Goal: Task Accomplishment & Management: Manage account settings

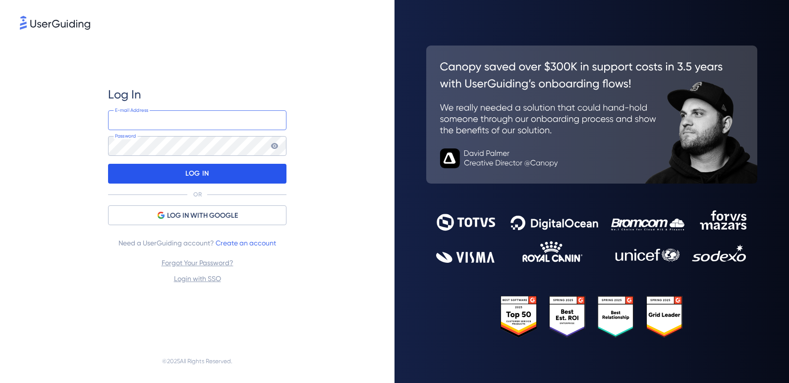
type input "[PERSON_NAME][EMAIL_ADDRESS][PERSON_NAME][DOMAIN_NAME]"
click at [209, 170] on p "LOG IN" at bounding box center [196, 174] width 23 height 16
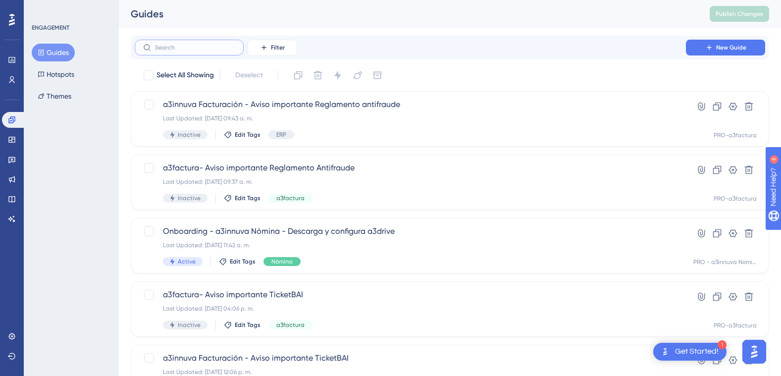
click at [166, 49] on input "text" at bounding box center [195, 47] width 80 height 7
type input "G"
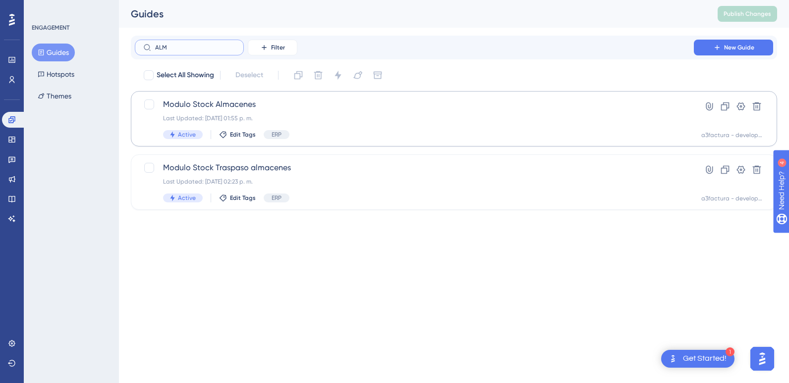
type input "ALM"
click at [251, 107] on span "Modulo Stock Almacenes" at bounding box center [414, 105] width 502 height 12
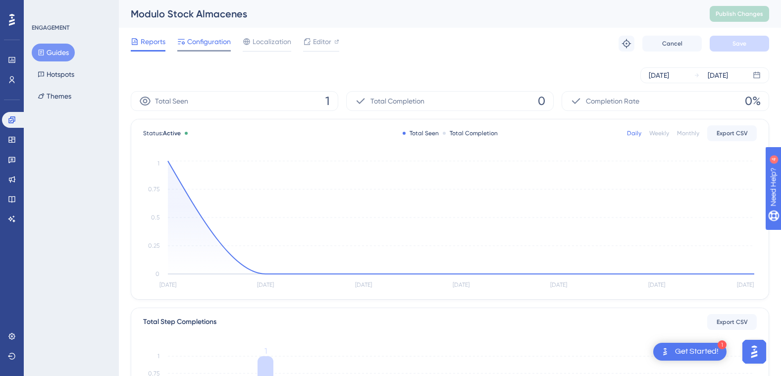
click at [212, 42] on span "Configuration" at bounding box center [209, 42] width 44 height 12
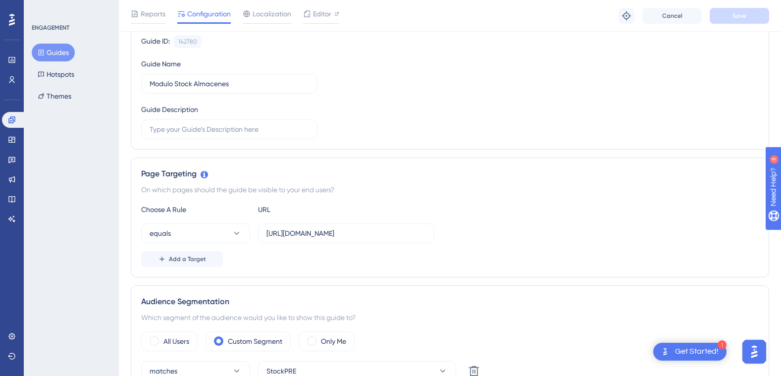
scroll to position [149, 0]
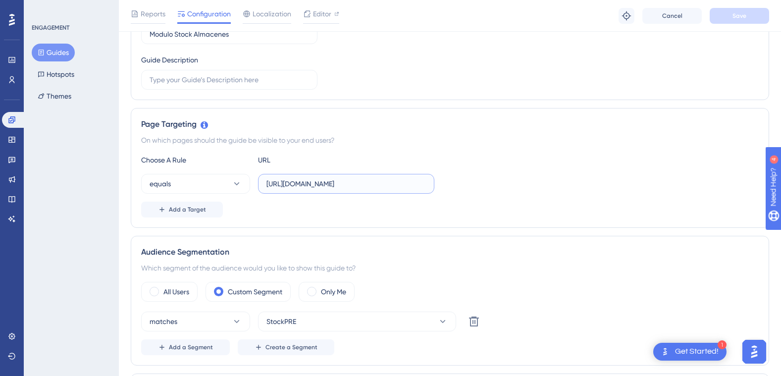
click at [330, 185] on input "[URL][DOMAIN_NAME]" at bounding box center [347, 183] width 160 height 11
click at [313, 184] on input "[URL][DOMAIN_NAME]" at bounding box center [347, 183] width 160 height 11
drag, startPoint x: 266, startPoint y: 180, endPoint x: 292, endPoint y: 181, distance: 26.8
click at [292, 181] on label "[URL][DOMAIN_NAME]" at bounding box center [346, 184] width 176 height 20
click at [292, 181] on input "[URL][DOMAIN_NAME]" at bounding box center [347, 183] width 160 height 11
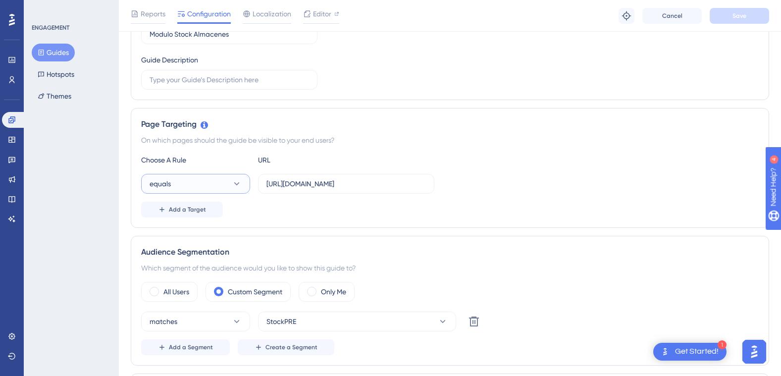
click at [238, 184] on icon at bounding box center [236, 183] width 5 height 3
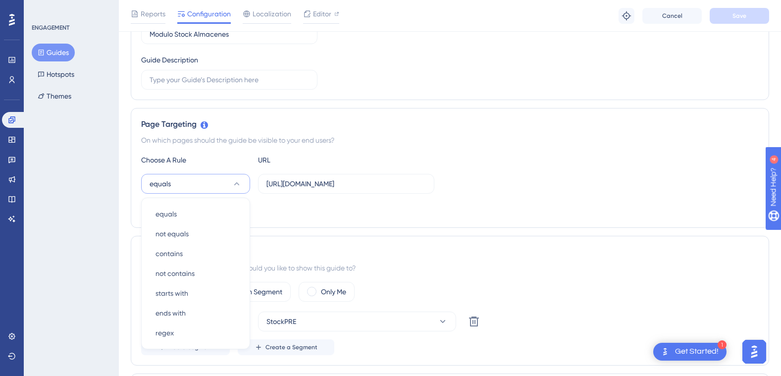
scroll to position [233, 0]
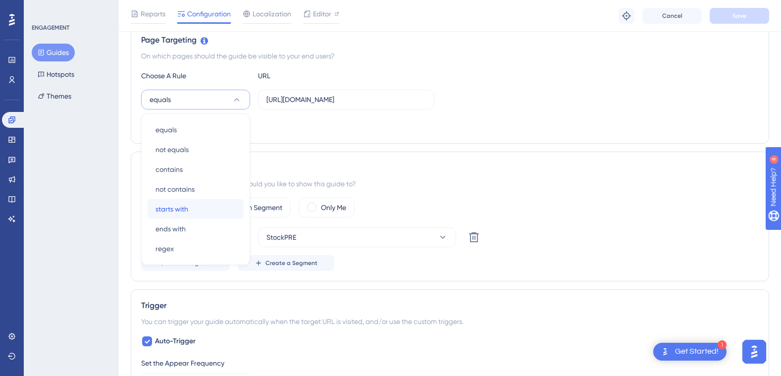
click at [202, 208] on div "starts with starts with" at bounding box center [196, 209] width 80 height 20
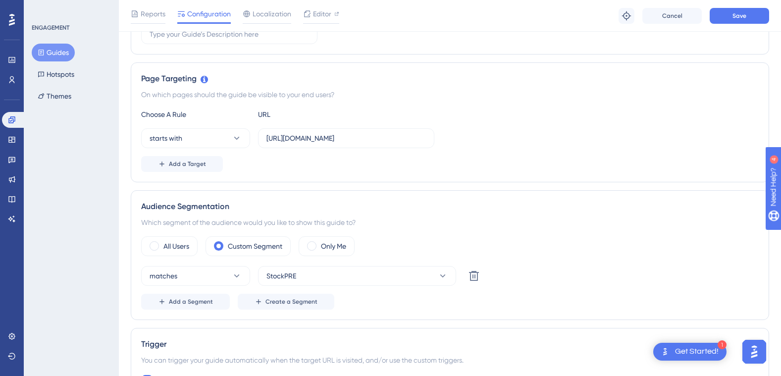
scroll to position [183, 0]
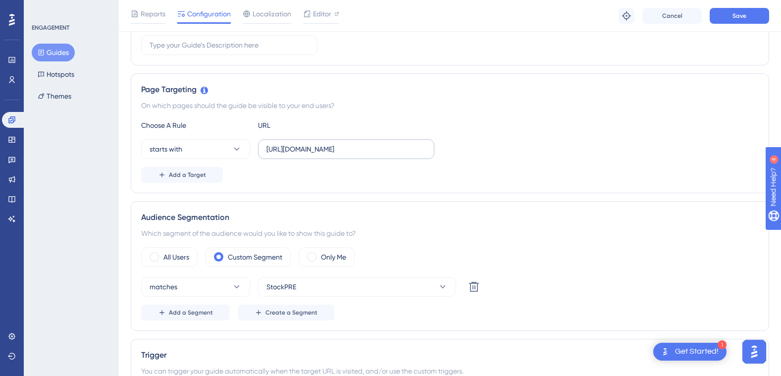
drag, startPoint x: 270, startPoint y: 147, endPoint x: 375, endPoint y: 148, distance: 105.0
click at [375, 148] on label "[URL][DOMAIN_NAME]" at bounding box center [346, 149] width 176 height 20
click at [375, 148] on input "[URL][DOMAIN_NAME]" at bounding box center [347, 149] width 160 height 11
drag, startPoint x: 268, startPoint y: 150, endPoint x: 445, endPoint y: 157, distance: 177.5
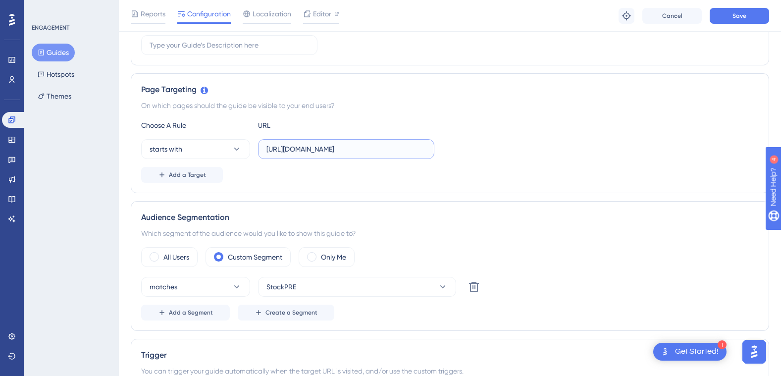
click at [445, 157] on div "starts with [URL][DOMAIN_NAME]" at bounding box center [450, 149] width 618 height 20
paste input "• [URL][DOMAIN_NAME]"
drag, startPoint x: 281, startPoint y: 147, endPoint x: 246, endPoint y: 148, distance: 35.2
click at [246, 148] on div "starts with • [URL][DOMAIN_NAME]" at bounding box center [287, 149] width 293 height 20
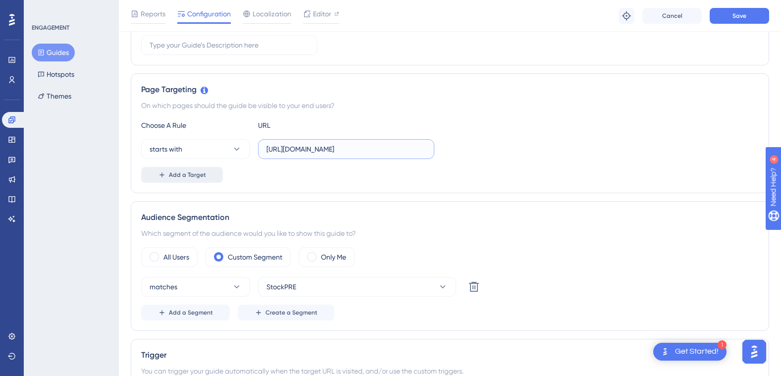
type input "[URL][DOMAIN_NAME]"
click at [182, 174] on span "Add a Target" at bounding box center [187, 175] width 37 height 8
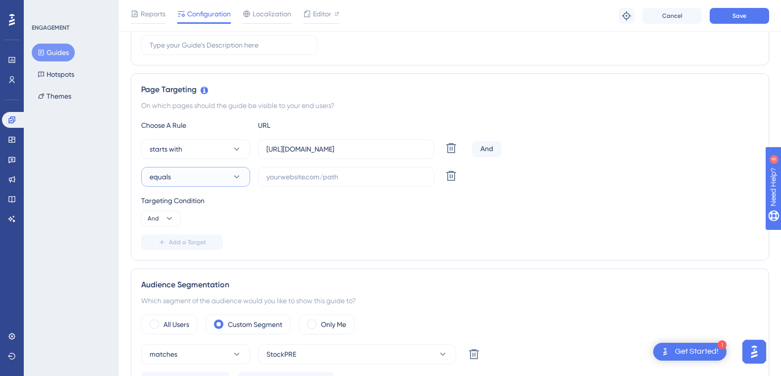
click at [240, 175] on icon at bounding box center [237, 177] width 10 height 10
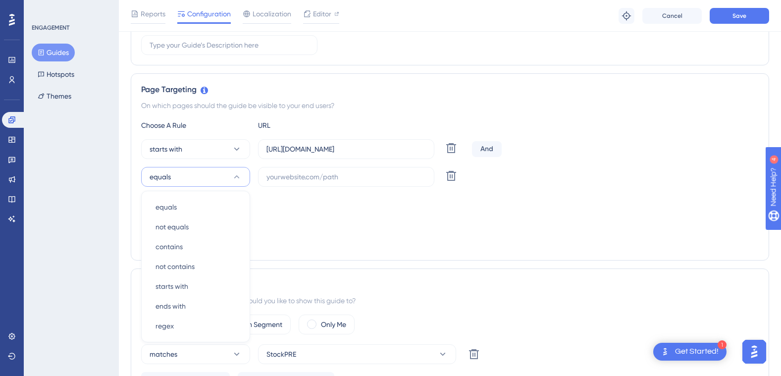
scroll to position [256, 0]
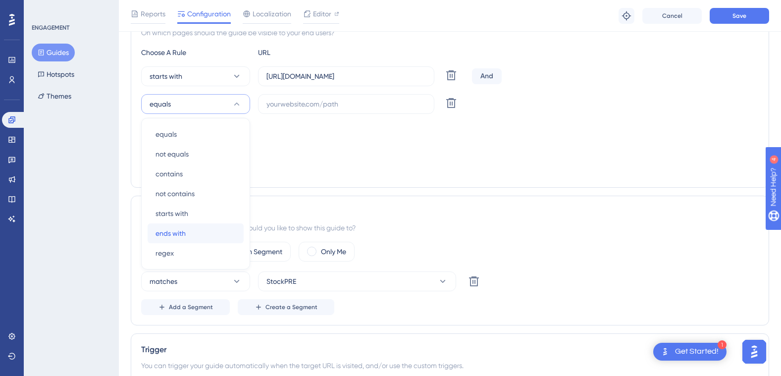
click at [209, 234] on div "ends with ends with" at bounding box center [196, 233] width 80 height 20
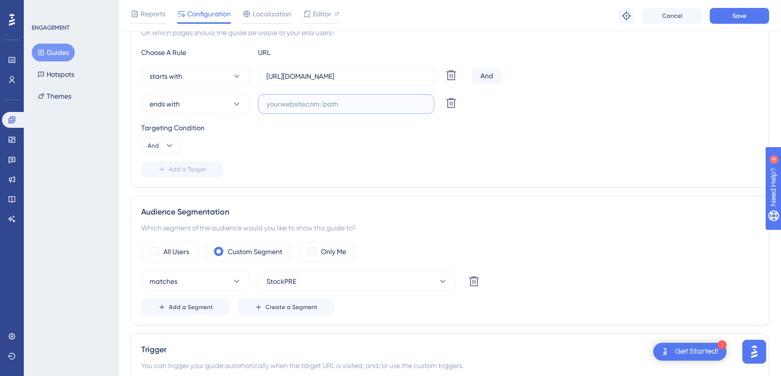
click at [310, 104] on input "text" at bounding box center [347, 104] width 160 height 11
paste input "stocks"
type input "stocks"
click at [266, 108] on label "stocks" at bounding box center [346, 104] width 176 height 20
click at [267, 108] on input "stocks" at bounding box center [347, 104] width 160 height 11
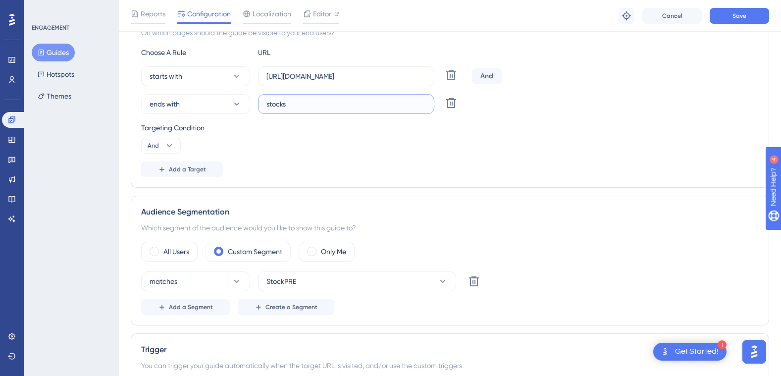
click at [267, 103] on input "stocks" at bounding box center [347, 104] width 160 height 11
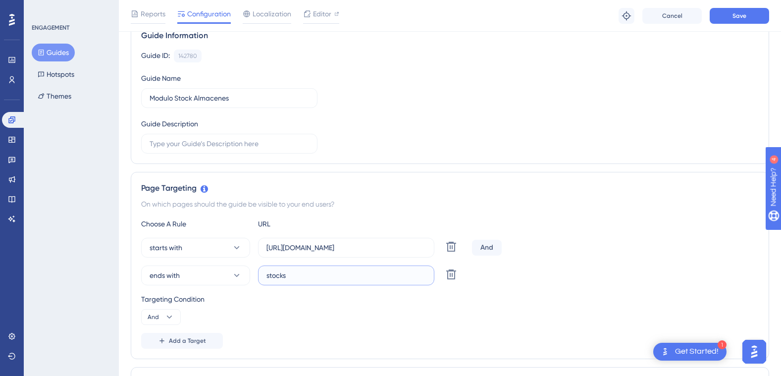
scroll to position [58, 0]
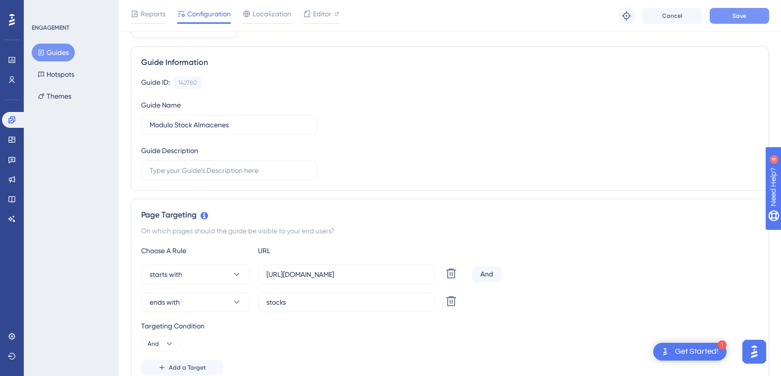
click at [737, 18] on span "Save" at bounding box center [740, 16] width 14 height 8
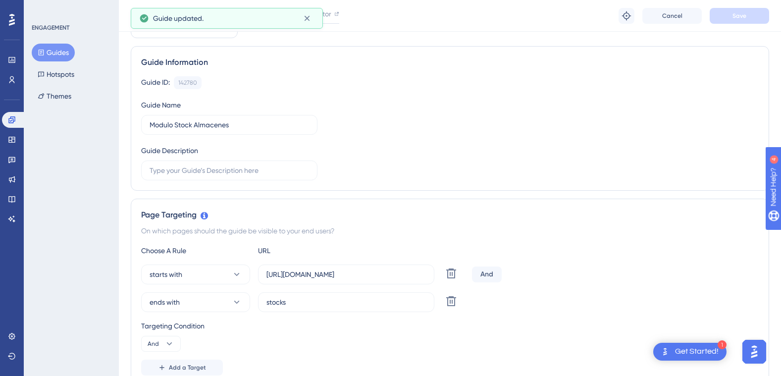
scroll to position [0, 0]
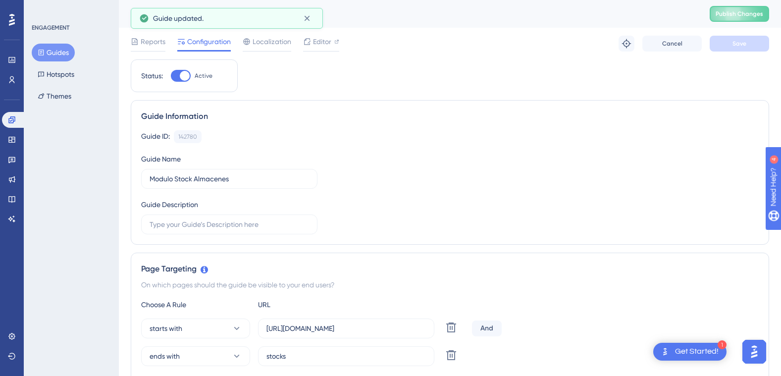
click at [53, 52] on button "Guides" at bounding box center [53, 53] width 43 height 18
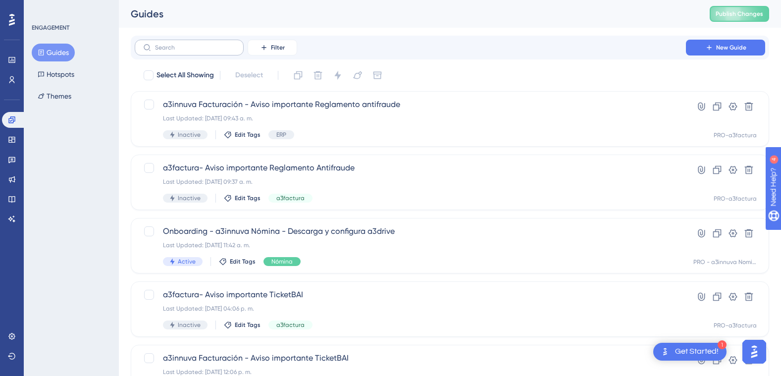
click at [200, 51] on label at bounding box center [189, 48] width 109 height 16
click at [200, 51] on input "text" at bounding box center [195, 47] width 80 height 7
click at [260, 51] on icon at bounding box center [264, 48] width 8 height 8
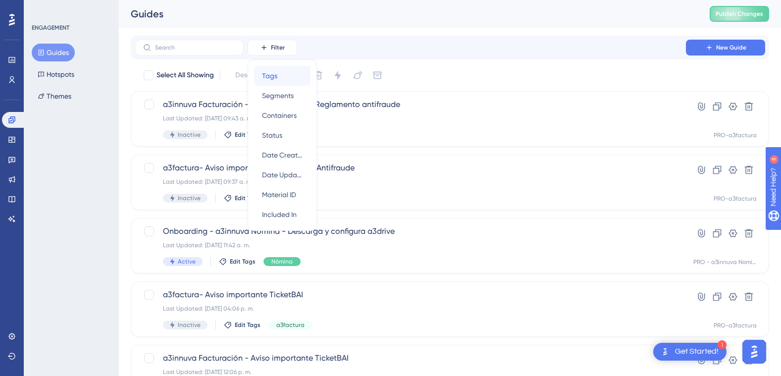
click at [277, 73] on div "Tags Tags" at bounding box center [282, 76] width 41 height 20
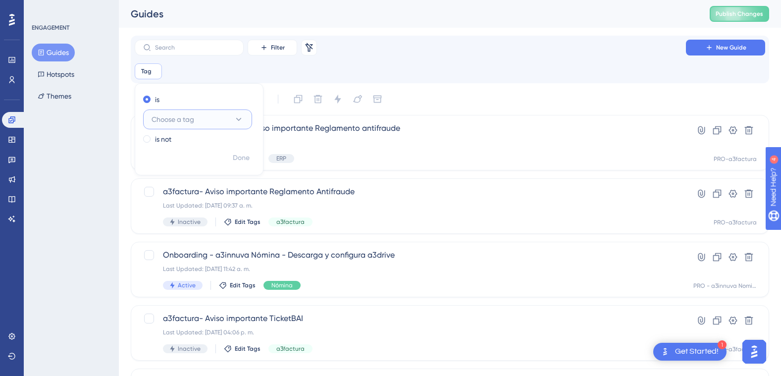
click at [236, 119] on icon at bounding box center [239, 119] width 10 height 10
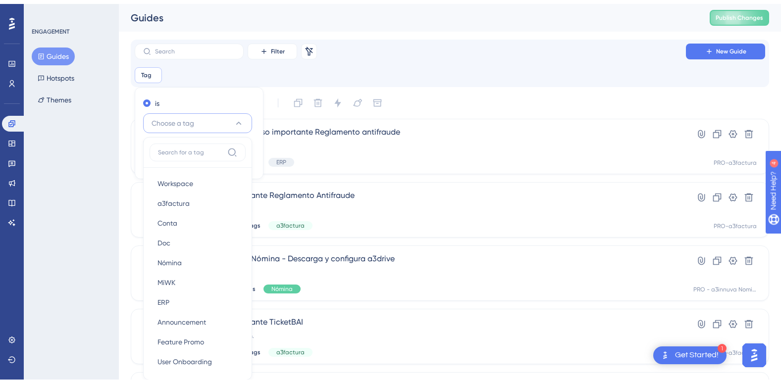
scroll to position [67, 0]
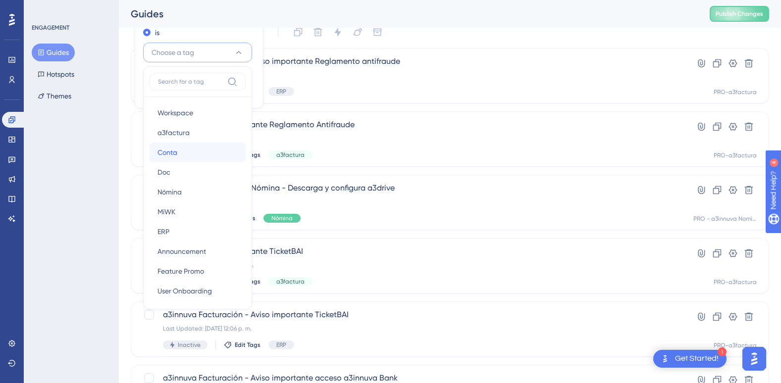
click at [208, 148] on div "Conta Conta" at bounding box center [198, 153] width 80 height 20
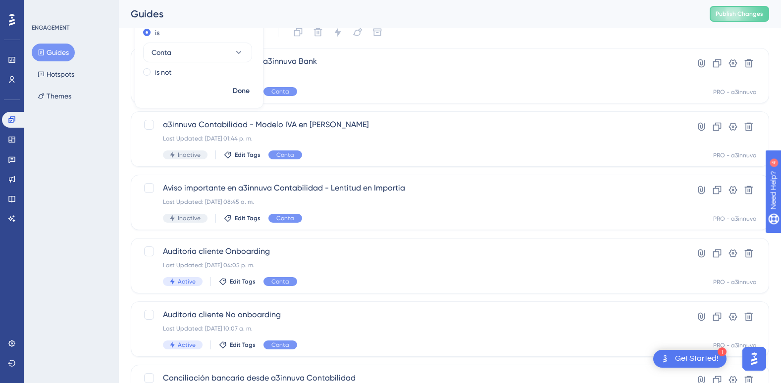
click at [473, 34] on div "Select All Showing Deselect" at bounding box center [456, 32] width 627 height 16
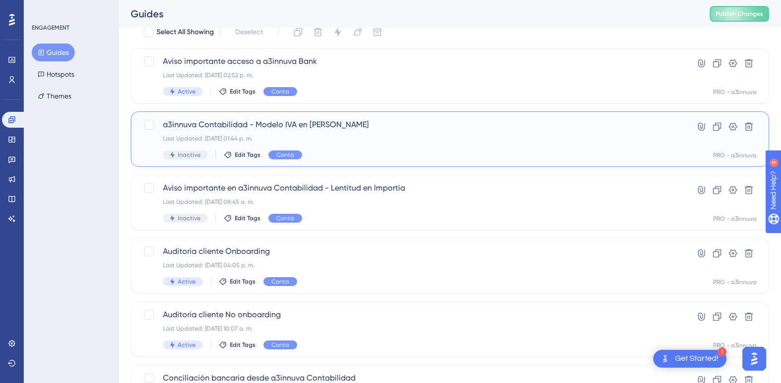
click at [257, 127] on span "a3innuva Contabilidad - Modelo IVA en [PERSON_NAME]" at bounding box center [410, 125] width 495 height 12
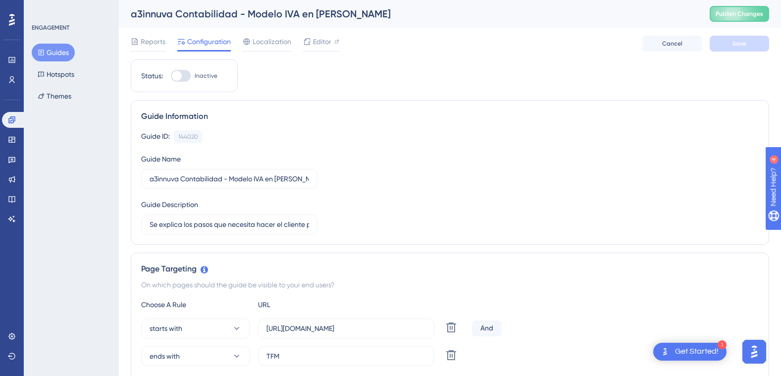
click at [41, 51] on icon at bounding box center [41, 52] width 7 height 7
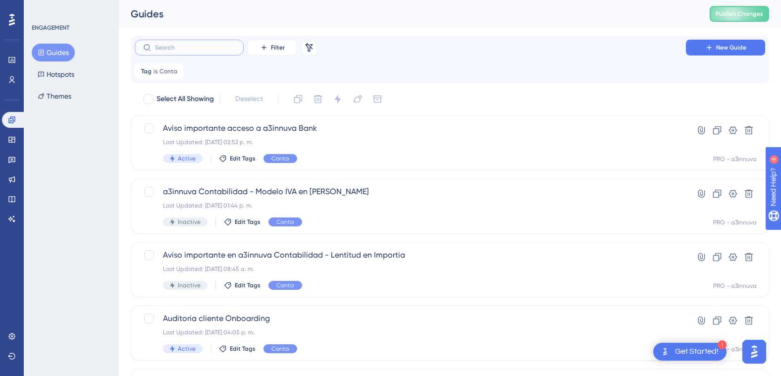
click at [202, 46] on input "text" at bounding box center [195, 47] width 80 height 7
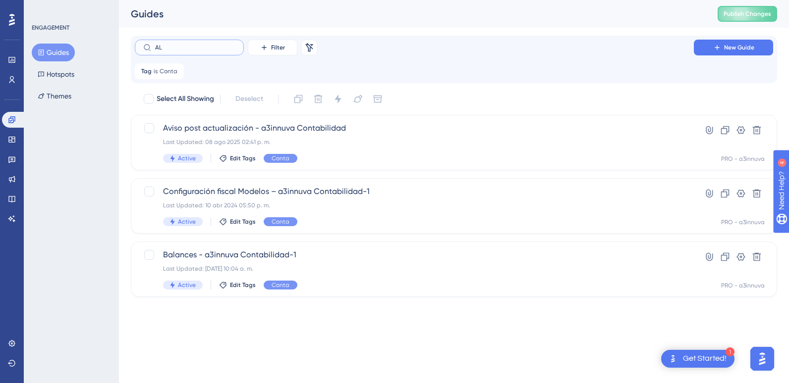
type input "ALM"
checkbox input "true"
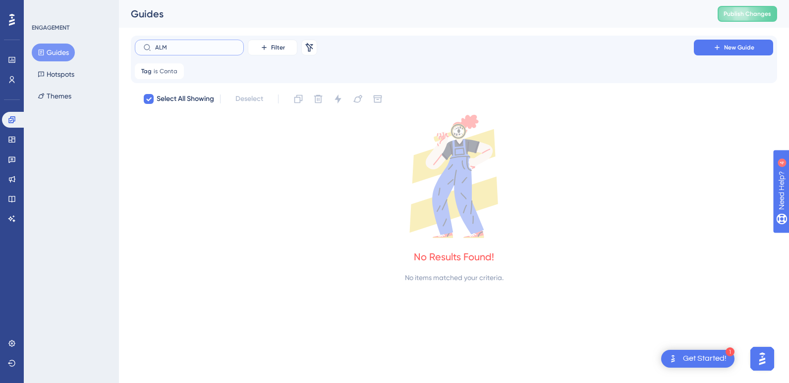
type input "AL"
checkbox input "false"
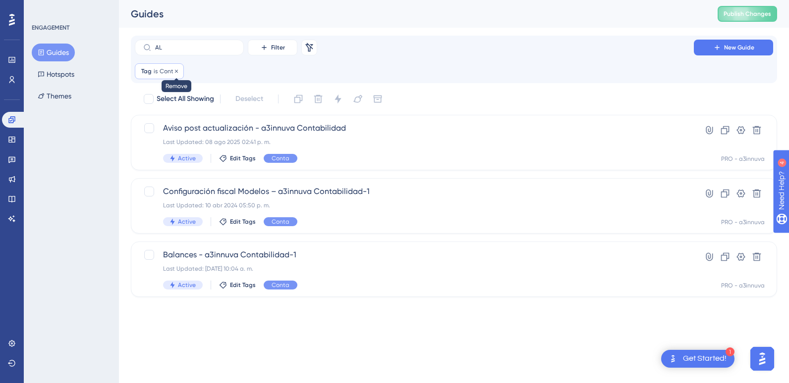
click at [175, 71] on icon at bounding box center [176, 70] width 3 height 3
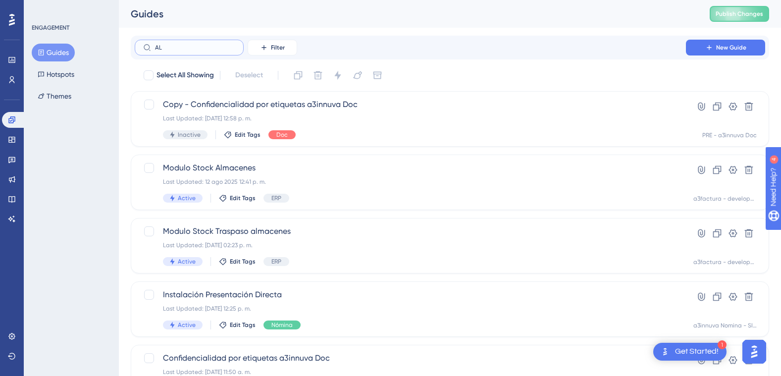
drag, startPoint x: 172, startPoint y: 50, endPoint x: 151, endPoint y: 49, distance: 21.8
click at [151, 49] on label "AL" at bounding box center [189, 48] width 109 height 16
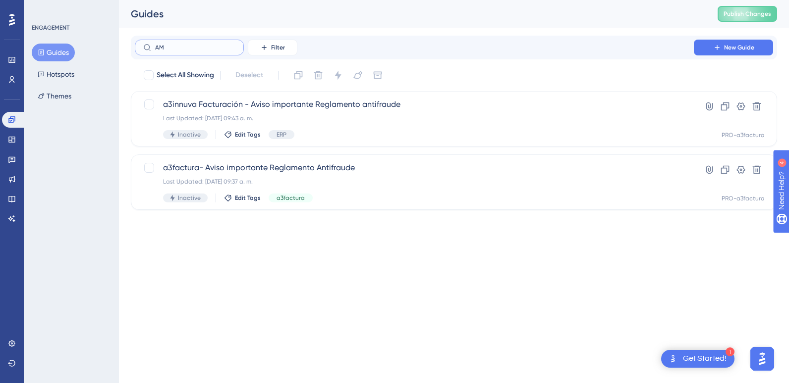
type input "AMA"
checkbox input "true"
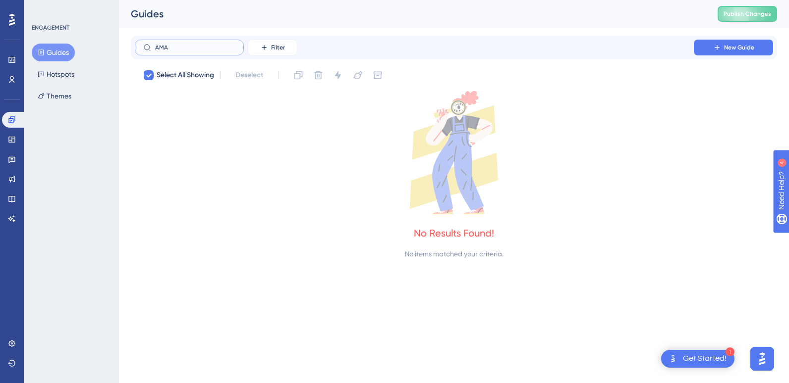
type input "AM"
checkbox input "false"
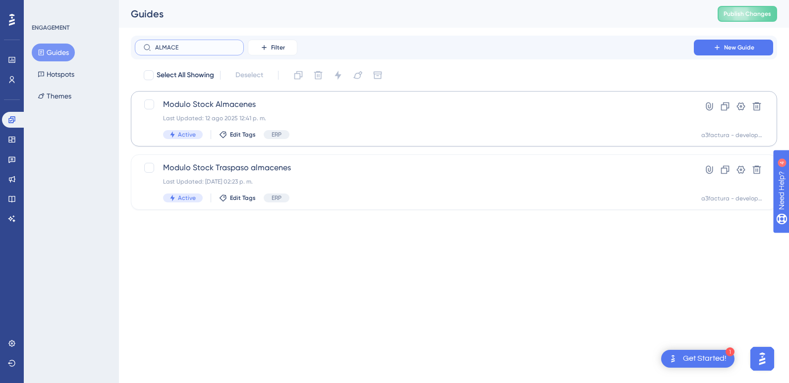
type input "ALMACE"
click at [213, 106] on span "Modulo Stock Almacenes" at bounding box center [414, 105] width 502 height 12
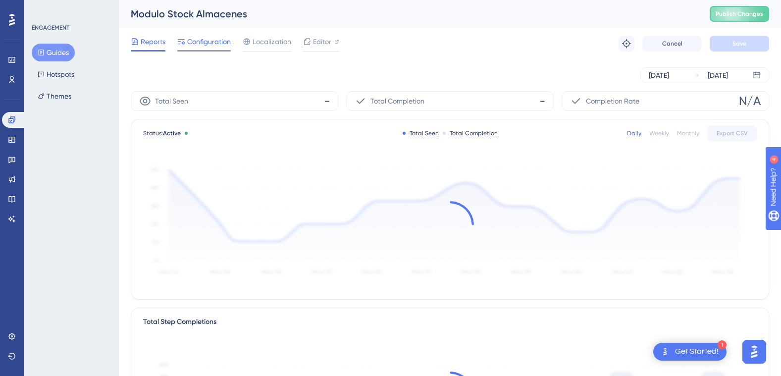
click at [205, 42] on span "Configuration" at bounding box center [209, 42] width 44 height 12
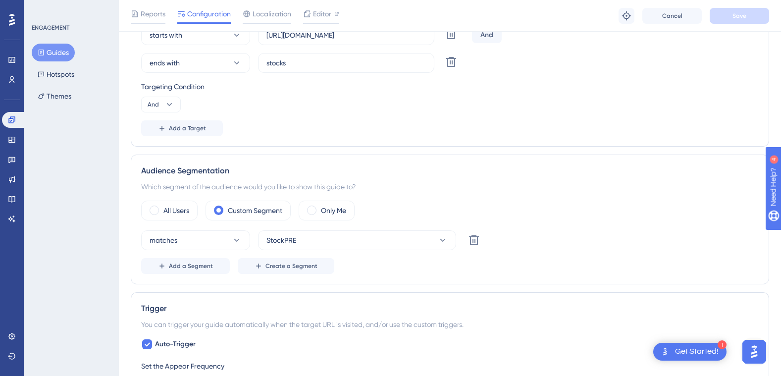
scroll to position [347, 0]
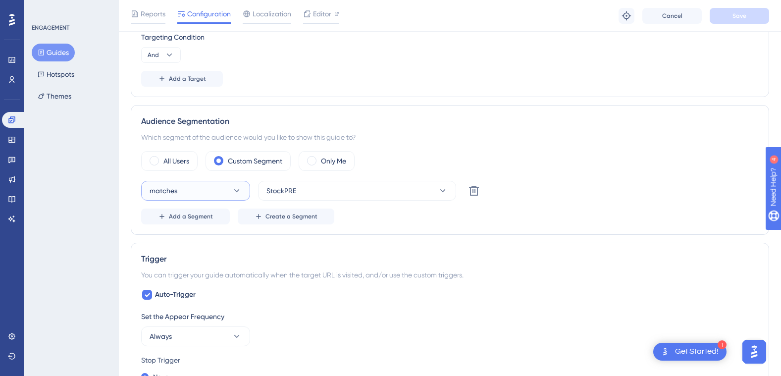
click at [237, 194] on icon at bounding box center [237, 191] width 10 height 10
click at [443, 191] on icon at bounding box center [442, 190] width 5 height 3
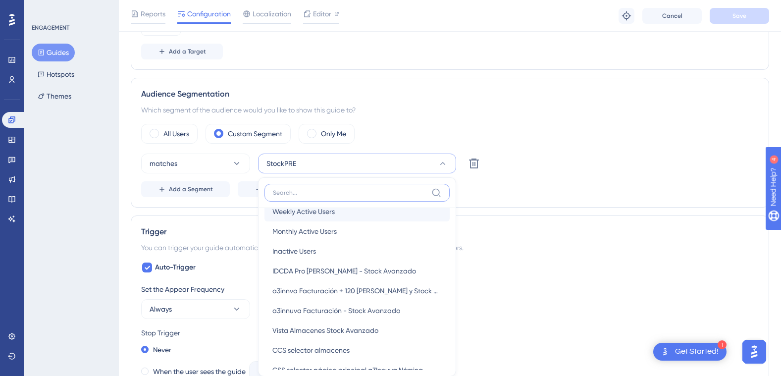
scroll to position [50, 0]
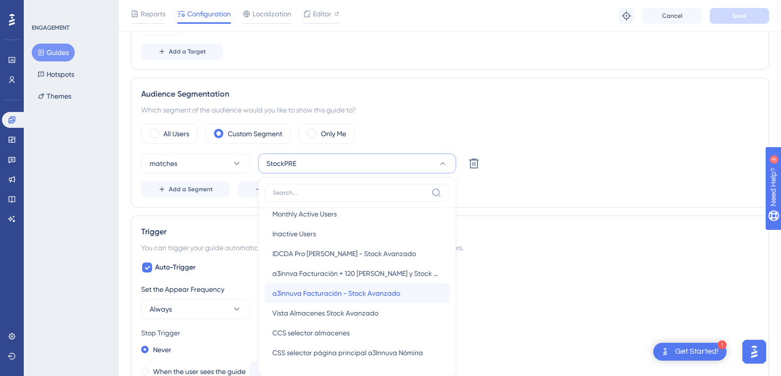
click at [380, 294] on span "a3innuva Facturación - Stock Avanzado" at bounding box center [336, 293] width 128 height 12
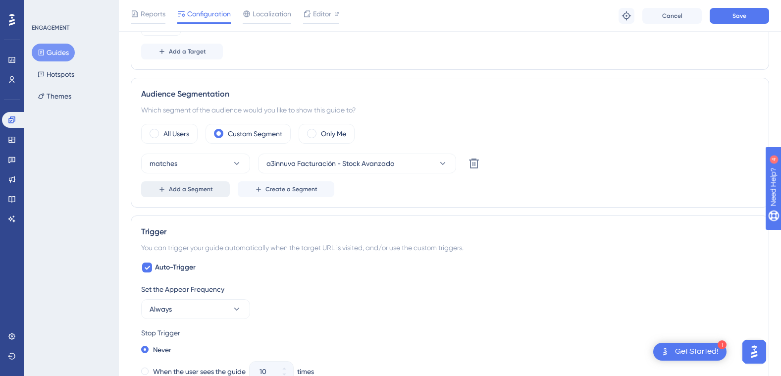
click at [175, 189] on span "Add a Segment" at bounding box center [191, 189] width 44 height 8
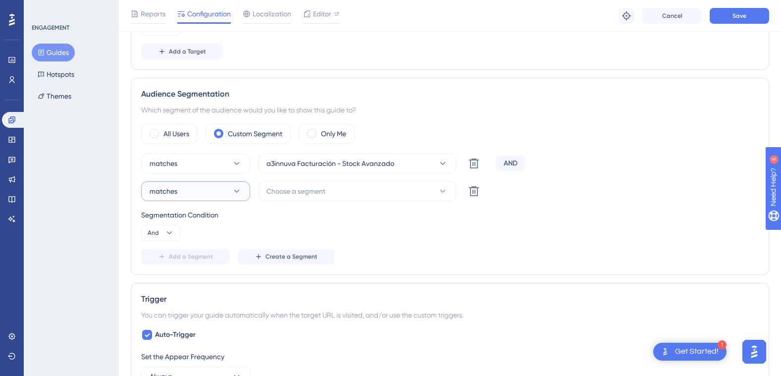
click at [234, 192] on icon at bounding box center [237, 191] width 10 height 10
click at [222, 214] on div "matches matches" at bounding box center [196, 222] width 80 height 20
click at [331, 191] on button "Choose a segment" at bounding box center [357, 191] width 198 height 20
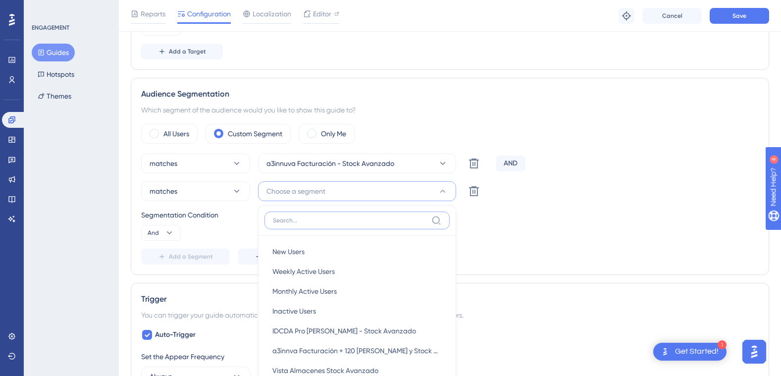
scroll to position [402, 0]
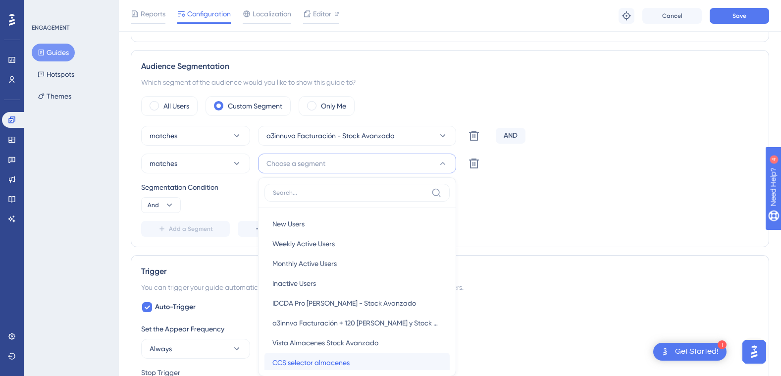
click at [364, 360] on div "CCS selector almacenes CCS selector almacenes" at bounding box center [356, 363] width 169 height 20
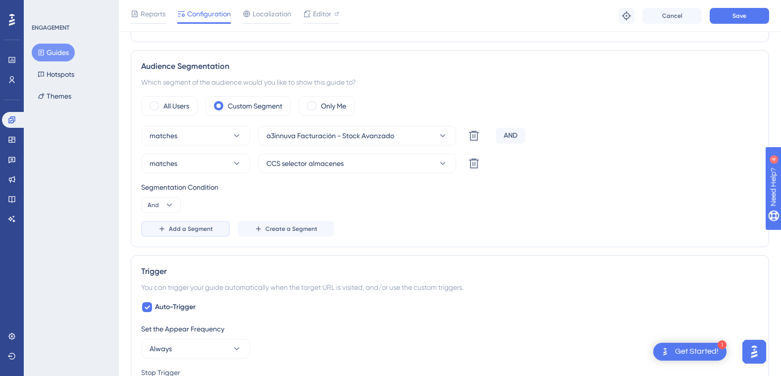
click at [175, 229] on span "Add a Segment" at bounding box center [191, 229] width 44 height 8
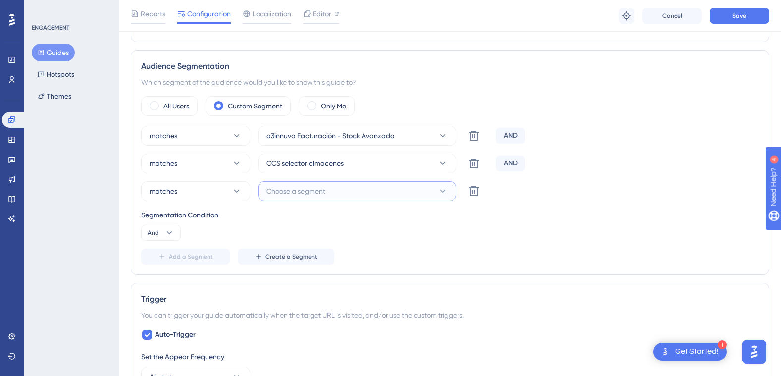
click at [444, 190] on icon at bounding box center [442, 191] width 5 height 3
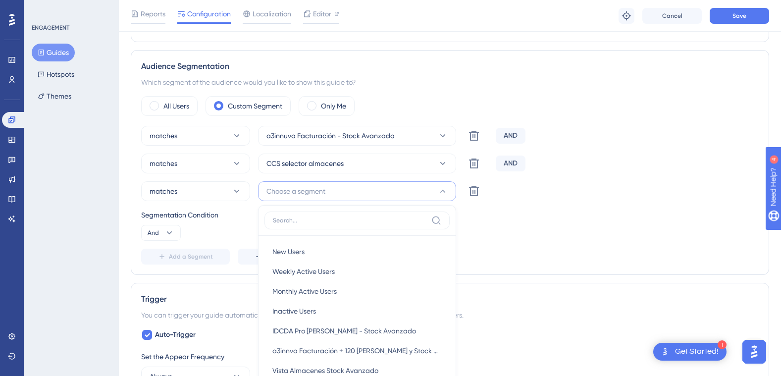
scroll to position [429, 0]
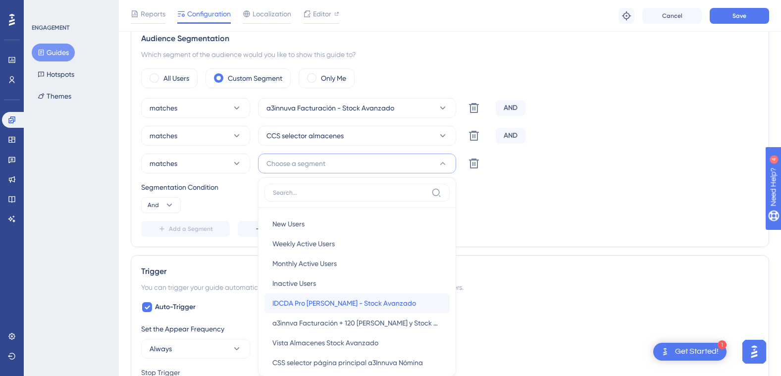
click at [372, 304] on span "IDCDA Pro [PERSON_NAME] - Stock Avanzado" at bounding box center [344, 303] width 144 height 12
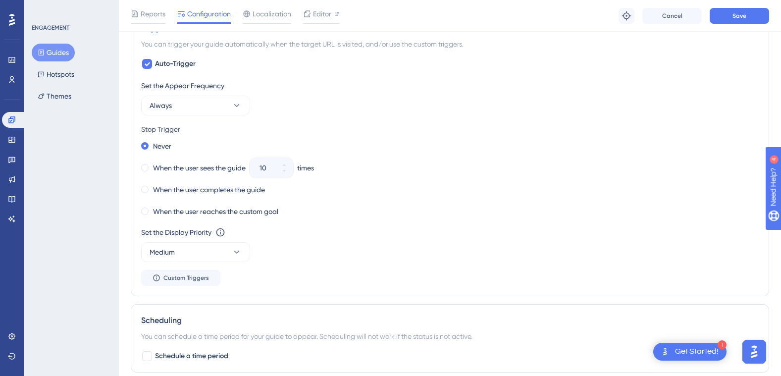
scroll to position [677, 0]
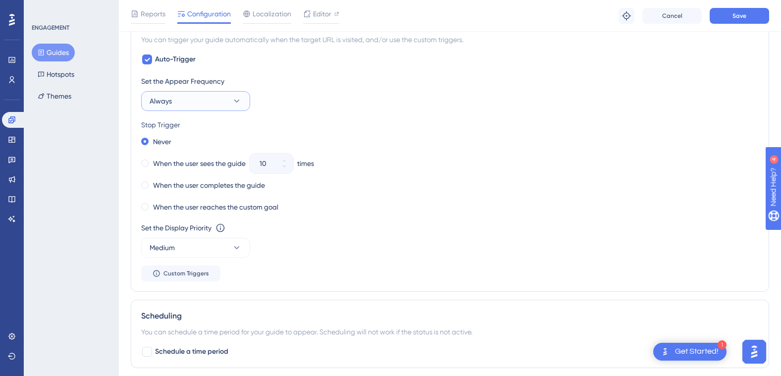
click at [238, 103] on icon at bounding box center [237, 101] width 10 height 10
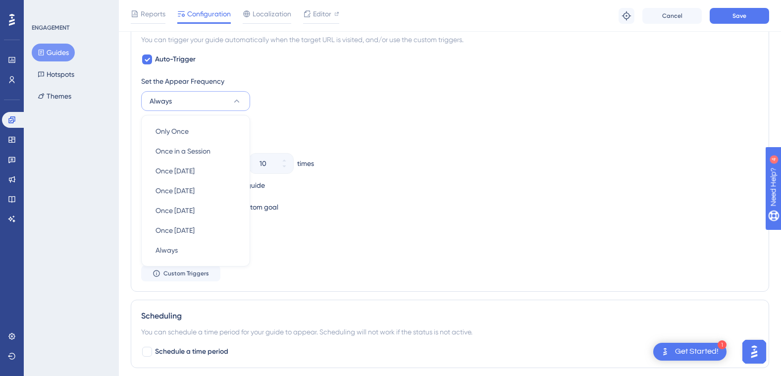
scroll to position [679, 0]
click at [207, 132] on div "Only Once Only Once" at bounding box center [196, 130] width 80 height 20
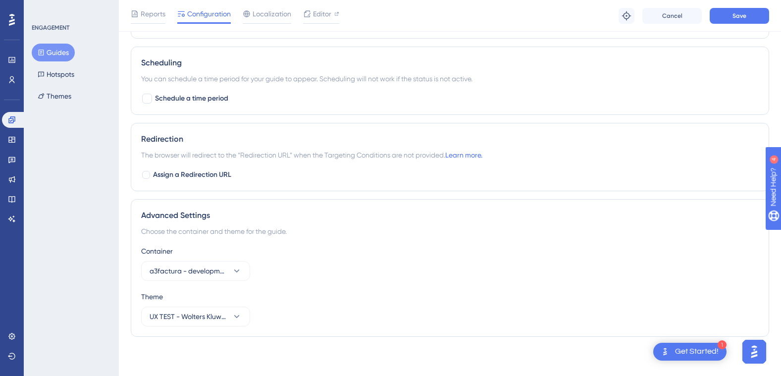
scroll to position [828, 0]
click at [240, 268] on icon at bounding box center [237, 271] width 10 height 10
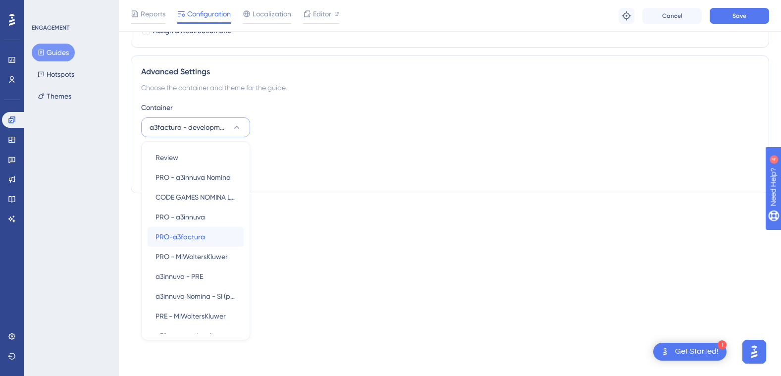
click at [219, 235] on div "PRO-a3factura PRO-a3factura" at bounding box center [196, 237] width 80 height 20
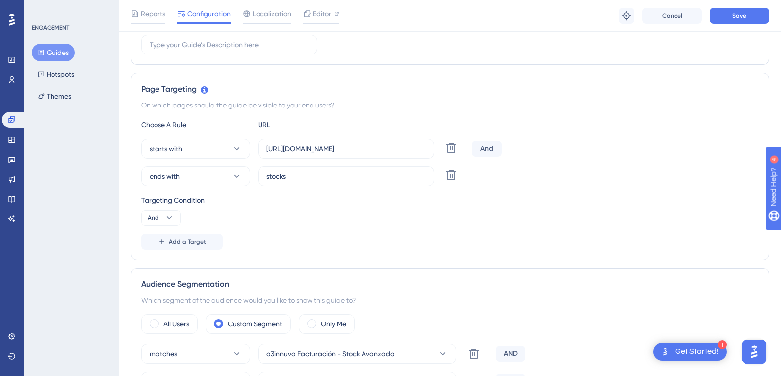
scroll to position [0, 0]
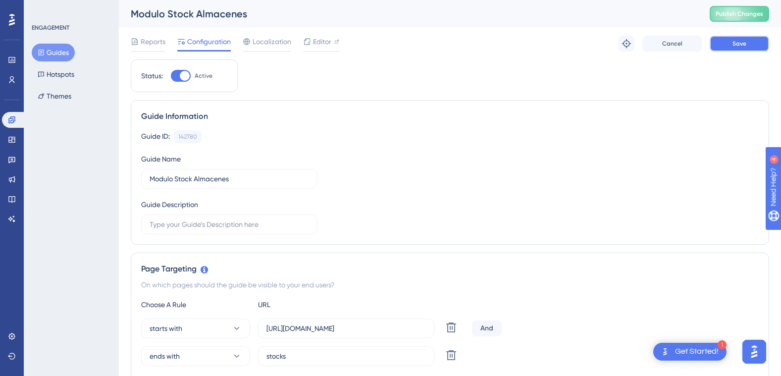
click at [737, 44] on span "Save" at bounding box center [740, 44] width 14 height 8
click at [50, 54] on button "Guides" at bounding box center [53, 53] width 43 height 18
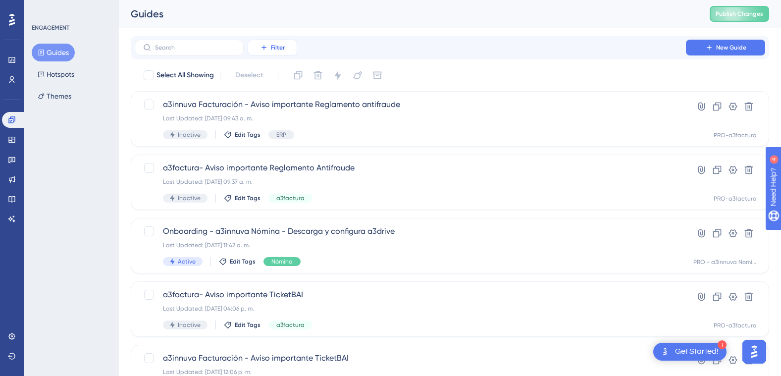
click at [262, 47] on icon at bounding box center [264, 48] width 8 height 8
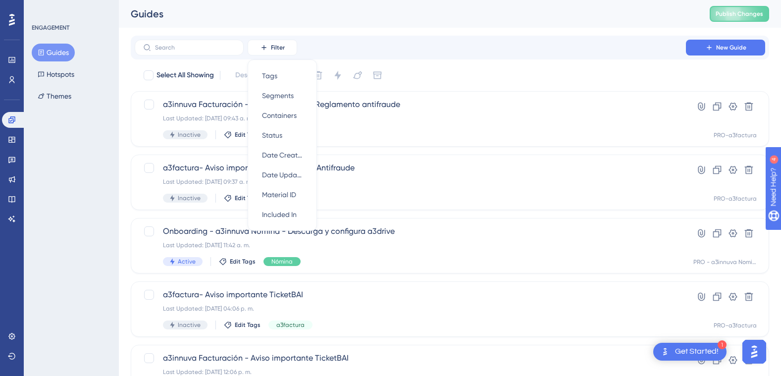
click at [321, 47] on div "Filter Tags Tags Segments Segments Containers Containers Status Status Date Cre…" at bounding box center [450, 48] width 631 height 16
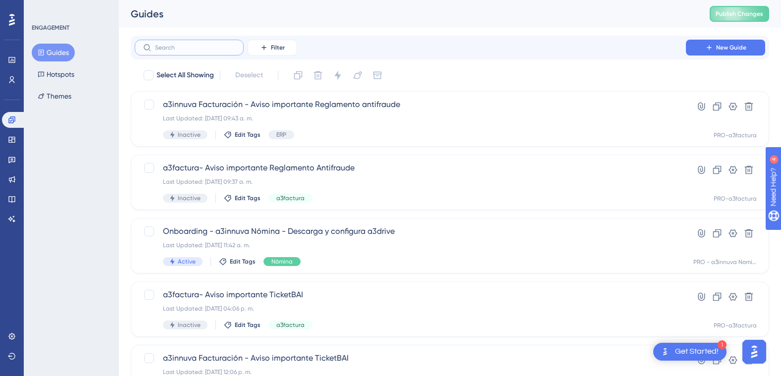
click at [193, 46] on input "text" at bounding box center [195, 47] width 80 height 7
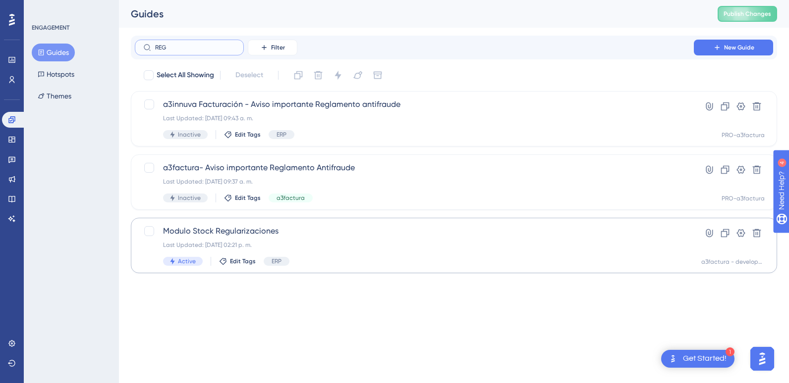
type input "REG"
click at [193, 224] on div "Modulo Stock Regularizaciones Last Updated: [DATE] 02:21 p. m. Active Edit Tags…" at bounding box center [454, 245] width 646 height 55
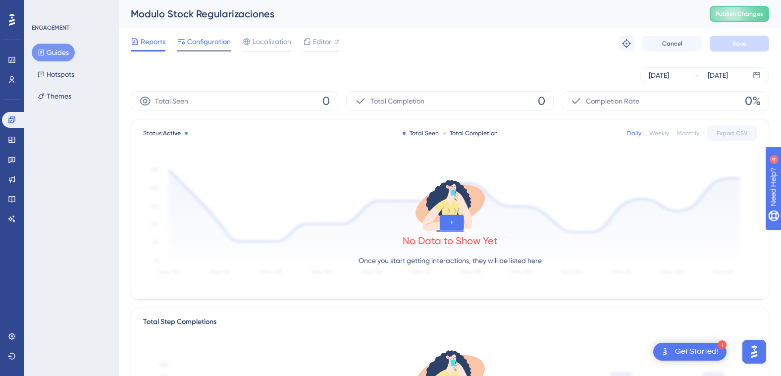
click at [200, 43] on span "Configuration" at bounding box center [209, 42] width 44 height 12
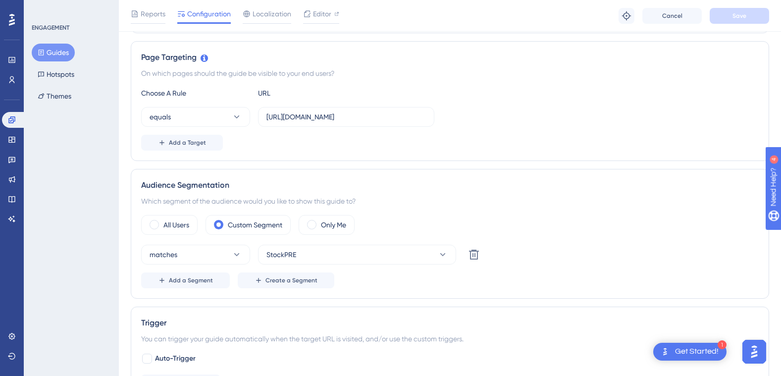
scroll to position [198, 0]
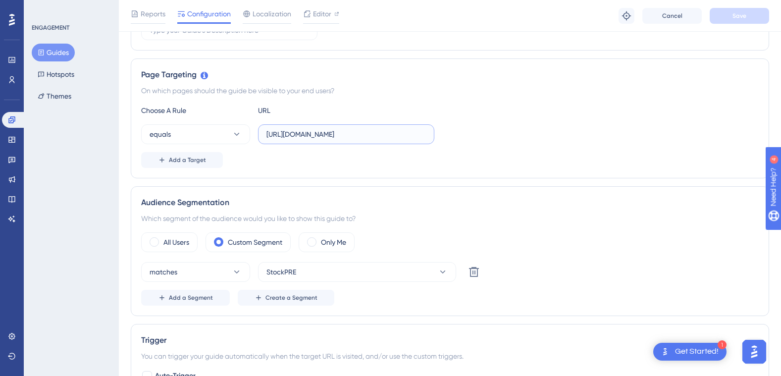
click at [345, 136] on input "[URL][DOMAIN_NAME]" at bounding box center [347, 134] width 160 height 11
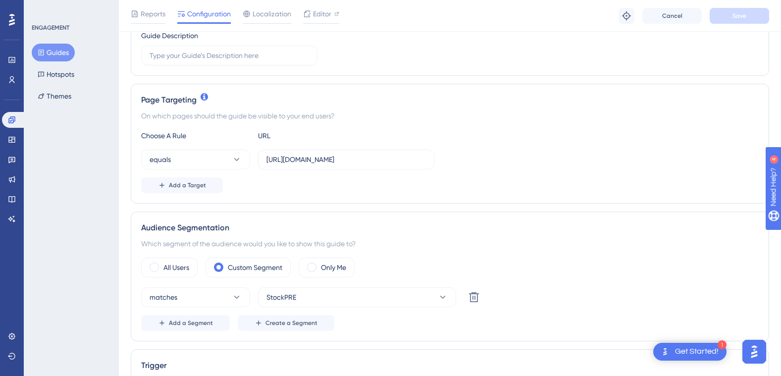
scroll to position [149, 0]
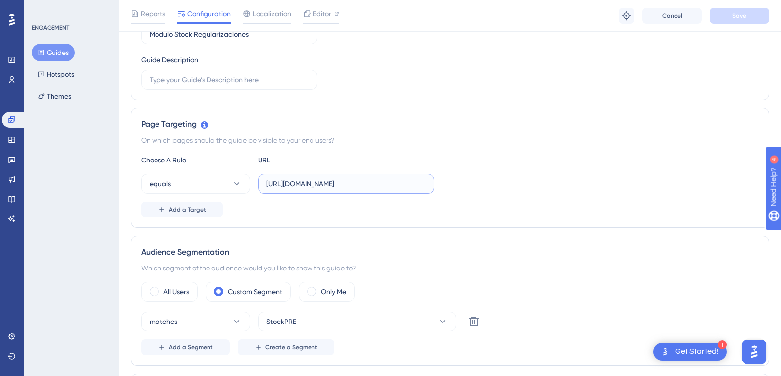
click at [331, 180] on input "[URL][DOMAIN_NAME]" at bounding box center [347, 183] width 160 height 11
drag, startPoint x: 266, startPoint y: 184, endPoint x: 465, endPoint y: 183, distance: 199.1
click at [473, 183] on div "equals [URL][DOMAIN_NAME]" at bounding box center [450, 184] width 618 height 20
drag, startPoint x: 345, startPoint y: 183, endPoint x: 300, endPoint y: 182, distance: 44.6
click at [300, 182] on input "[URL][DOMAIN_NAME]" at bounding box center [347, 183] width 160 height 11
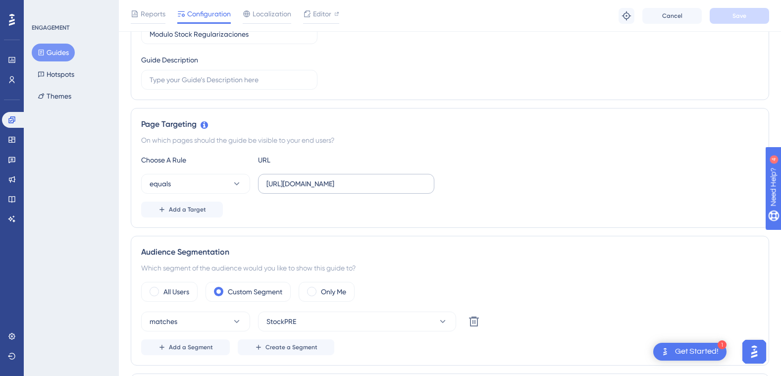
drag, startPoint x: 266, startPoint y: 185, endPoint x: 414, endPoint y: 184, distance: 148.1
click at [414, 184] on label "[URL][DOMAIN_NAME]" at bounding box center [346, 184] width 176 height 20
click at [414, 184] on input "[URL][DOMAIN_NAME]" at bounding box center [347, 183] width 160 height 11
drag, startPoint x: 265, startPoint y: 181, endPoint x: 289, endPoint y: 182, distance: 24.3
click at [291, 182] on label "[URL][DOMAIN_NAME]" at bounding box center [346, 184] width 176 height 20
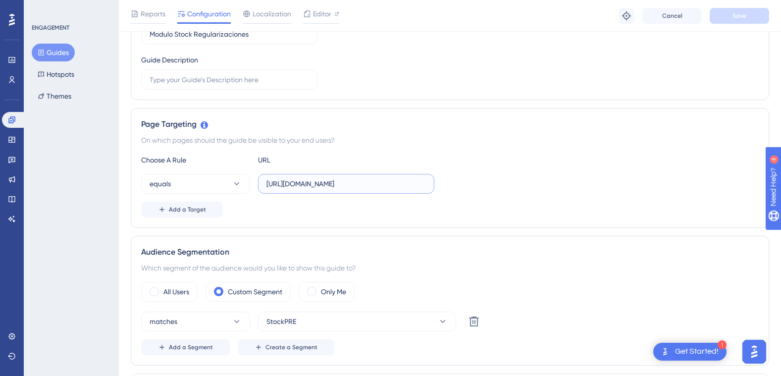
click at [291, 182] on input "[URL][DOMAIN_NAME]" at bounding box center [347, 183] width 160 height 11
drag, startPoint x: 268, startPoint y: 185, endPoint x: 494, endPoint y: 185, distance: 226.4
click at [494, 185] on div "equals [URL][DOMAIN_NAME]" at bounding box center [450, 184] width 618 height 20
paste input "• [URL][DOMAIN_NAME]"
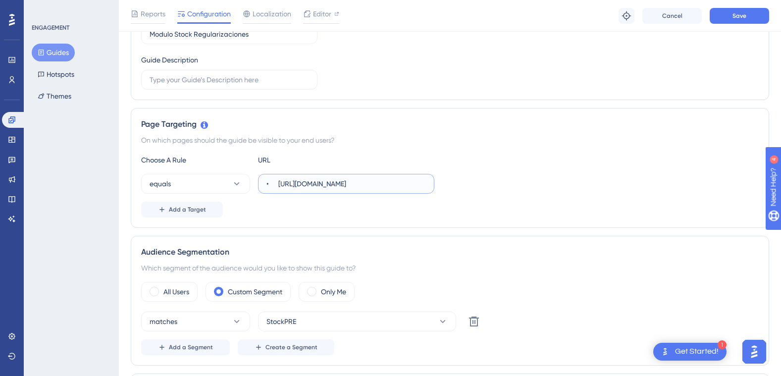
scroll to position [0, 0]
drag, startPoint x: 281, startPoint y: 184, endPoint x: 258, endPoint y: 184, distance: 23.8
click at [258, 184] on div "equals • [URL][DOMAIN_NAME]" at bounding box center [287, 184] width 293 height 20
type input "[URL][DOMAIN_NAME]"
click at [195, 205] on button "Add a Target" at bounding box center [182, 210] width 82 height 16
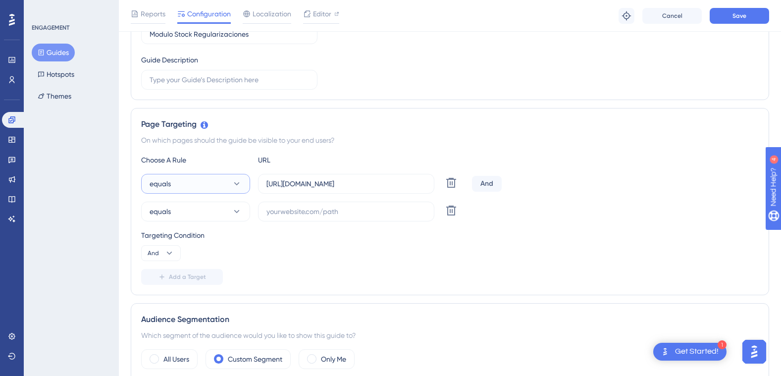
click at [244, 185] on button "equals" at bounding box center [195, 184] width 109 height 20
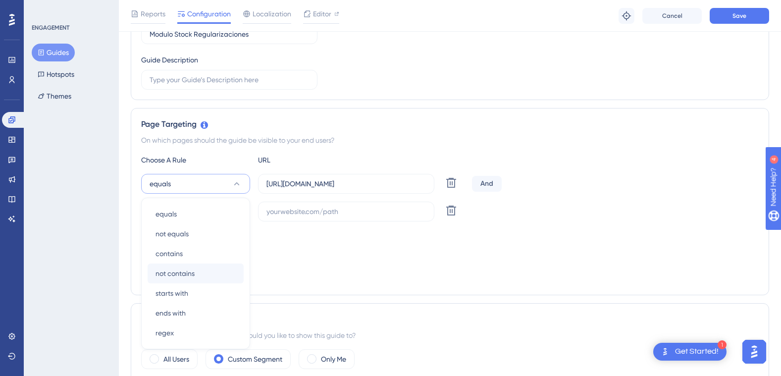
scroll to position [233, 0]
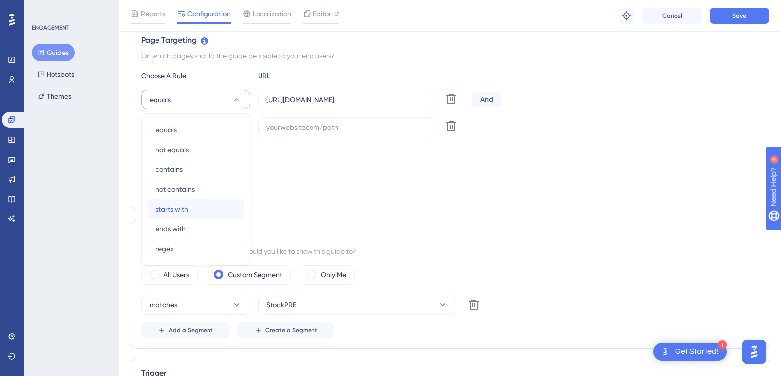
click at [201, 208] on div "starts with starts with" at bounding box center [196, 209] width 80 height 20
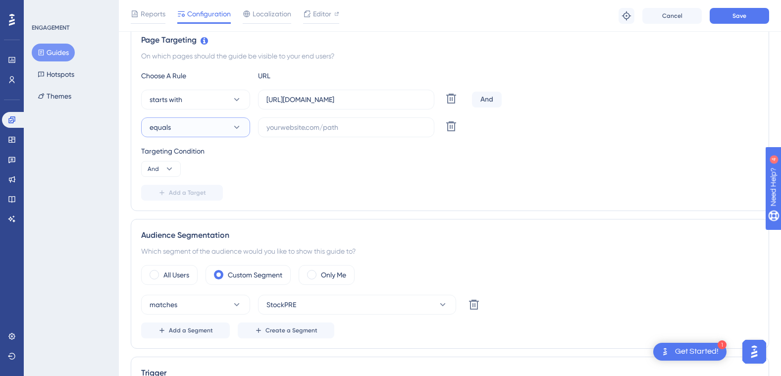
click at [235, 122] on icon at bounding box center [237, 127] width 10 height 10
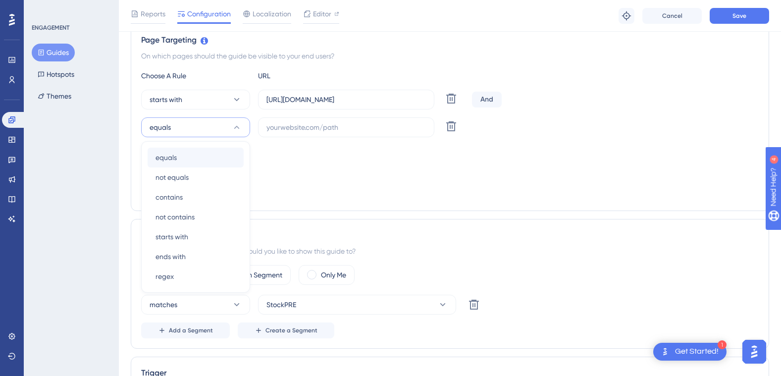
scroll to position [261, 0]
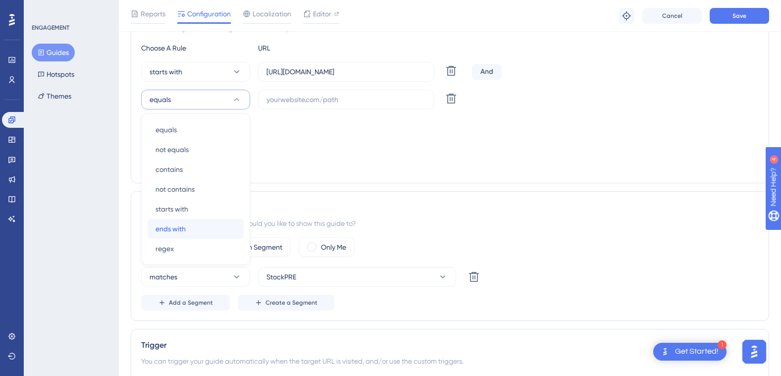
click at [191, 225] on div "ends with ends with" at bounding box center [196, 229] width 80 height 20
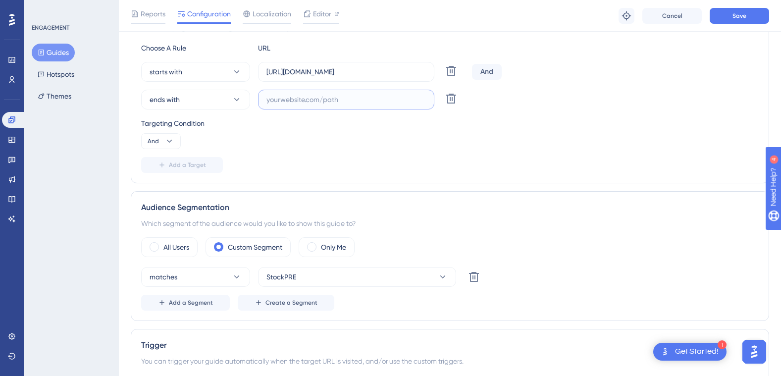
click at [292, 101] on input "text" at bounding box center [347, 99] width 160 height 11
paste input "stocks"
type input "stocks"
click at [322, 137] on div "Targeting Condition And" at bounding box center [450, 133] width 618 height 32
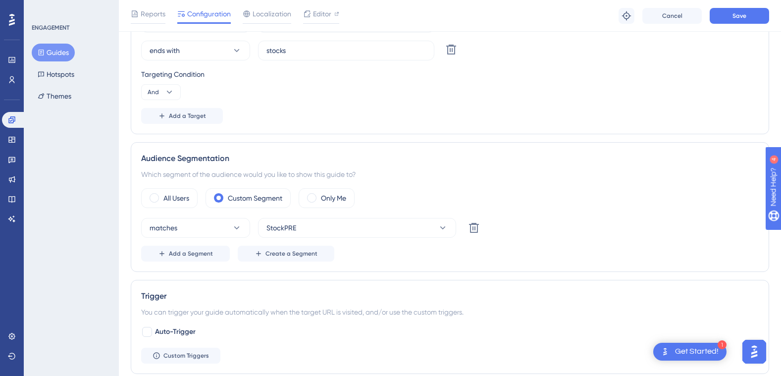
scroll to position [360, 0]
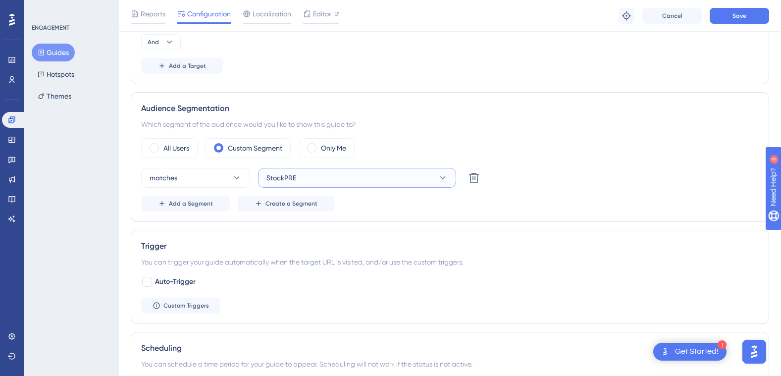
click at [444, 176] on icon at bounding box center [443, 178] width 10 height 10
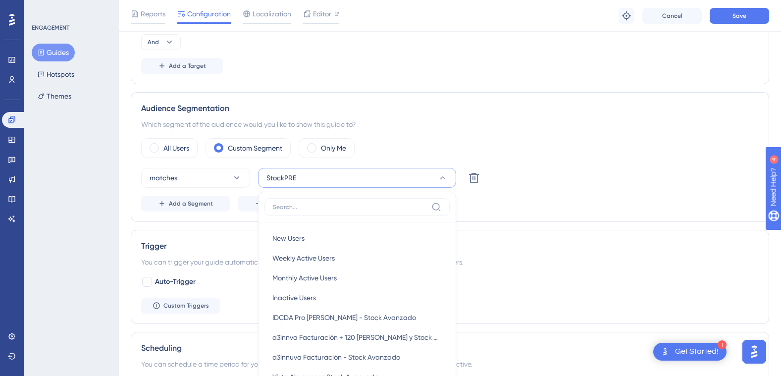
scroll to position [421, 0]
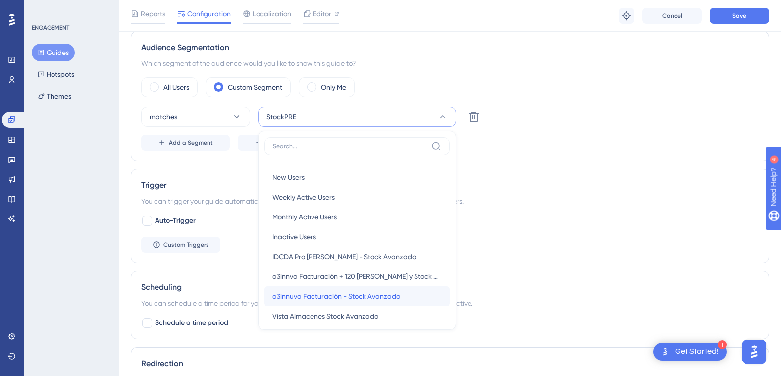
click at [393, 299] on span "a3innuva Facturación - Stock Avanzado" at bounding box center [336, 296] width 128 height 12
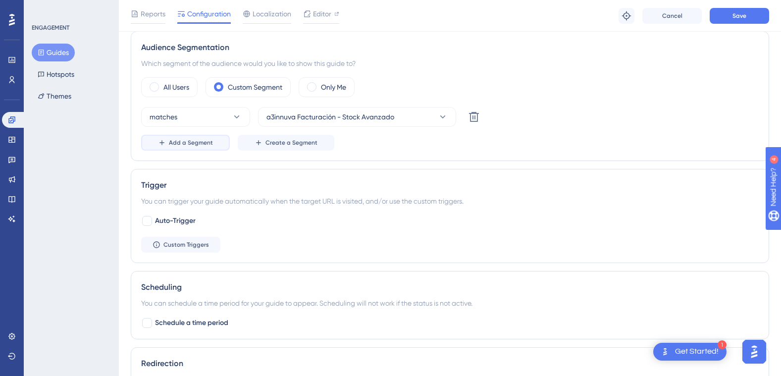
click at [192, 146] on span "Add a Segment" at bounding box center [191, 143] width 44 height 8
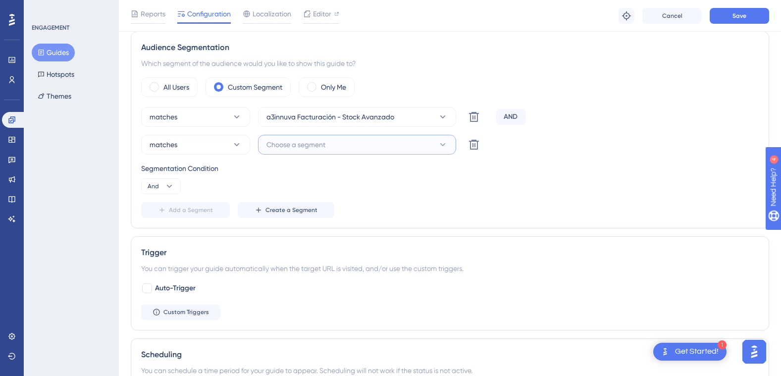
click at [445, 143] on icon at bounding box center [443, 145] width 10 height 10
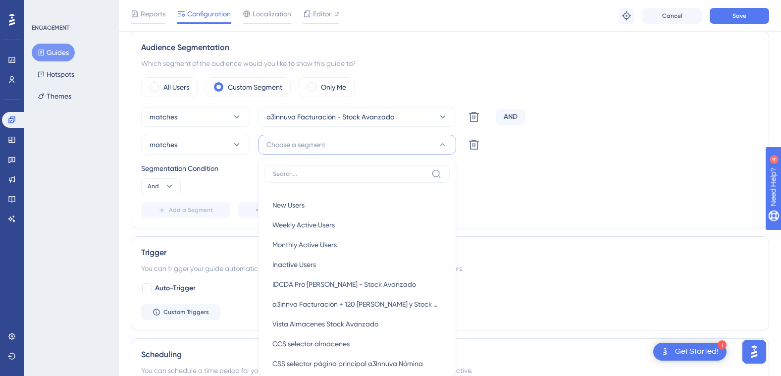
scroll to position [454, 0]
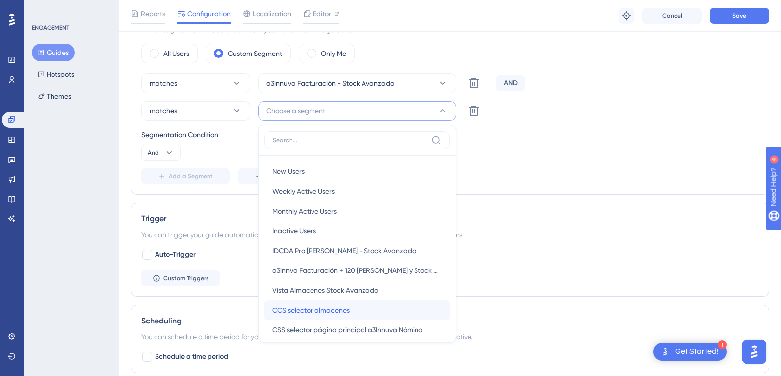
click at [386, 309] on div "CCS selector almacenes CCS selector almacenes" at bounding box center [356, 310] width 169 height 20
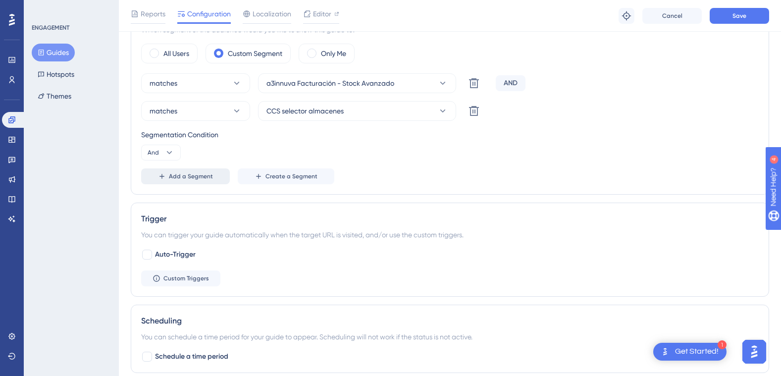
click at [202, 176] on span "Add a Segment" at bounding box center [191, 176] width 44 height 8
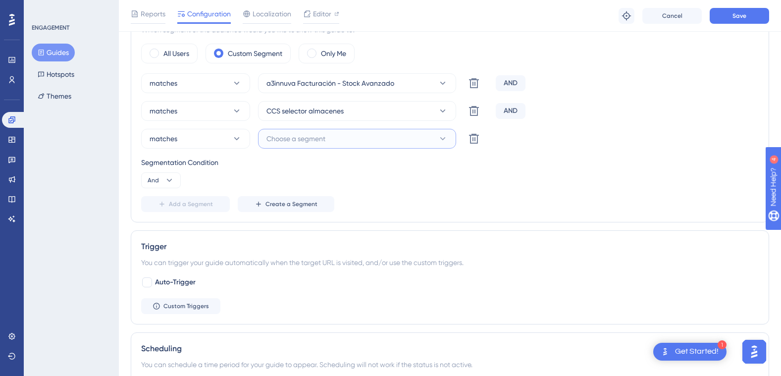
click at [435, 135] on button "Choose a segment" at bounding box center [357, 139] width 198 height 20
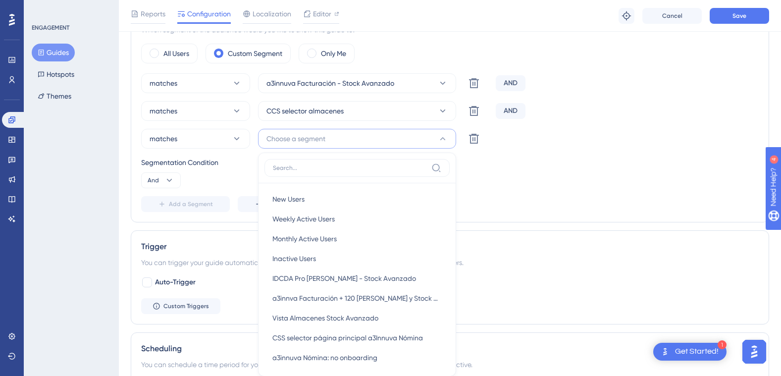
click at [522, 185] on div "Segmentation Condition And" at bounding box center [450, 173] width 618 height 32
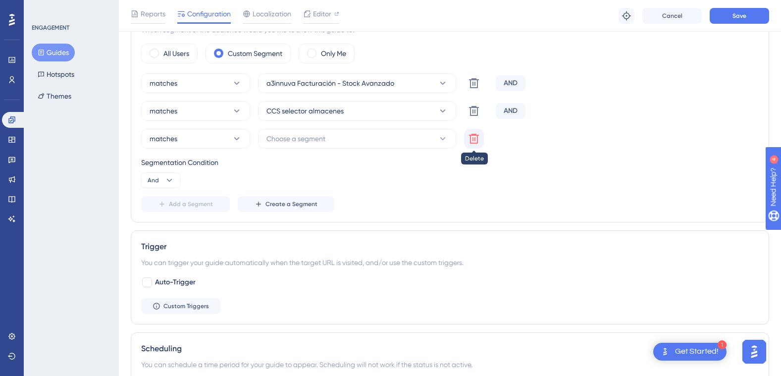
click at [475, 88] on icon at bounding box center [474, 83] width 10 height 10
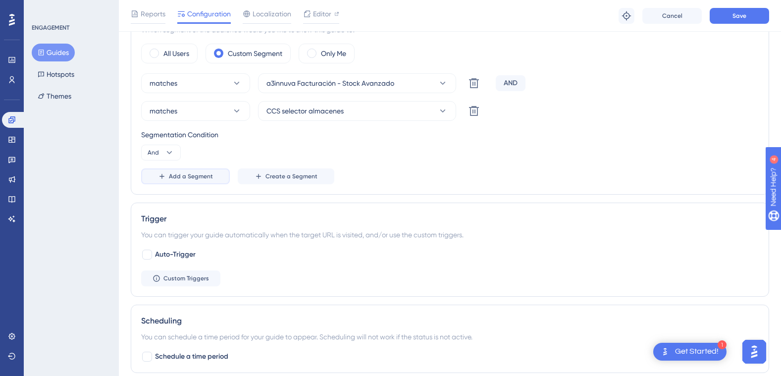
click at [186, 179] on span "Add a Segment" at bounding box center [191, 176] width 44 height 8
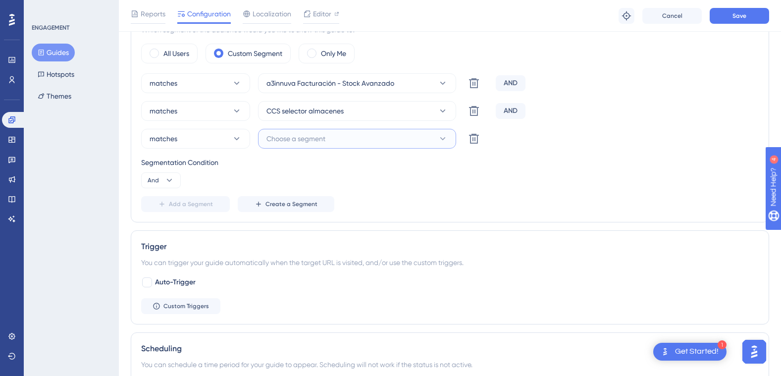
click at [445, 139] on icon at bounding box center [443, 139] width 10 height 10
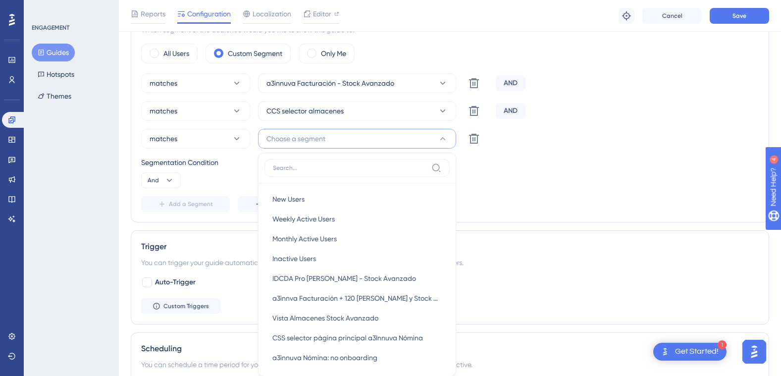
scroll to position [509, 0]
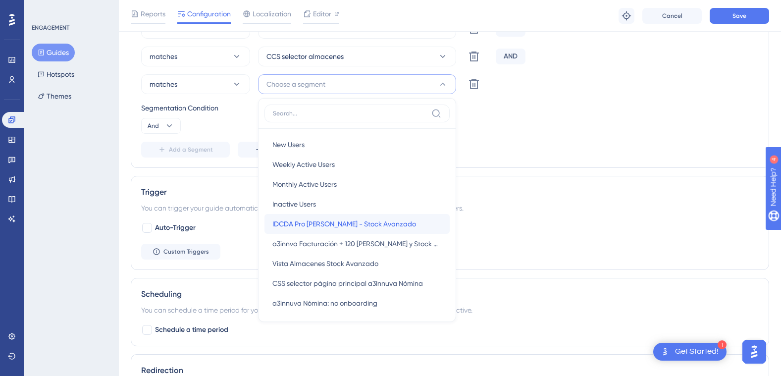
click at [371, 225] on span "IDCDA Pro [PERSON_NAME] - Stock Avanzado" at bounding box center [344, 224] width 144 height 12
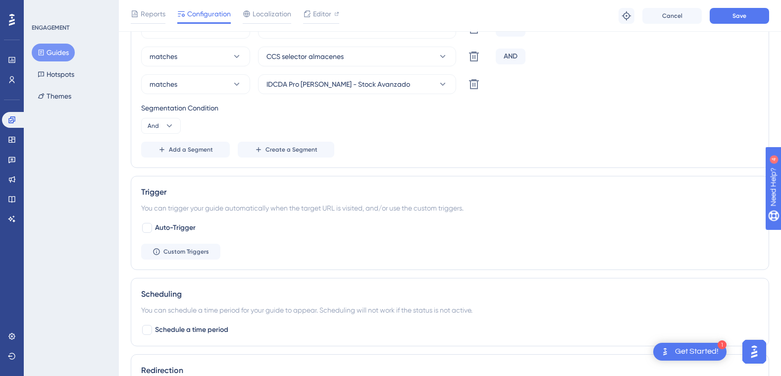
click at [521, 125] on div "Segmentation Condition And" at bounding box center [450, 118] width 618 height 32
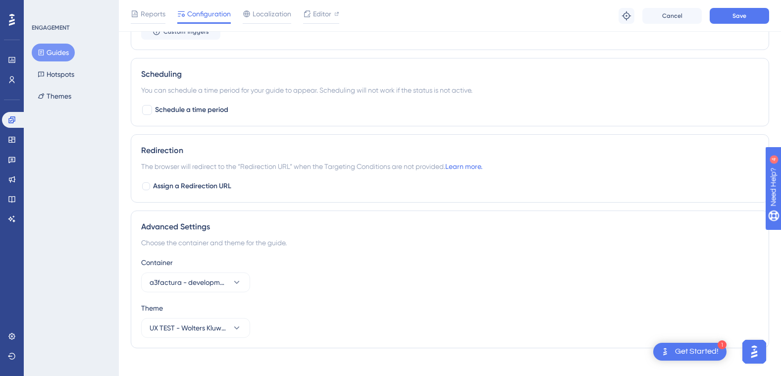
scroll to position [741, 0]
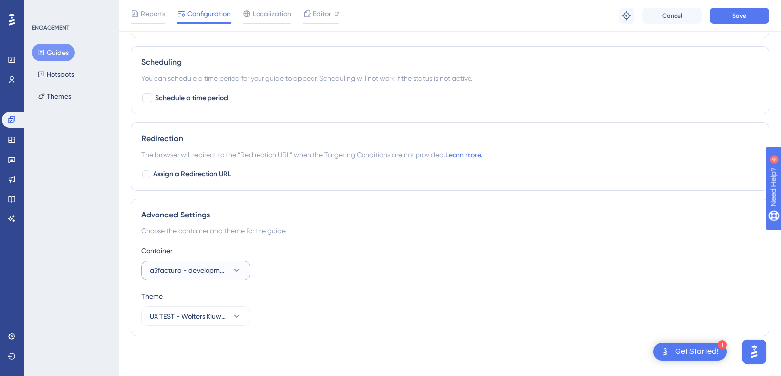
click at [238, 269] on icon at bounding box center [237, 271] width 10 height 10
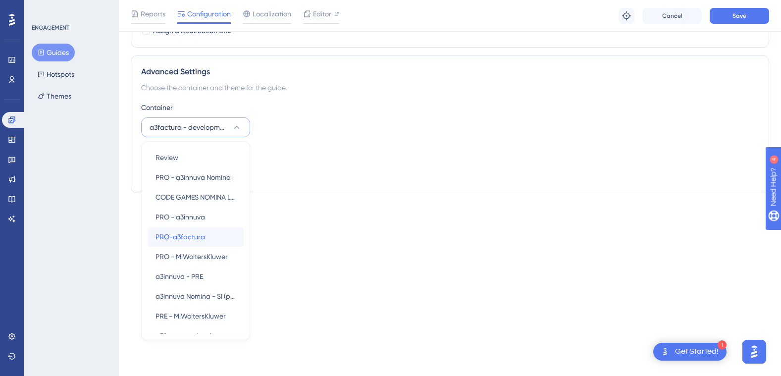
click at [210, 237] on div "PRO-a3factura PRO-a3factura" at bounding box center [196, 237] width 80 height 20
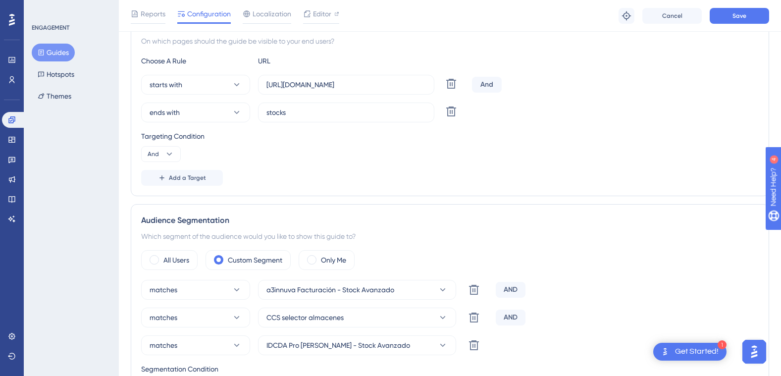
scroll to position [0, 0]
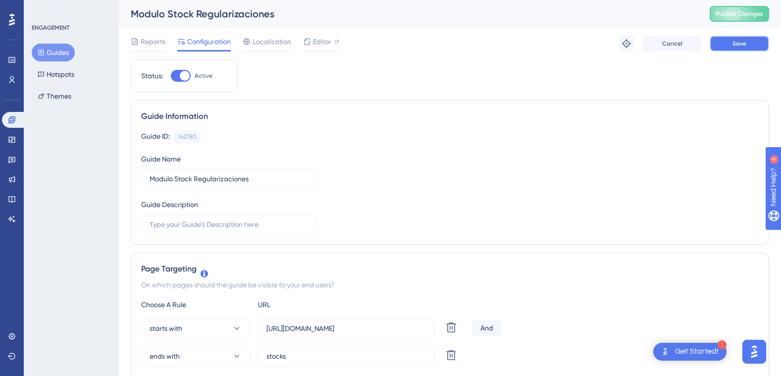
click at [732, 42] on button "Save" at bounding box center [739, 44] width 59 height 16
click at [55, 53] on button "Guides" at bounding box center [53, 53] width 43 height 18
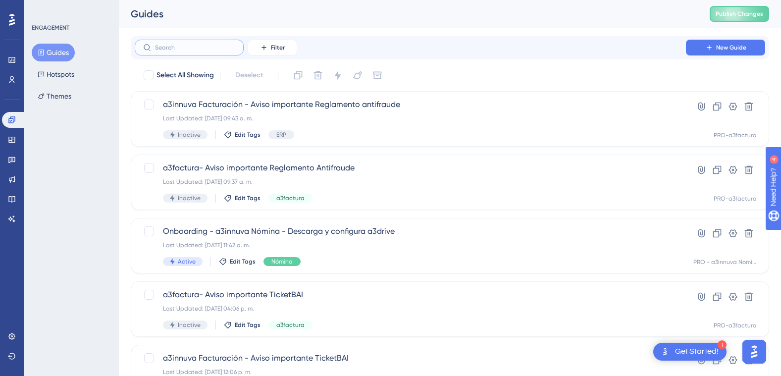
click at [177, 50] on input "text" at bounding box center [195, 47] width 80 height 7
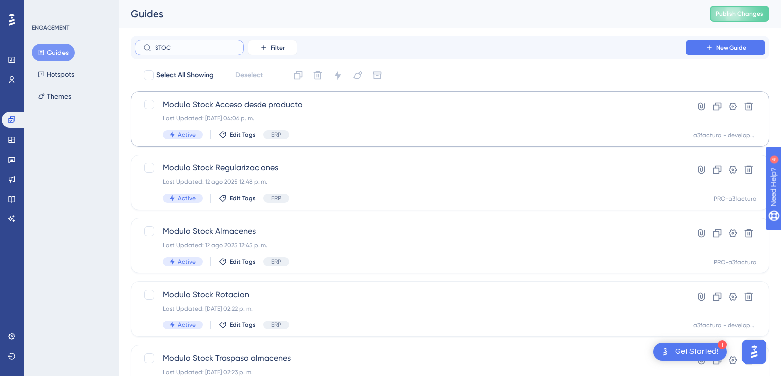
type input "STOC"
click at [229, 100] on span "Modulo Stock Acceso desde producto" at bounding box center [410, 105] width 495 height 12
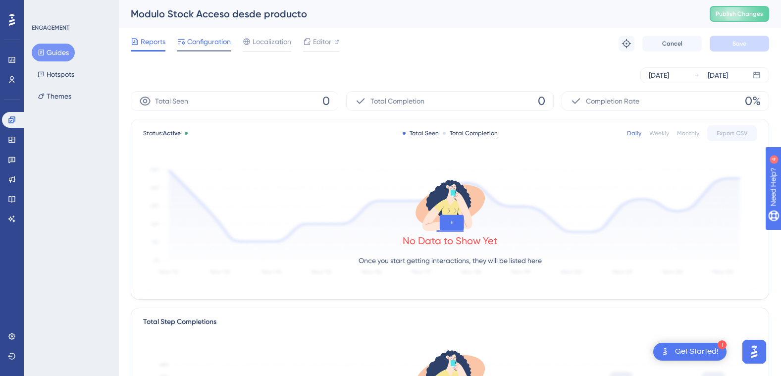
click at [205, 46] on span "Configuration" at bounding box center [209, 42] width 44 height 12
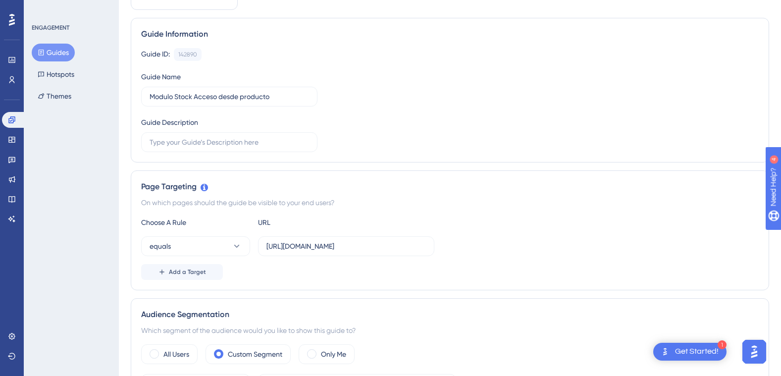
scroll to position [99, 0]
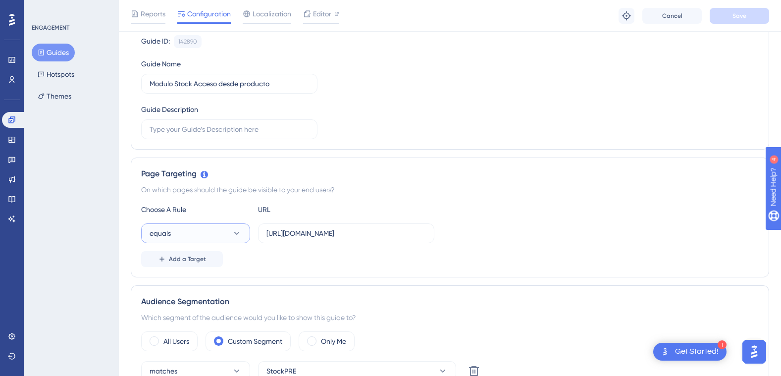
click at [235, 231] on icon at bounding box center [237, 233] width 10 height 10
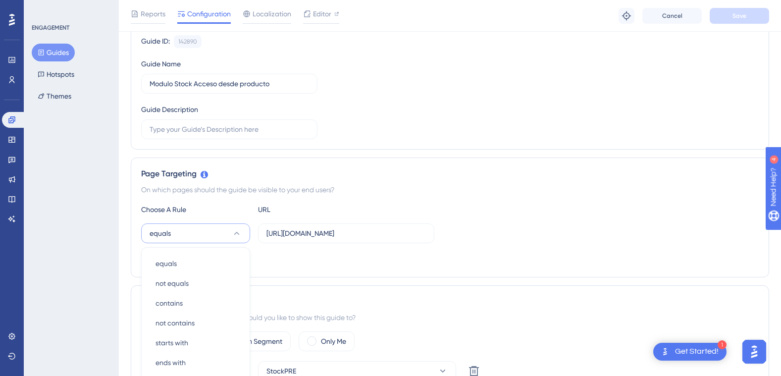
scroll to position [234, 0]
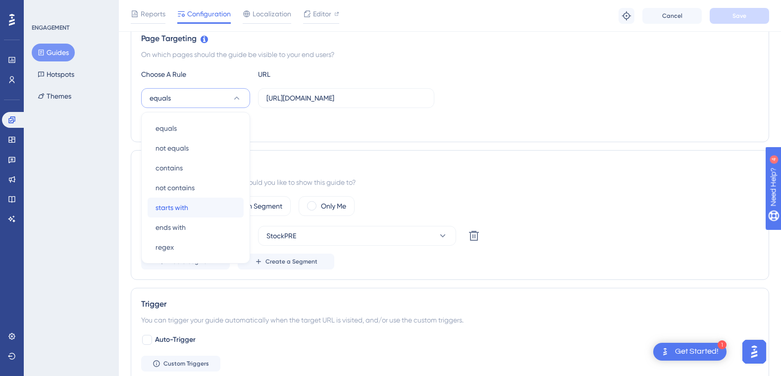
click at [195, 206] on div "starts with starts with" at bounding box center [196, 208] width 80 height 20
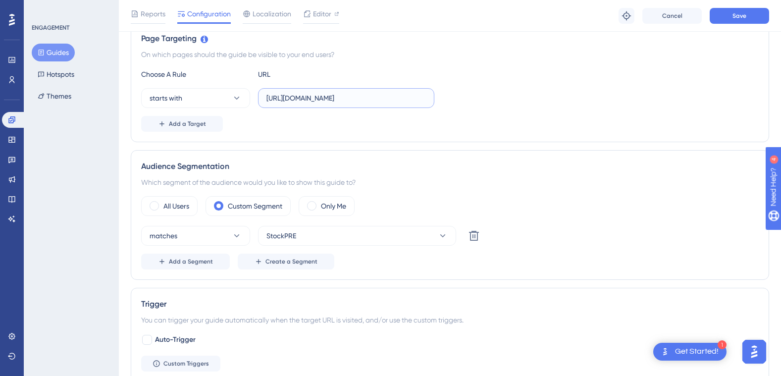
click at [301, 99] on input "[URL][DOMAIN_NAME]" at bounding box center [347, 98] width 160 height 11
drag, startPoint x: 263, startPoint y: 97, endPoint x: 383, endPoint y: 96, distance: 120.4
click at [383, 96] on label "[URL][DOMAIN_NAME]" at bounding box center [346, 98] width 176 height 20
click at [383, 96] on input "[URL][DOMAIN_NAME]" at bounding box center [347, 98] width 160 height 11
drag, startPoint x: 266, startPoint y: 98, endPoint x: 402, endPoint y: 97, distance: 135.7
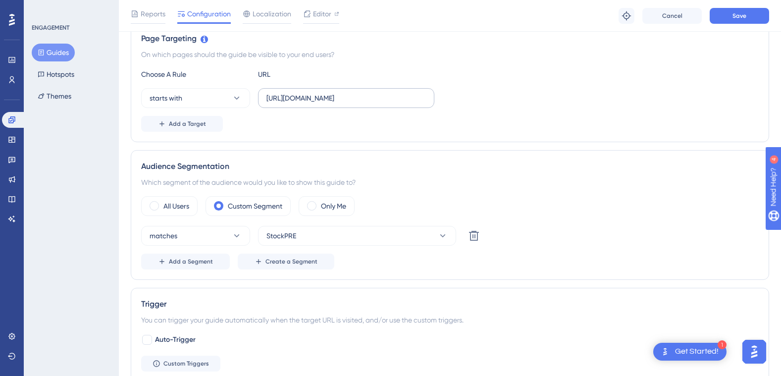
click at [402, 97] on label "[URL][DOMAIN_NAME]" at bounding box center [346, 98] width 176 height 20
click at [402, 97] on input "[URL][DOMAIN_NAME]" at bounding box center [347, 98] width 160 height 11
drag, startPoint x: 267, startPoint y: 97, endPoint x: 428, endPoint y: 101, distance: 161.0
click at [428, 101] on label "[URL][DOMAIN_NAME]" at bounding box center [346, 98] width 176 height 20
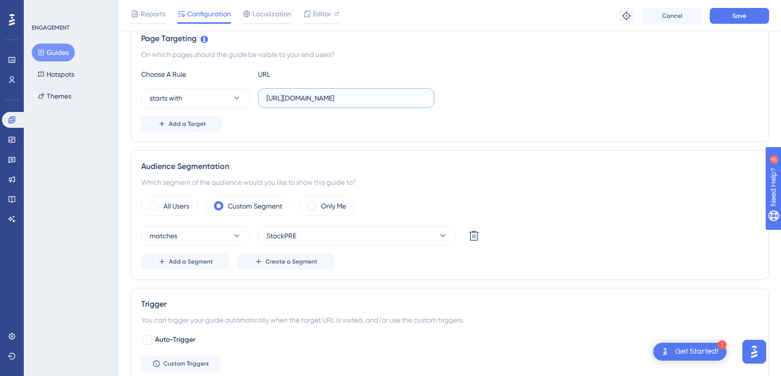
paste input "• [URL][DOMAIN_NAME]"
drag, startPoint x: 281, startPoint y: 97, endPoint x: 233, endPoint y: 99, distance: 48.1
click at [233, 99] on div "starts with • [URL][DOMAIN_NAME]" at bounding box center [287, 98] width 293 height 20
type input "[URL][DOMAIN_NAME]"
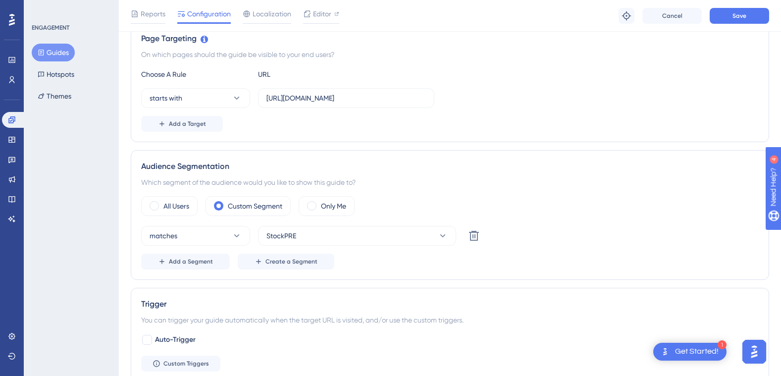
click at [480, 108] on div "Choose A Rule URL starts with [URL][DOMAIN_NAME] Add a Target" at bounding box center [450, 99] width 618 height 63
click at [201, 122] on span "Add a Target" at bounding box center [187, 124] width 37 height 8
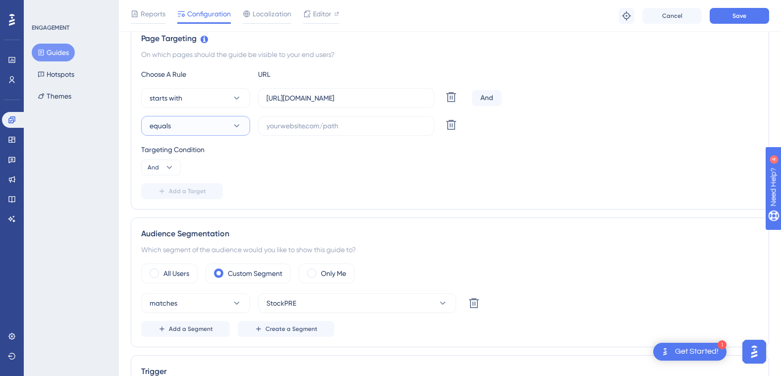
click at [237, 126] on icon at bounding box center [236, 125] width 5 height 3
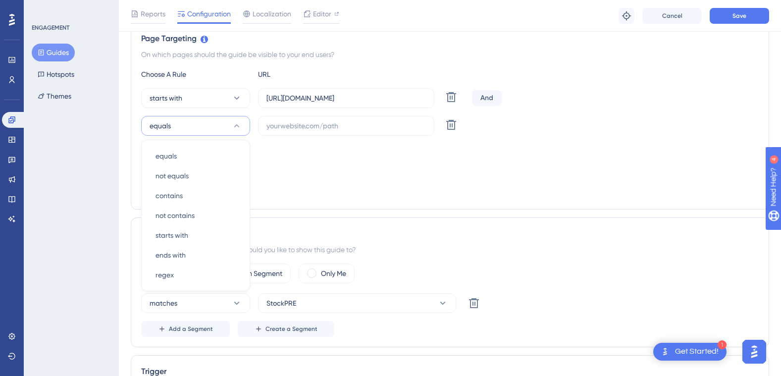
scroll to position [261, 0]
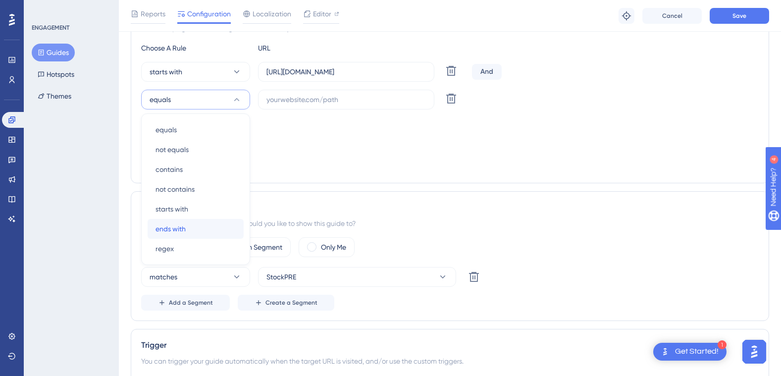
click at [202, 228] on div "ends with ends with" at bounding box center [196, 229] width 80 height 20
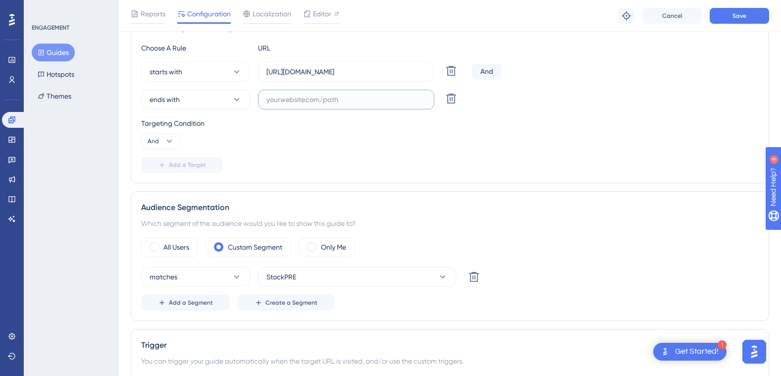
click at [274, 102] on input "text" at bounding box center [347, 99] width 160 height 11
paste input "stocks"
type input "stocks"
click at [286, 129] on div "Targeting Condition" at bounding box center [450, 123] width 618 height 12
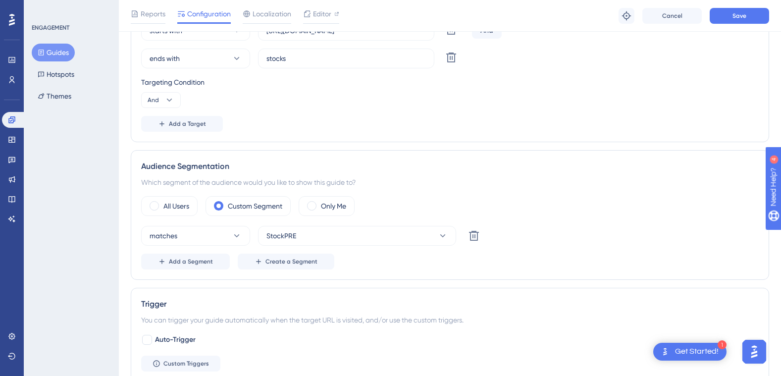
scroll to position [310, 0]
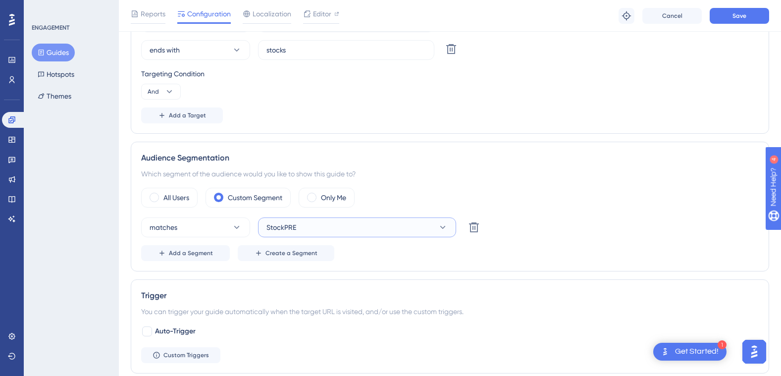
click at [437, 228] on button "StockPRE" at bounding box center [357, 227] width 198 height 20
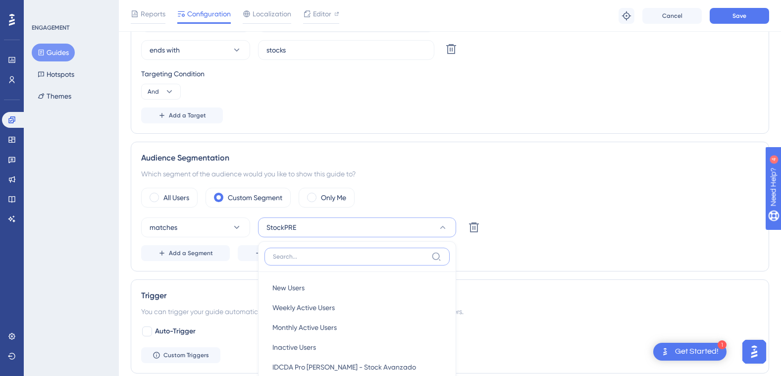
scroll to position [374, 0]
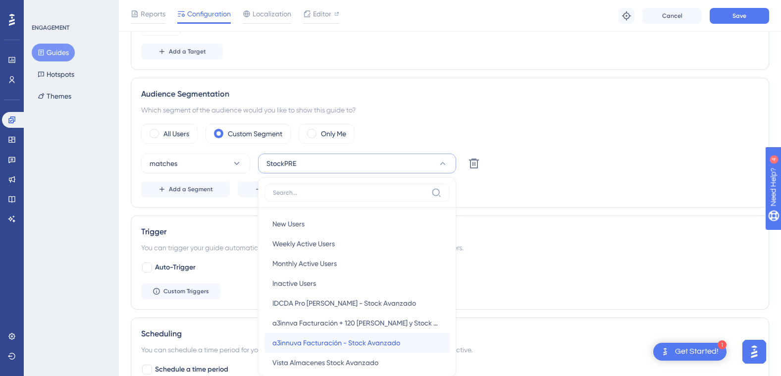
click at [374, 344] on span "a3innuva Facturación - Stock Avanzado" at bounding box center [336, 343] width 128 height 12
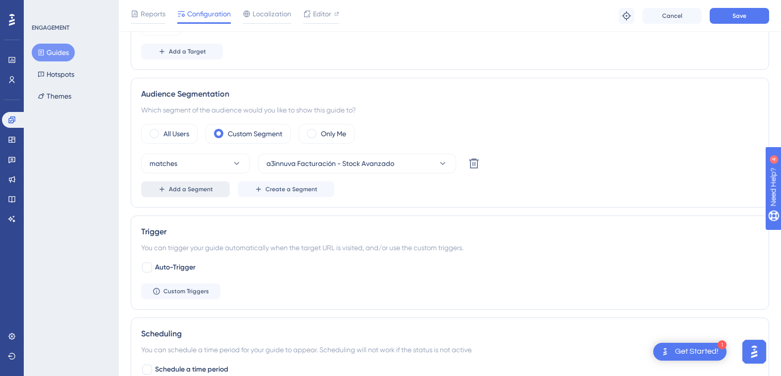
click at [179, 190] on span "Add a Segment" at bounding box center [191, 189] width 44 height 8
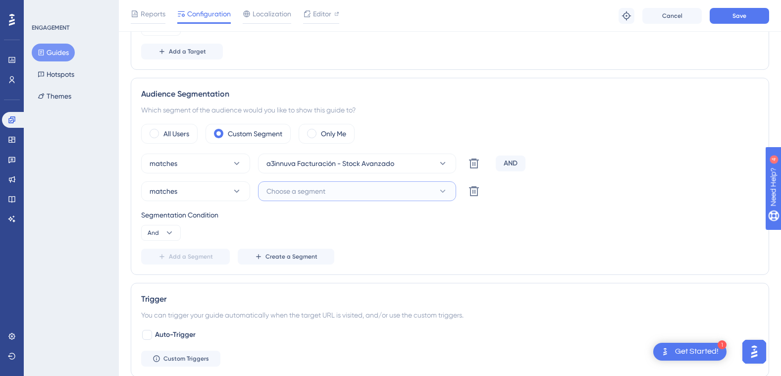
click at [439, 191] on icon at bounding box center [443, 191] width 10 height 10
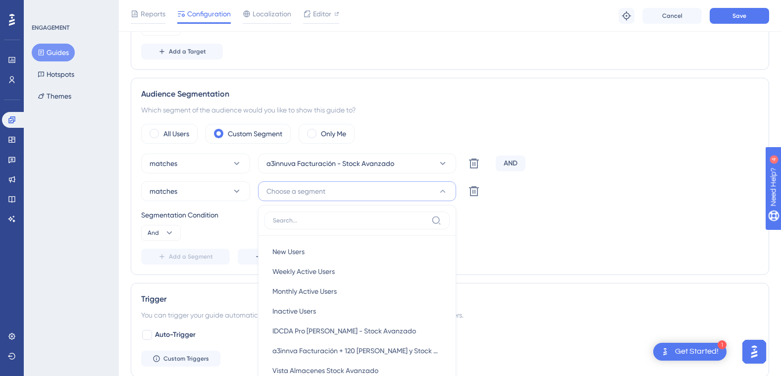
scroll to position [402, 0]
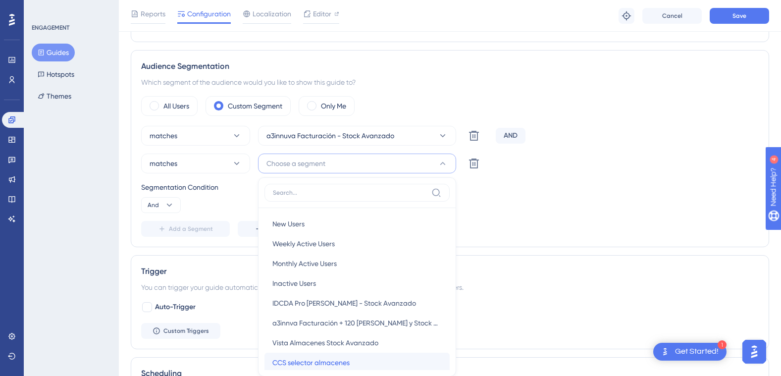
click at [345, 362] on span "CCS selector almacenes" at bounding box center [310, 363] width 77 height 12
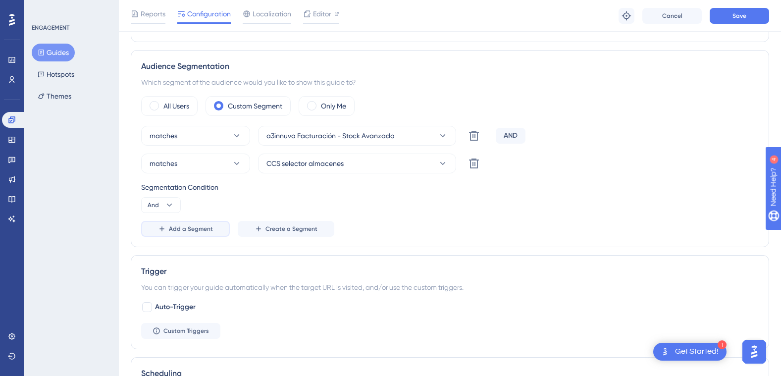
click at [188, 227] on span "Add a Segment" at bounding box center [191, 229] width 44 height 8
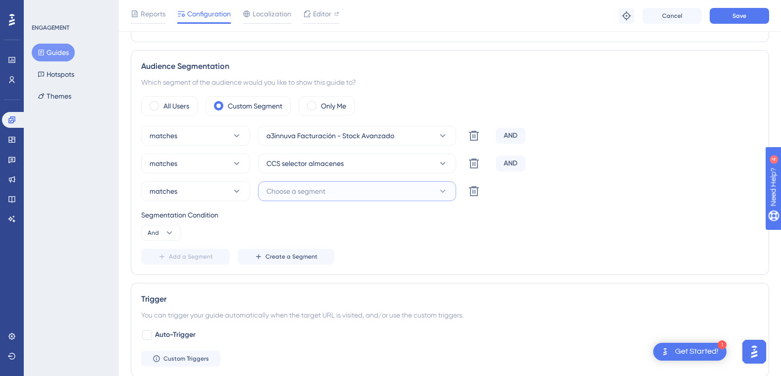
click at [443, 190] on icon at bounding box center [443, 191] width 10 height 10
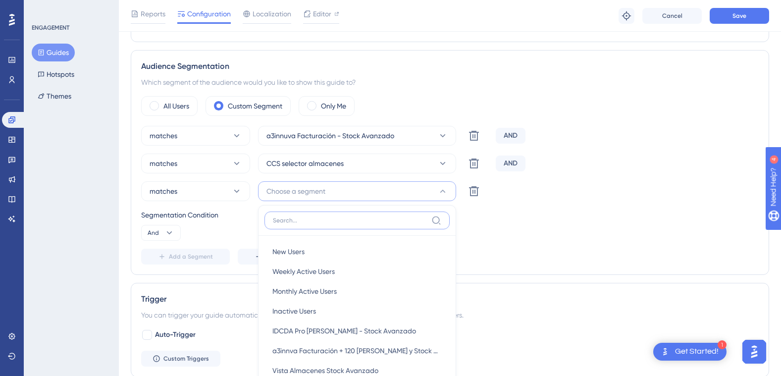
scroll to position [476, 0]
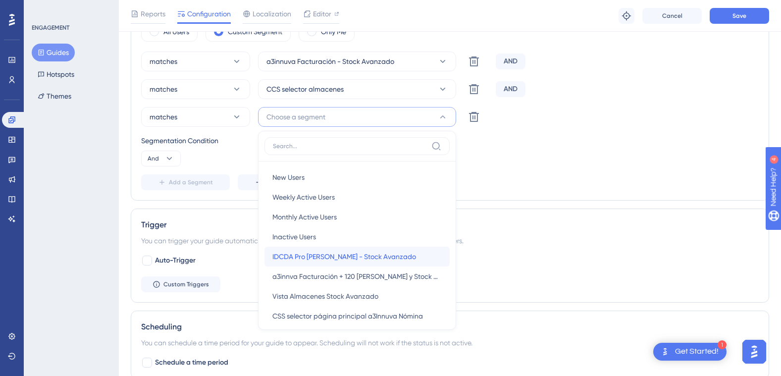
click at [348, 255] on span "IDCDA Pro [PERSON_NAME] - Stock Avanzado" at bounding box center [344, 257] width 144 height 12
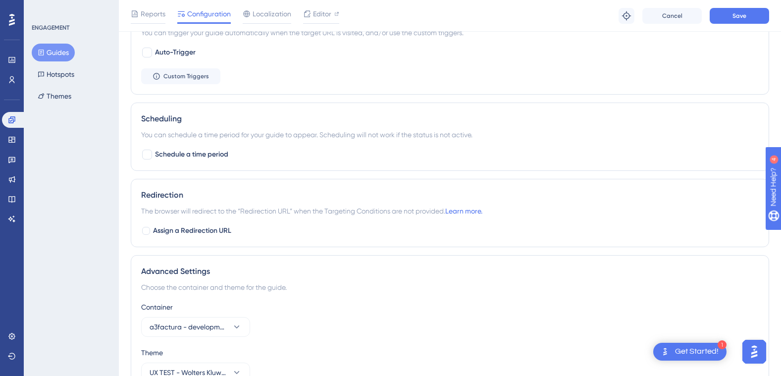
scroll to position [741, 0]
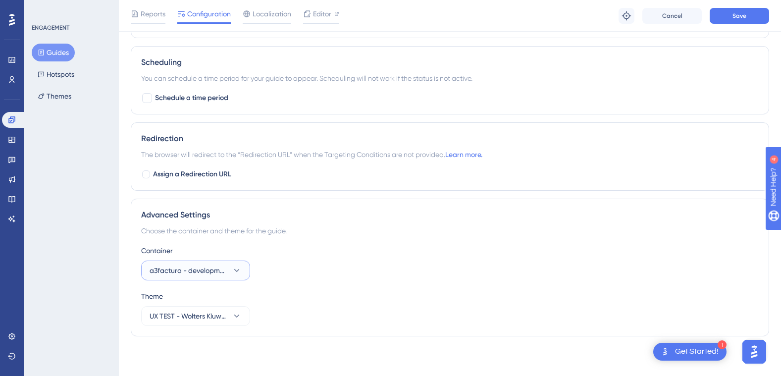
click at [232, 270] on icon at bounding box center [237, 271] width 10 height 10
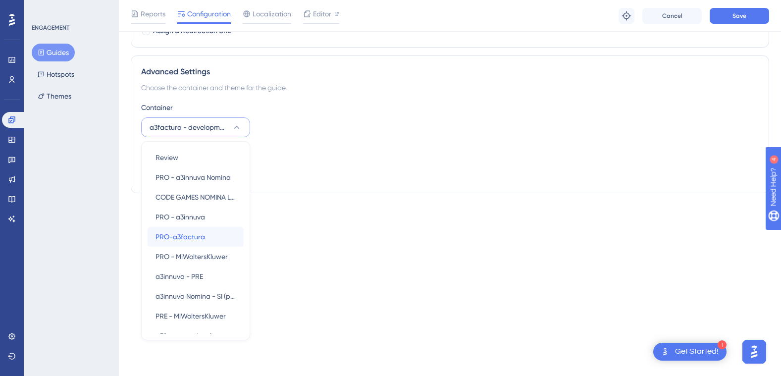
click at [201, 240] on span "PRO-a3factura" at bounding box center [181, 237] width 50 height 12
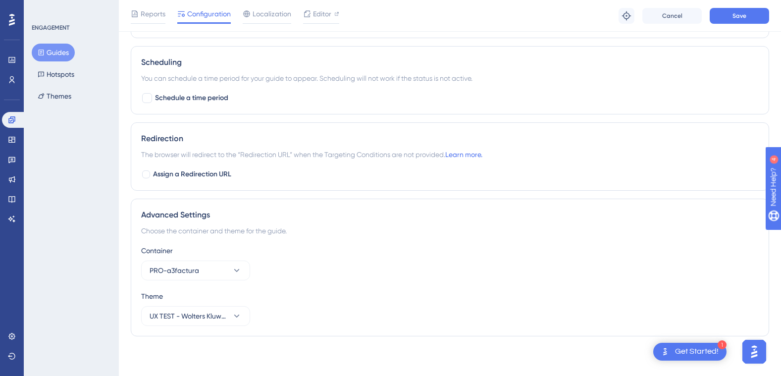
scroll to position [741, 0]
click at [398, 254] on div "Container" at bounding box center [450, 251] width 618 height 12
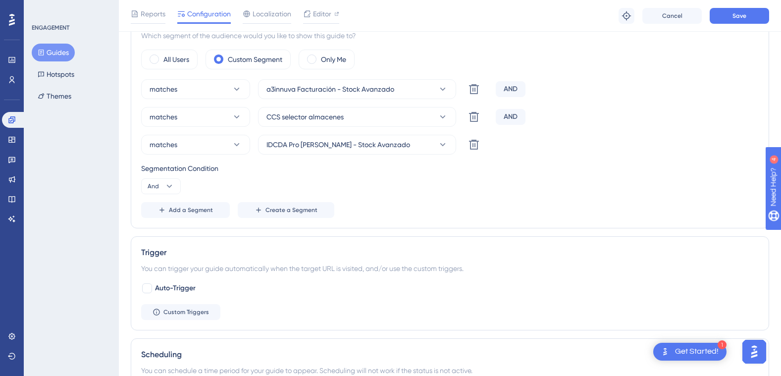
scroll to position [493, 0]
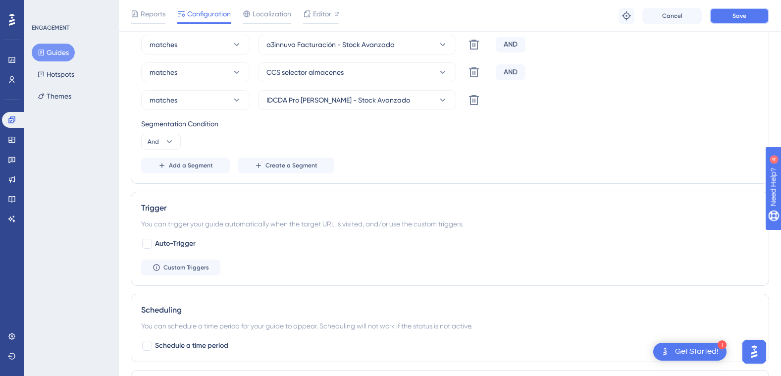
click at [752, 14] on button "Save" at bounding box center [739, 16] width 59 height 16
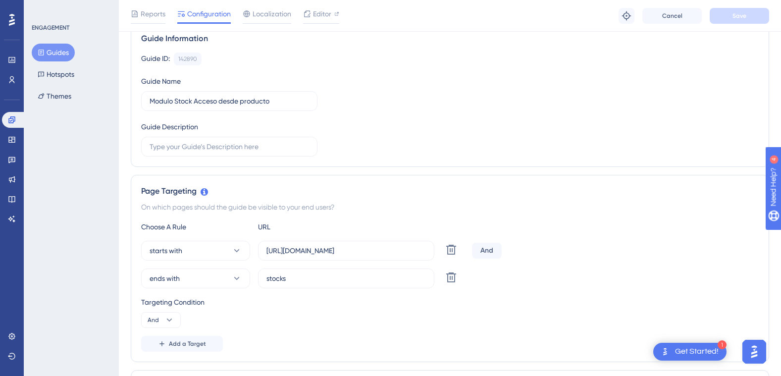
scroll to position [0, 0]
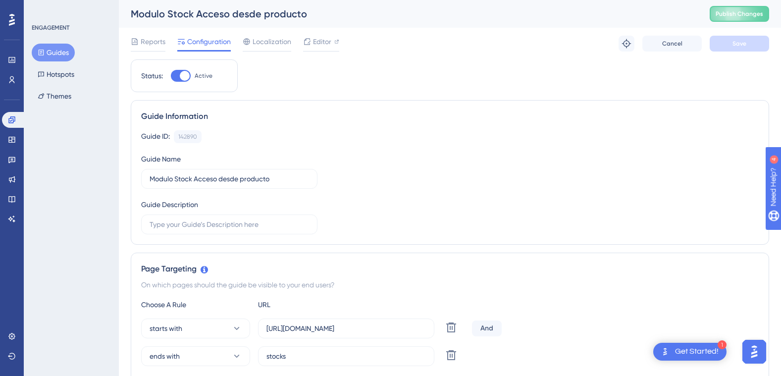
click at [61, 48] on button "Guides" at bounding box center [53, 53] width 43 height 18
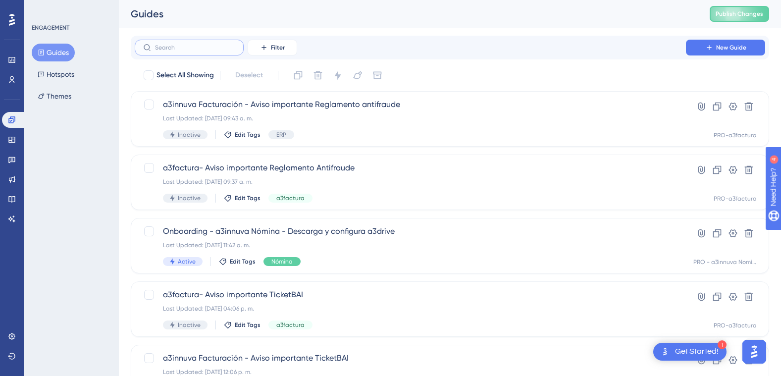
click at [186, 45] on input "text" at bounding box center [195, 47] width 80 height 7
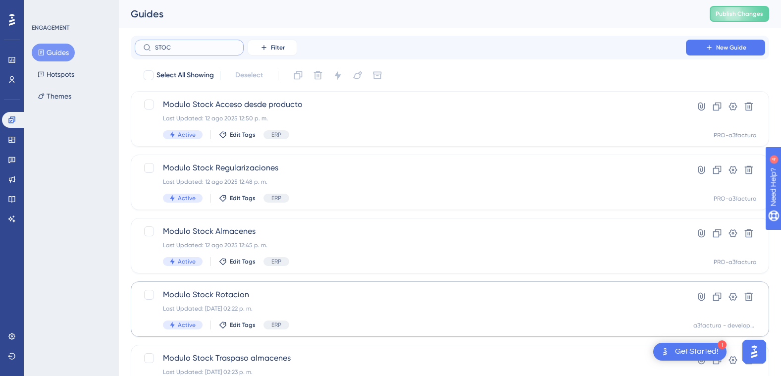
type input "STOC"
click at [220, 294] on span "Modulo Stock Rotacion" at bounding box center [410, 295] width 495 height 12
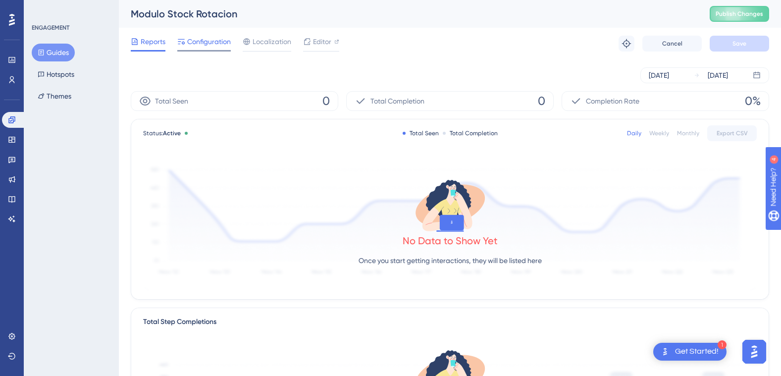
click at [198, 44] on span "Configuration" at bounding box center [209, 42] width 44 height 12
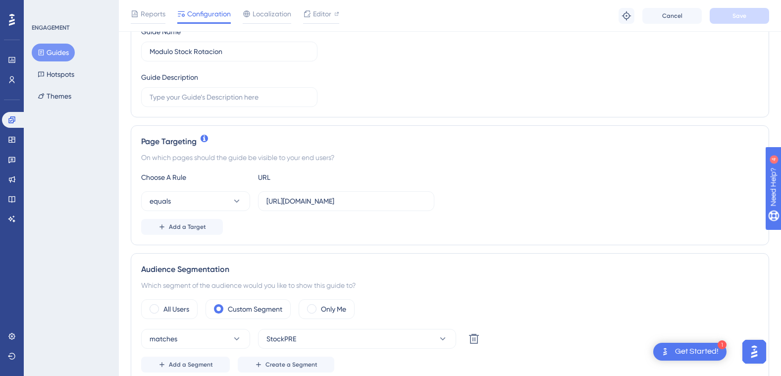
scroll to position [149, 0]
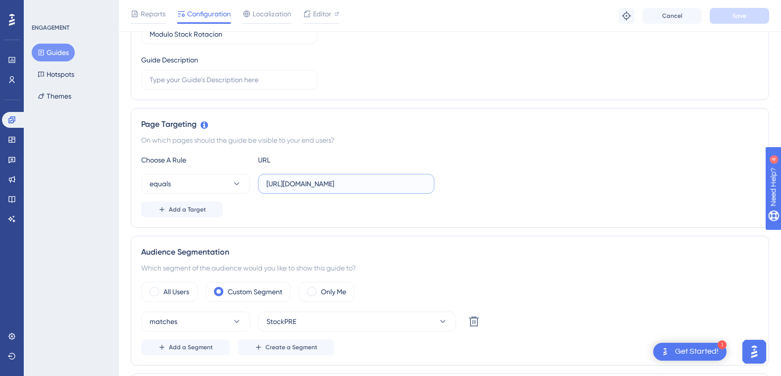
click at [306, 183] on input "[URL][DOMAIN_NAME]" at bounding box center [347, 183] width 160 height 11
drag, startPoint x: 264, startPoint y: 182, endPoint x: 333, endPoint y: 184, distance: 69.4
click at [347, 181] on label "[URL][DOMAIN_NAME]" at bounding box center [346, 184] width 176 height 20
click at [347, 181] on input "[URL][DOMAIN_NAME]" at bounding box center [347, 183] width 160 height 11
click at [268, 183] on label "[URL][DOMAIN_NAME]" at bounding box center [346, 184] width 176 height 20
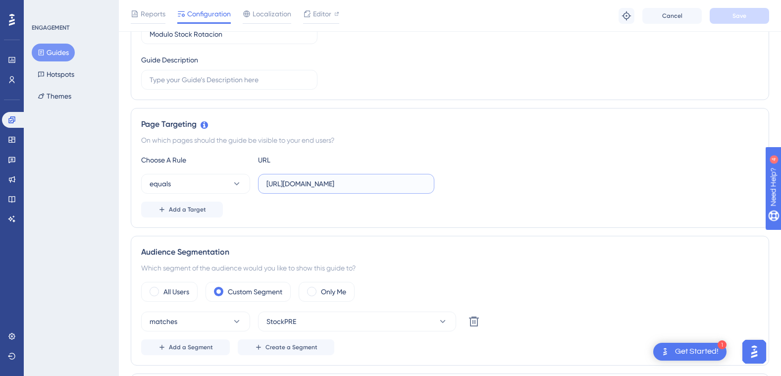
click at [268, 183] on input "[URL][DOMAIN_NAME]" at bounding box center [347, 183] width 160 height 11
drag, startPoint x: 267, startPoint y: 182, endPoint x: 473, endPoint y: 181, distance: 206.1
click at [490, 181] on div "equals [URL][DOMAIN_NAME]" at bounding box center [450, 184] width 618 height 20
drag, startPoint x: 334, startPoint y: 184, endPoint x: 237, endPoint y: 184, distance: 97.6
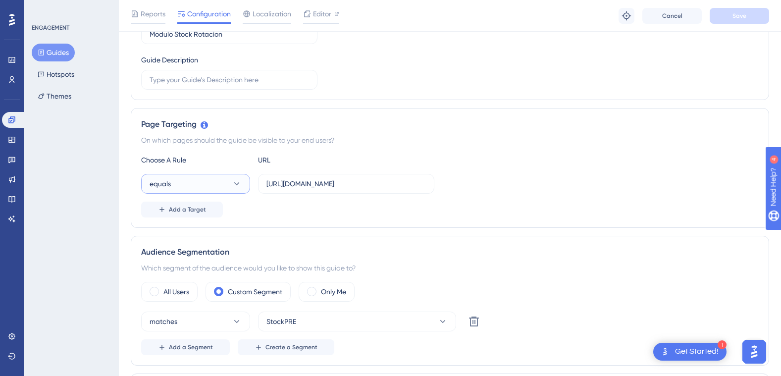
click at [237, 184] on icon at bounding box center [236, 183] width 5 height 3
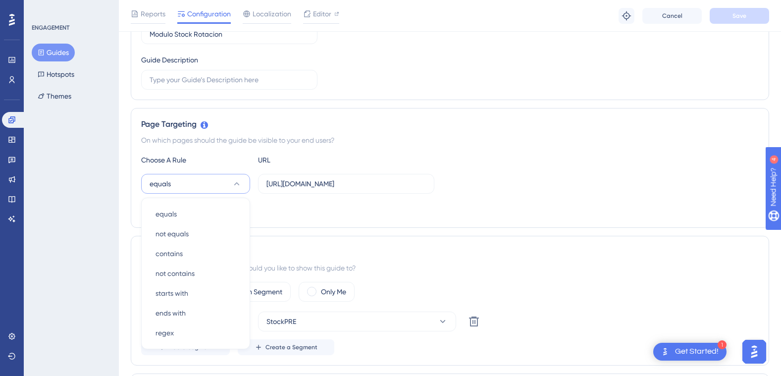
scroll to position [233, 0]
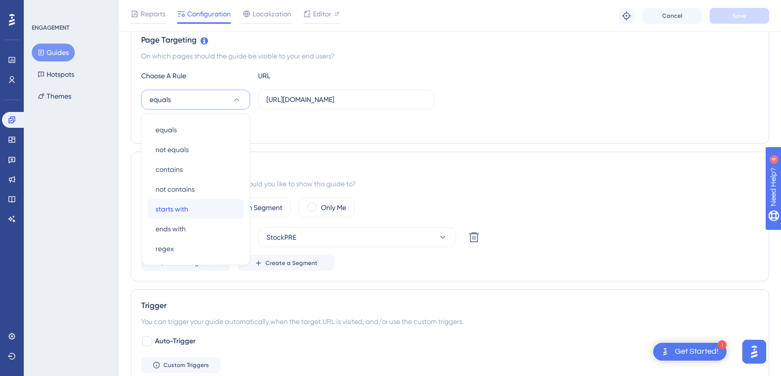
click at [212, 209] on div "starts with starts with" at bounding box center [196, 209] width 80 height 20
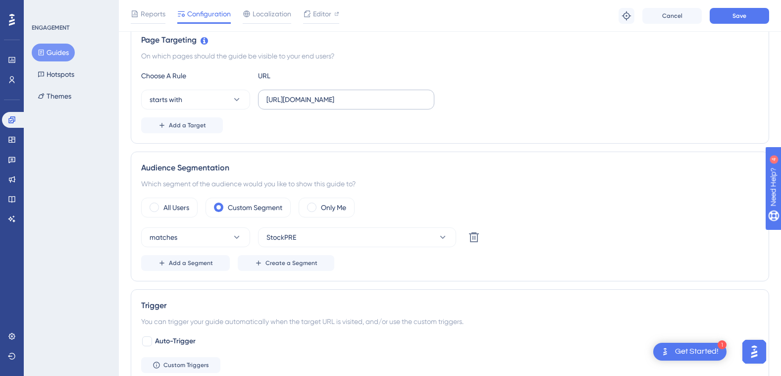
drag, startPoint x: 279, startPoint y: 94, endPoint x: 275, endPoint y: 101, distance: 8.0
click at [279, 94] on label "[URL][DOMAIN_NAME]" at bounding box center [346, 100] width 176 height 20
click at [279, 94] on input "[URL][DOMAIN_NAME]" at bounding box center [347, 99] width 160 height 11
paste input "• [URL][DOMAIN_NAME]"
drag, startPoint x: 280, startPoint y: 99, endPoint x: 242, endPoint y: 101, distance: 37.7
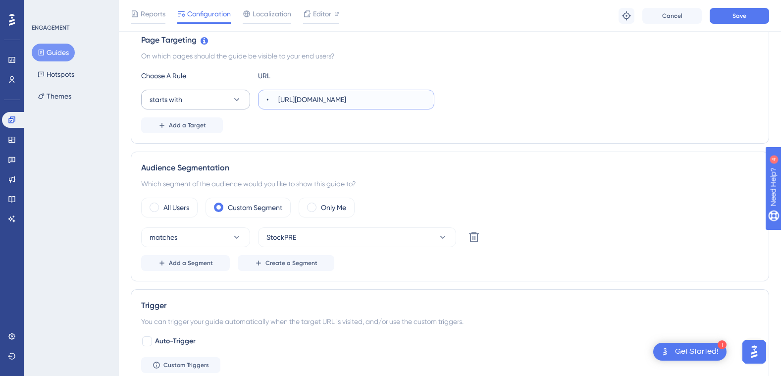
click at [242, 101] on div "starts with • [URL][DOMAIN_NAME]" at bounding box center [287, 100] width 293 height 20
type input "[URL][DOMAIN_NAME]"
click at [291, 130] on div "Add a Target" at bounding box center [450, 125] width 618 height 16
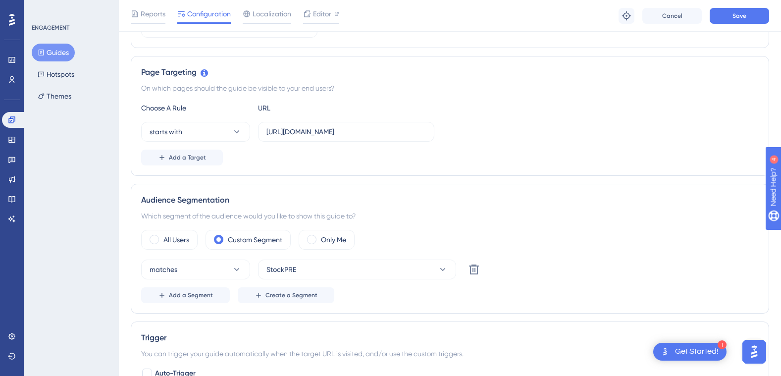
scroll to position [183, 0]
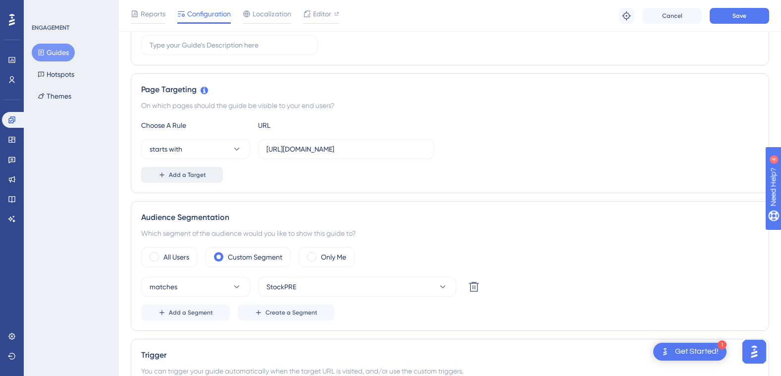
click at [204, 175] on span "Add a Target" at bounding box center [187, 175] width 37 height 8
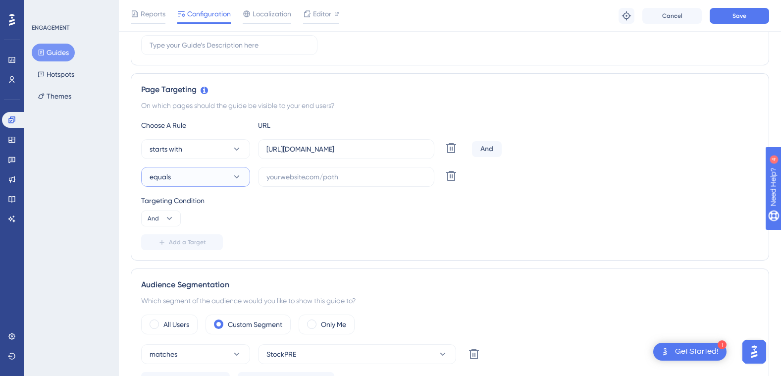
click at [233, 177] on icon at bounding box center [237, 177] width 10 height 10
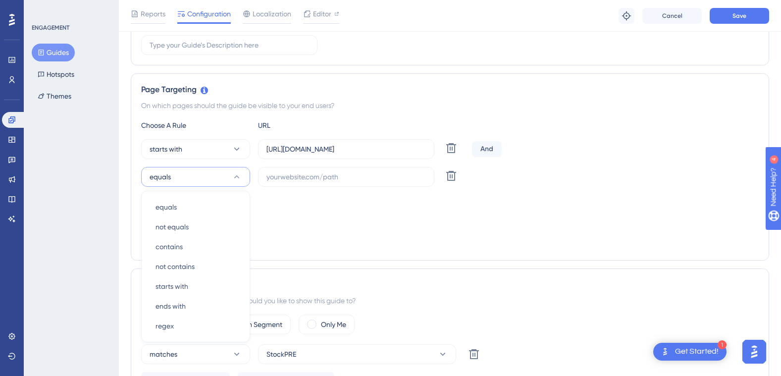
scroll to position [261, 0]
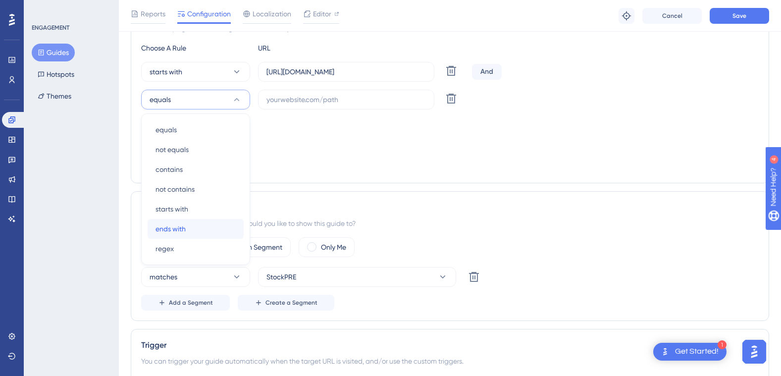
click at [200, 225] on div "ends with ends with" at bounding box center [196, 229] width 80 height 20
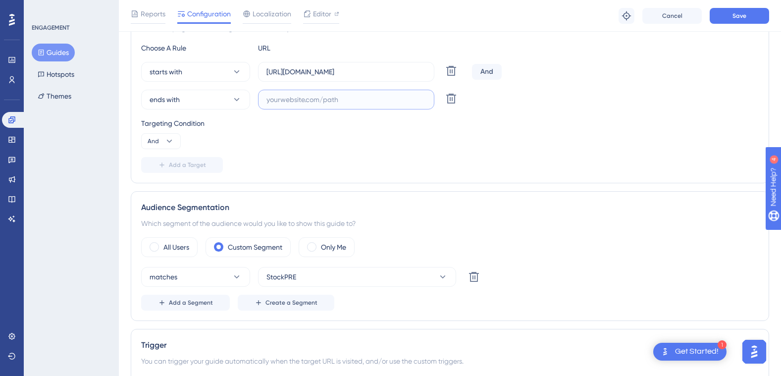
click at [288, 100] on input "text" at bounding box center [347, 99] width 160 height 11
paste input "stocks"
type input "stocks"
click at [267, 146] on div "Targeting Condition And" at bounding box center [450, 133] width 618 height 32
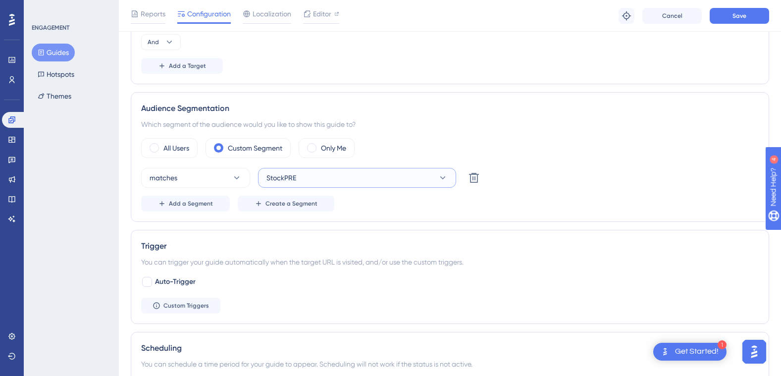
click at [415, 176] on button "StockPRE" at bounding box center [357, 178] width 198 height 20
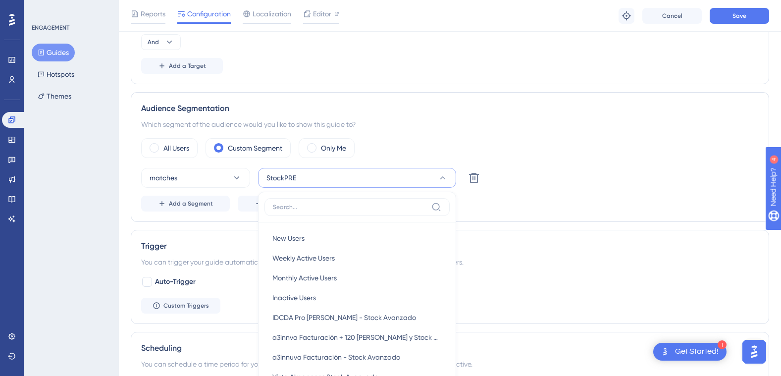
scroll to position [421, 0]
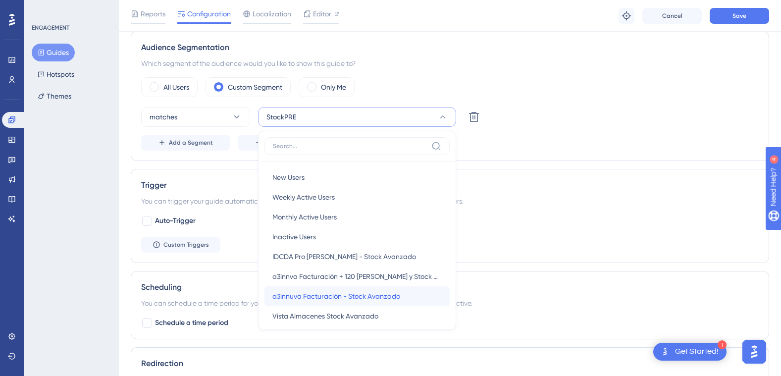
click at [353, 295] on span "a3innuva Facturación - Stock Avanzado" at bounding box center [336, 296] width 128 height 12
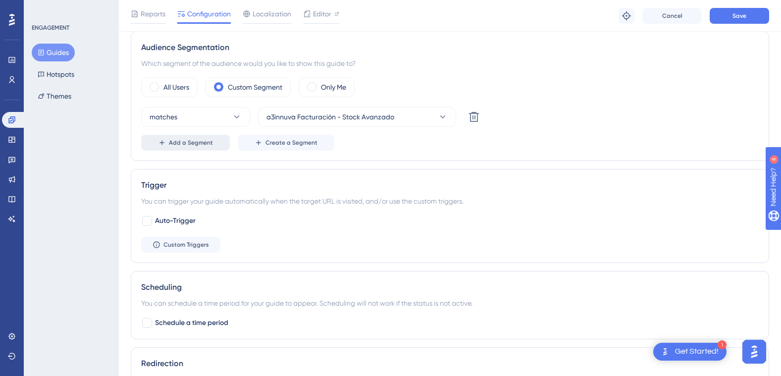
click at [180, 142] on span "Add a Segment" at bounding box center [191, 143] width 44 height 8
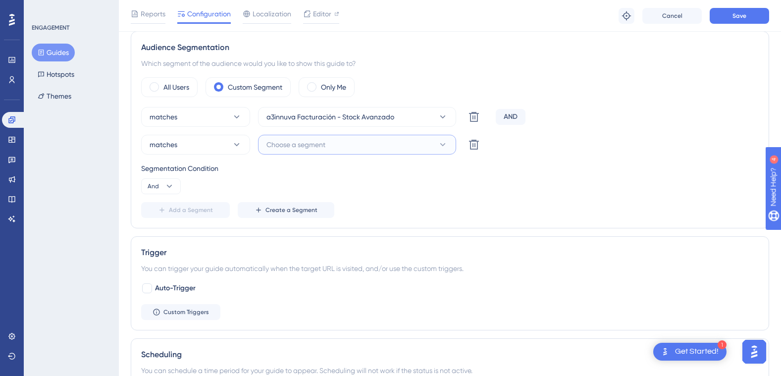
click at [362, 146] on button "Choose a segment" at bounding box center [357, 145] width 198 height 20
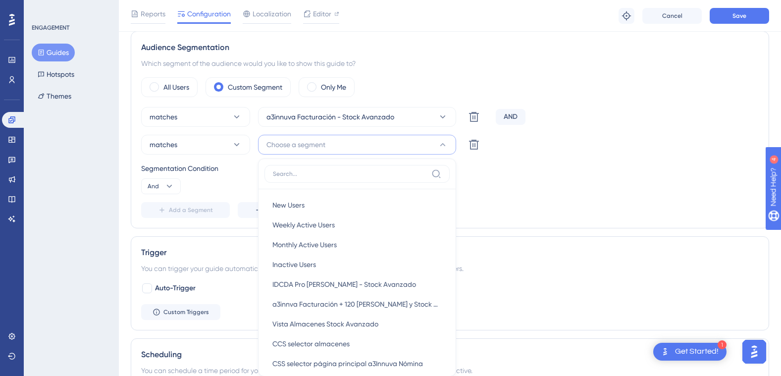
scroll to position [479, 0]
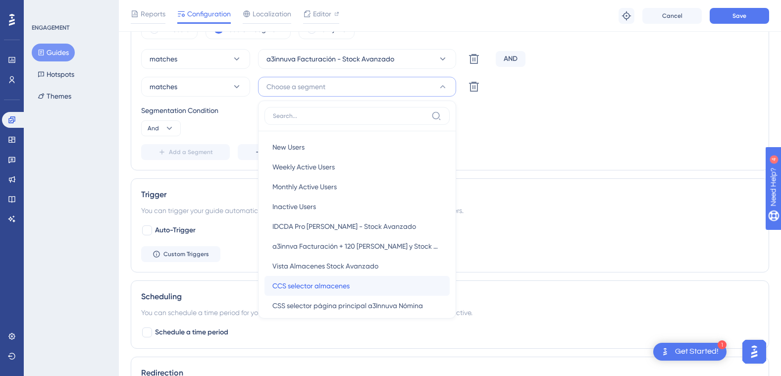
click at [361, 283] on div "CCS selector almacenes CCS selector almacenes" at bounding box center [356, 286] width 169 height 20
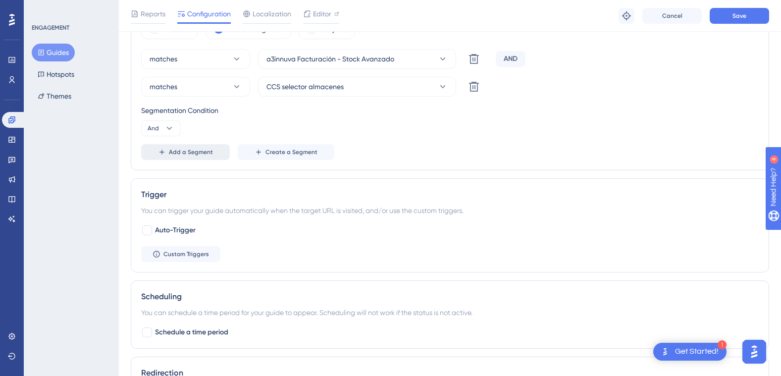
click at [171, 152] on span "Add a Segment" at bounding box center [191, 152] width 44 height 8
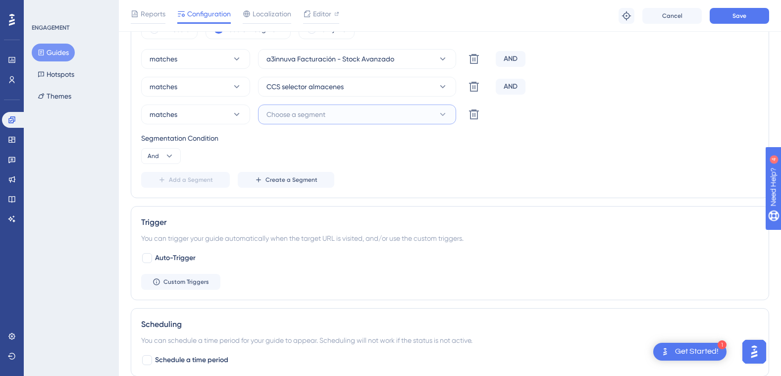
click at [327, 115] on button "Choose a segment" at bounding box center [357, 115] width 198 height 20
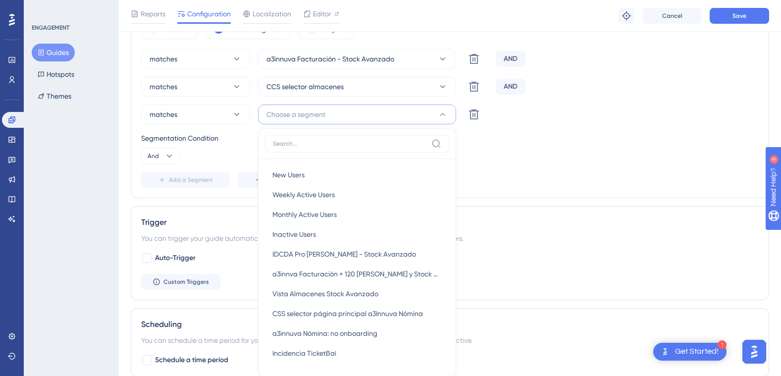
scroll to position [541, 0]
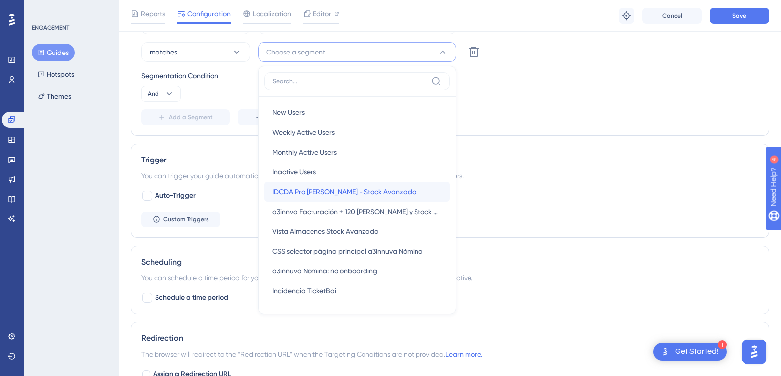
click at [345, 190] on span "IDCDA Pro [PERSON_NAME] - Stock Avanzado" at bounding box center [344, 192] width 144 height 12
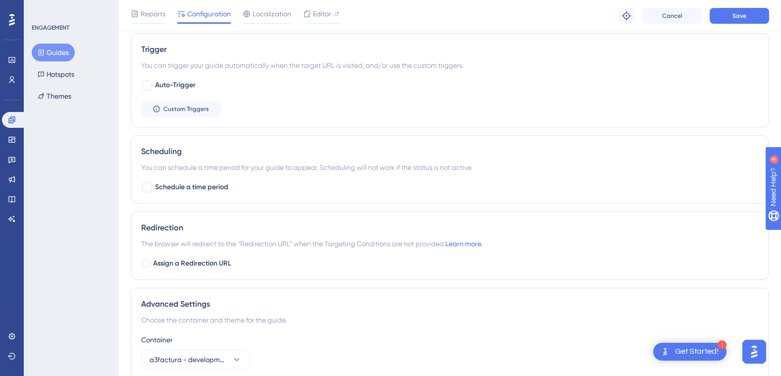
scroll to position [690, 0]
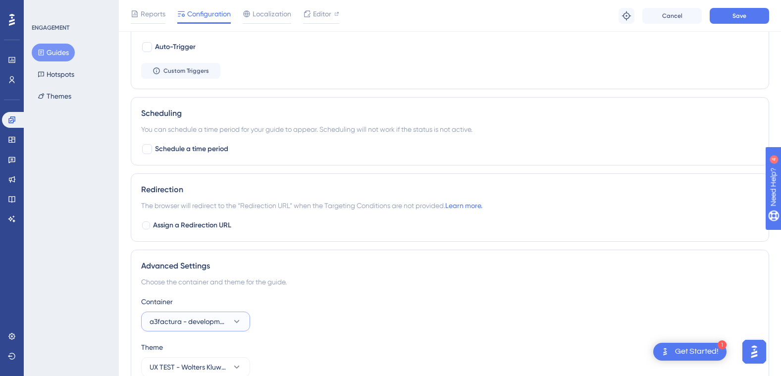
click at [227, 322] on span "a3factura - development" at bounding box center [189, 322] width 78 height 12
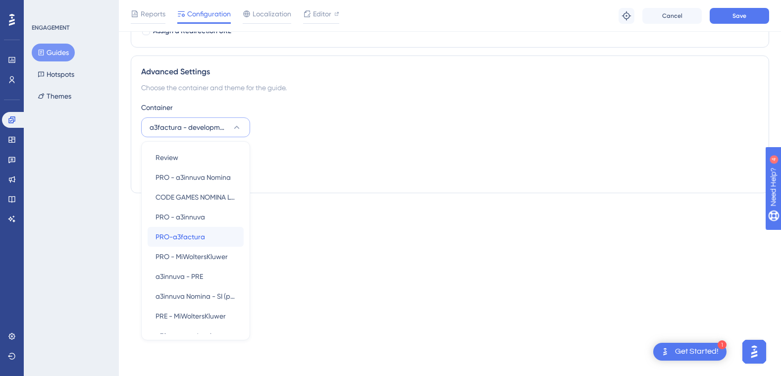
click at [197, 235] on span "PRO-a3factura" at bounding box center [181, 237] width 50 height 12
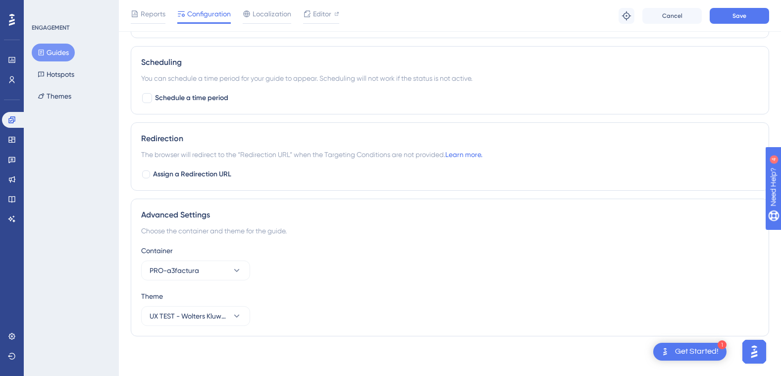
scroll to position [741, 0]
click at [230, 268] on button "PRO-a3factura" at bounding box center [195, 271] width 109 height 20
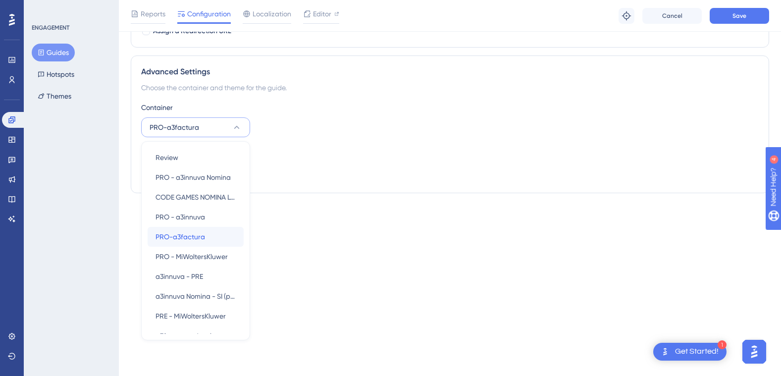
click at [215, 233] on div "PRO-a3factura PRO-a3factura" at bounding box center [196, 237] width 80 height 20
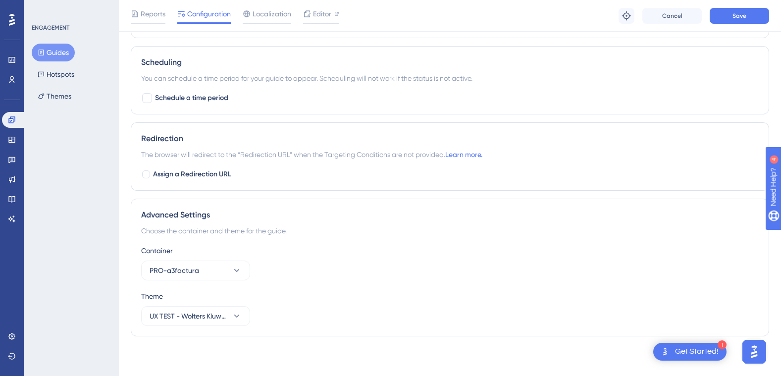
scroll to position [741, 0]
click at [436, 221] on div "Advanced Settings Choose the container and theme for the guide. Container PRO-a…" at bounding box center [450, 268] width 639 height 138
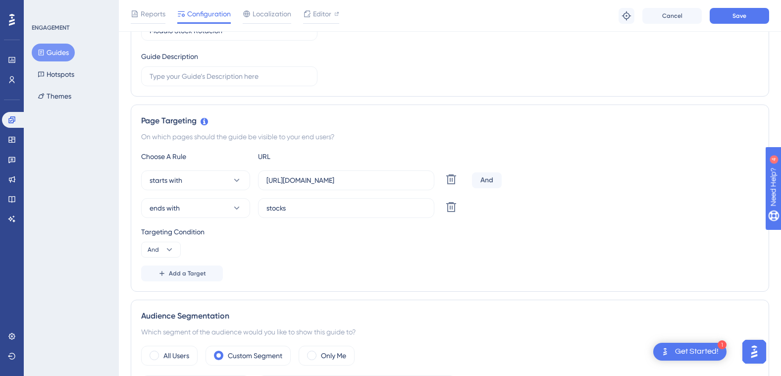
scroll to position [97, 0]
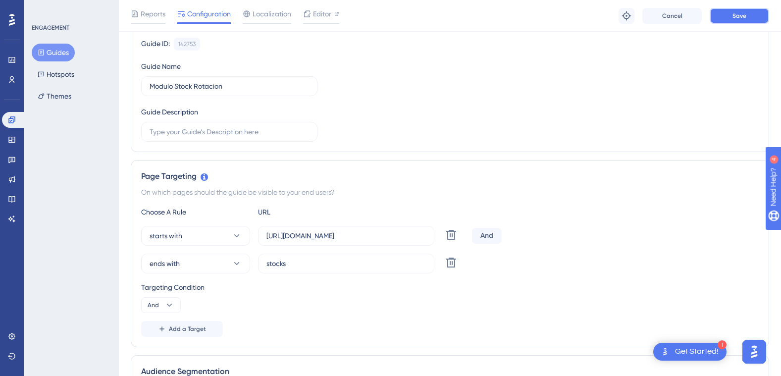
click at [741, 12] on span "Save" at bounding box center [740, 16] width 14 height 8
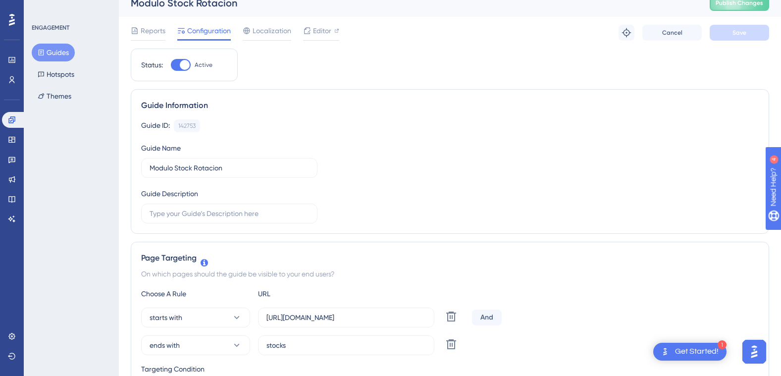
scroll to position [0, 0]
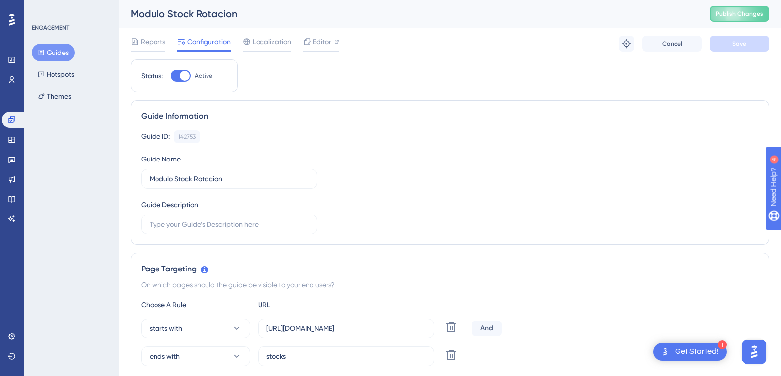
click at [60, 52] on button "Guides" at bounding box center [53, 53] width 43 height 18
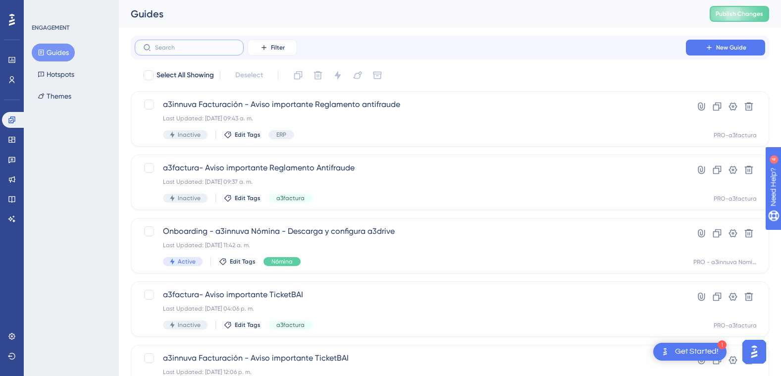
click at [200, 48] on input "text" at bounding box center [195, 47] width 80 height 7
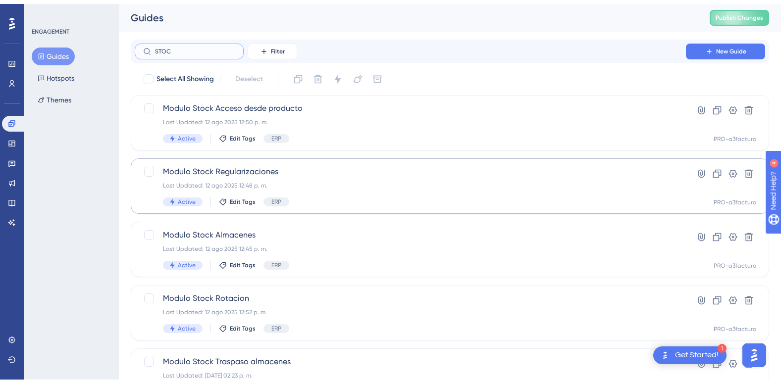
scroll to position [49, 0]
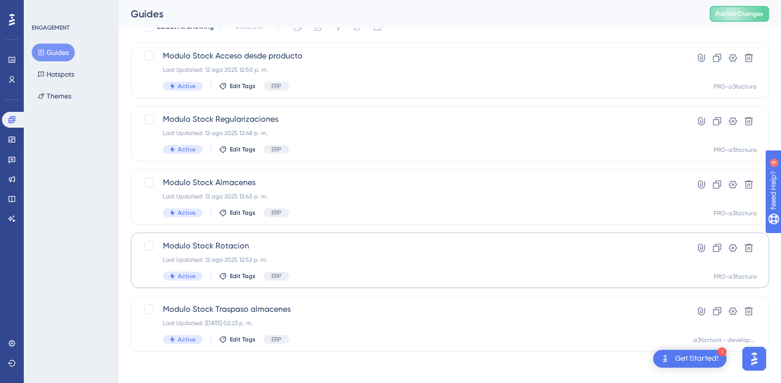
type input "STOC"
click at [224, 246] on span "Modulo Stock Rotacion" at bounding box center [410, 246] width 495 height 12
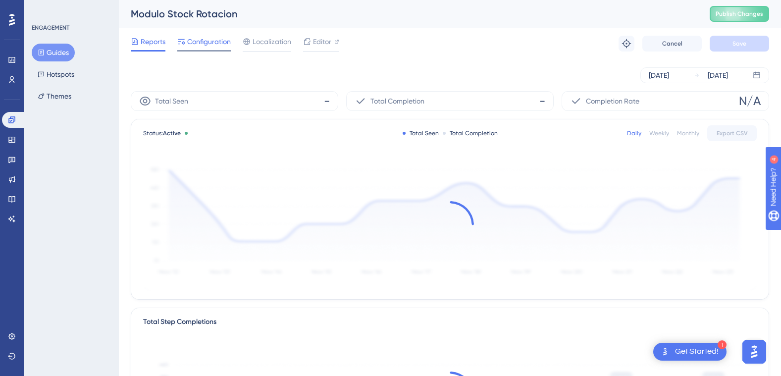
click at [209, 40] on span "Configuration" at bounding box center [209, 42] width 44 height 12
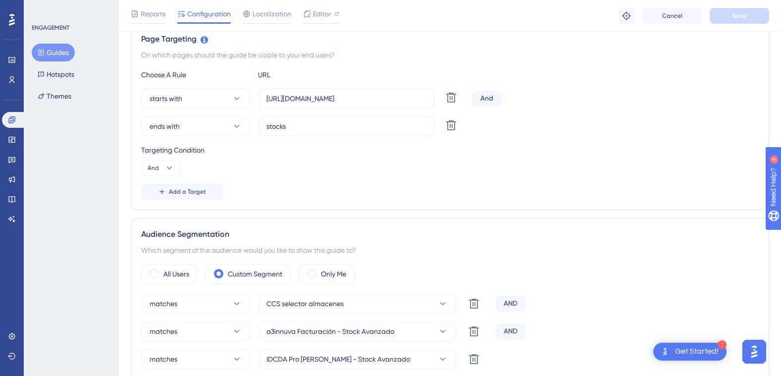
scroll to position [99, 0]
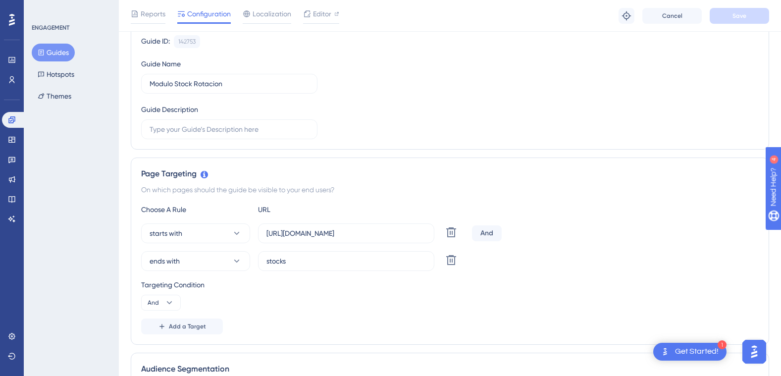
click at [58, 51] on button "Guides" at bounding box center [53, 53] width 43 height 18
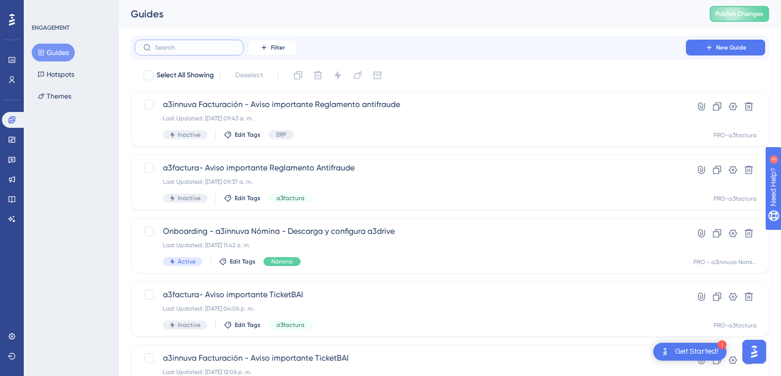
click at [202, 46] on input "text" at bounding box center [195, 47] width 80 height 7
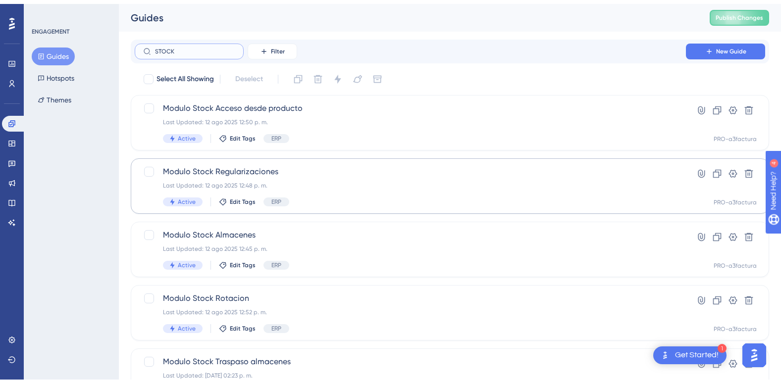
scroll to position [49, 0]
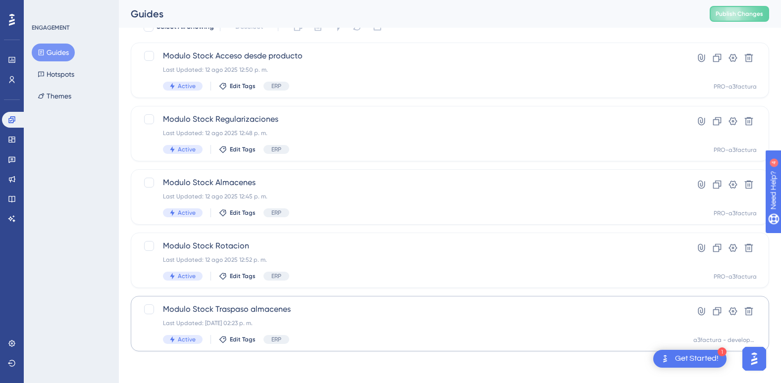
type input "STOCK"
click at [207, 306] on span "Modulo Stock Traspaso almacenes" at bounding box center [410, 310] width 495 height 12
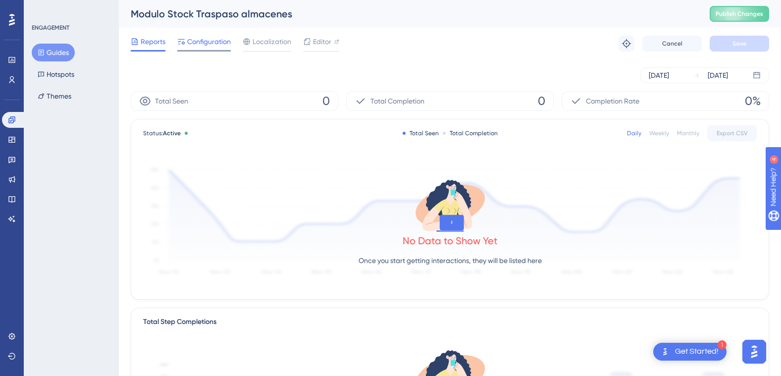
click at [211, 41] on span "Configuration" at bounding box center [209, 42] width 44 height 12
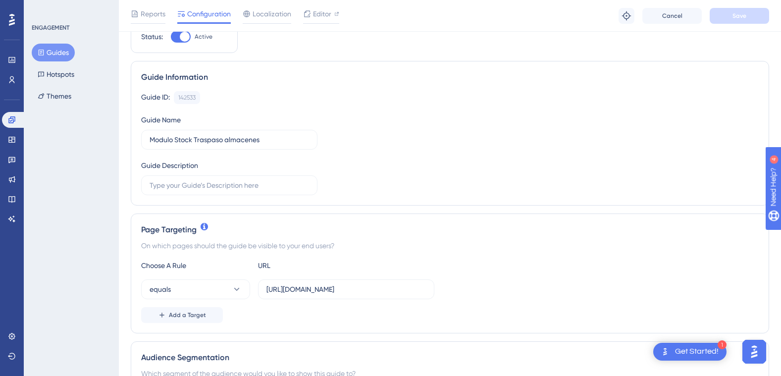
scroll to position [99, 0]
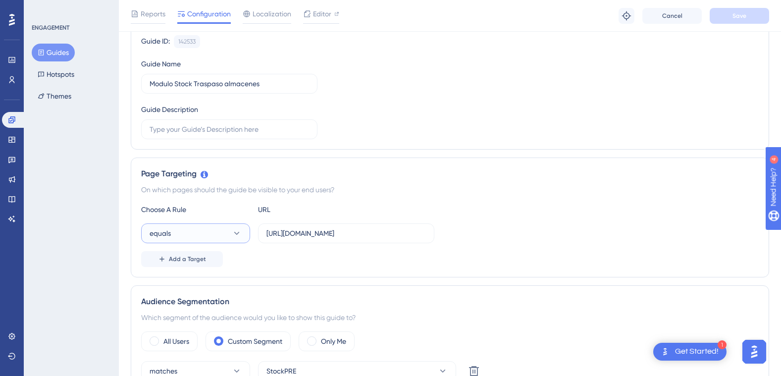
click at [236, 232] on icon at bounding box center [237, 233] width 10 height 10
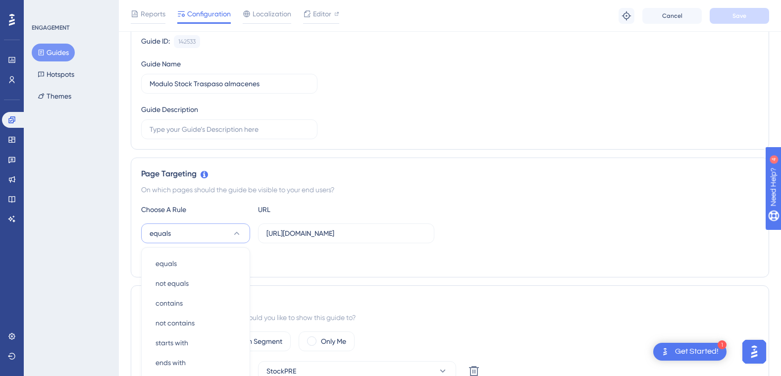
scroll to position [218, 0]
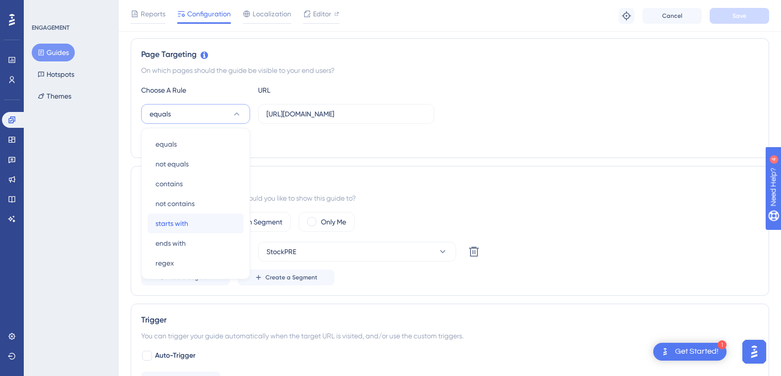
click at [181, 226] on span "starts with" at bounding box center [172, 223] width 33 height 12
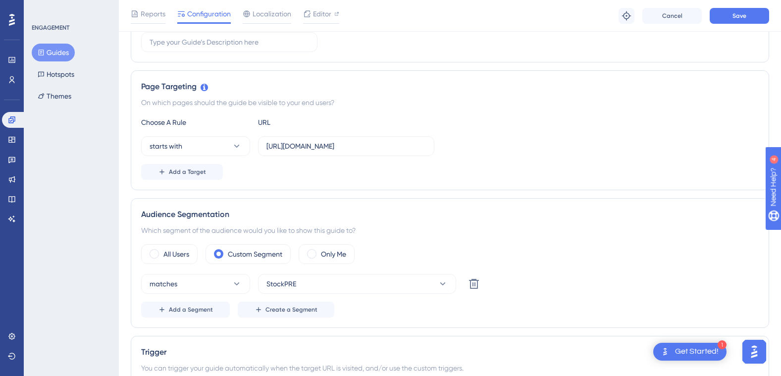
scroll to position [169, 0]
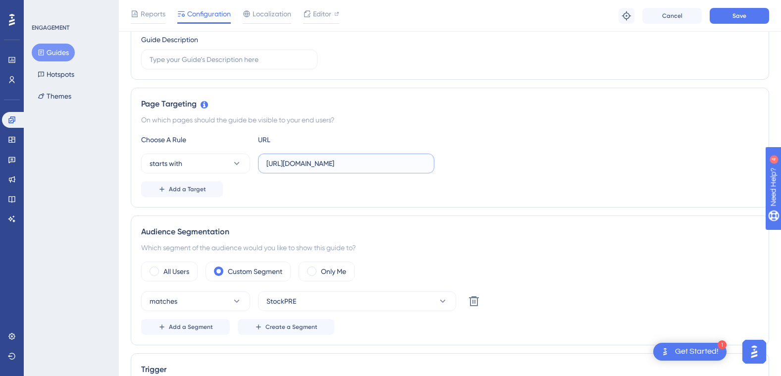
click at [335, 166] on input "[URL][DOMAIN_NAME]" at bounding box center [347, 163] width 160 height 11
drag, startPoint x: 267, startPoint y: 161, endPoint x: 436, endPoint y: 165, distance: 169.5
click at [436, 165] on div "starts with [URL][DOMAIN_NAME]" at bounding box center [450, 164] width 618 height 20
paste input "• [URL][DOMAIN_NAME]"
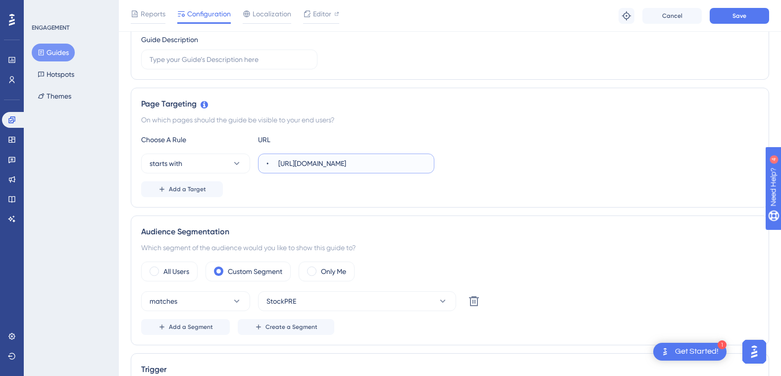
scroll to position [0, 0]
drag, startPoint x: 280, startPoint y: 162, endPoint x: 233, endPoint y: 162, distance: 47.1
click at [233, 162] on div "starts with • [URL][DOMAIN_NAME]" at bounding box center [287, 164] width 293 height 20
type input "[URL][DOMAIN_NAME]"
click at [203, 187] on span "Add a Target" at bounding box center [187, 189] width 37 height 8
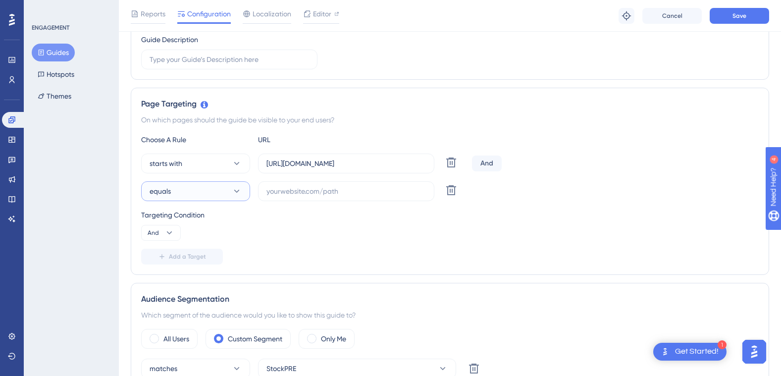
click at [239, 189] on icon at bounding box center [237, 191] width 10 height 10
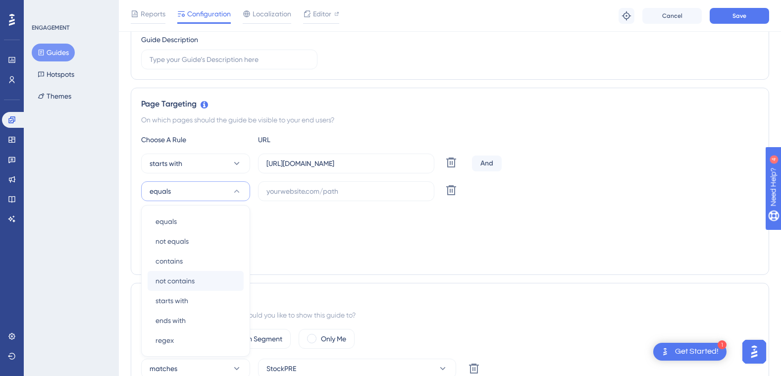
scroll to position [256, 0]
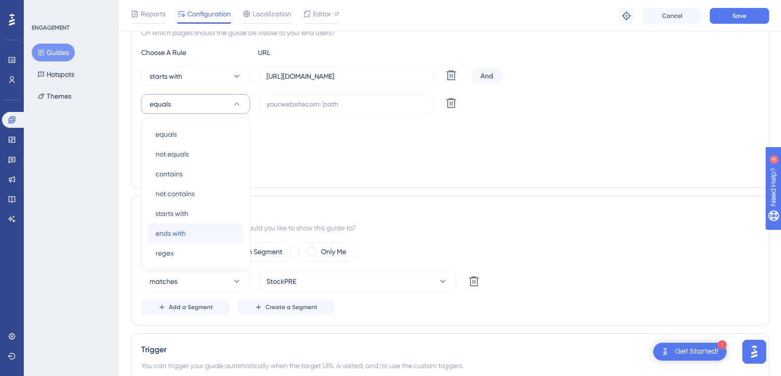
click at [189, 232] on div "ends with ends with" at bounding box center [196, 233] width 80 height 20
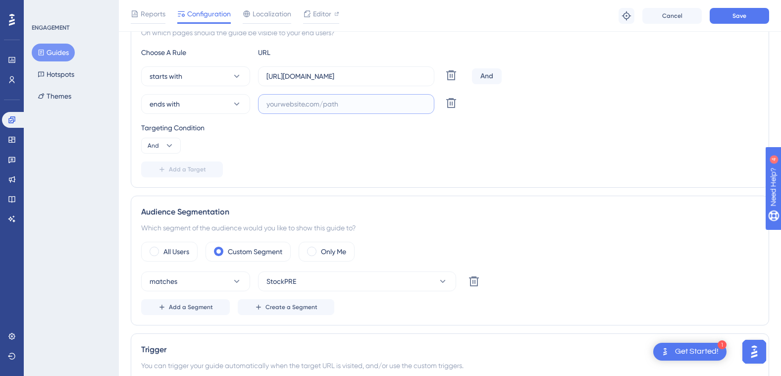
click at [288, 108] on input "text" at bounding box center [347, 104] width 160 height 11
paste input "stocks"
type input "stocks"
click at [301, 142] on div "Targeting Condition And" at bounding box center [450, 138] width 618 height 32
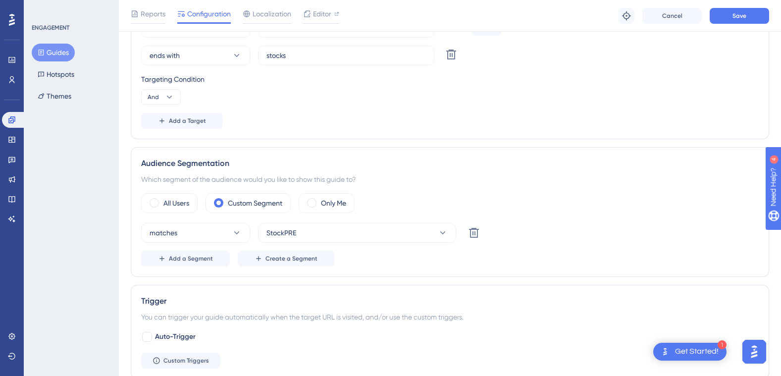
scroll to position [306, 0]
click at [444, 229] on icon at bounding box center [443, 232] width 10 height 10
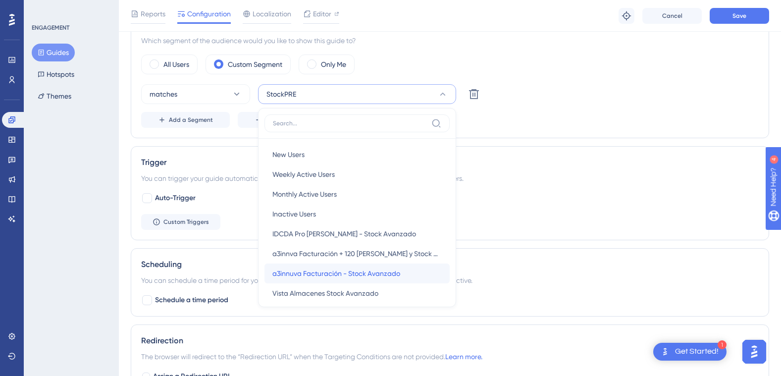
click at [361, 271] on span "a3innuva Facturación - Stock Avanzado" at bounding box center [336, 274] width 128 height 12
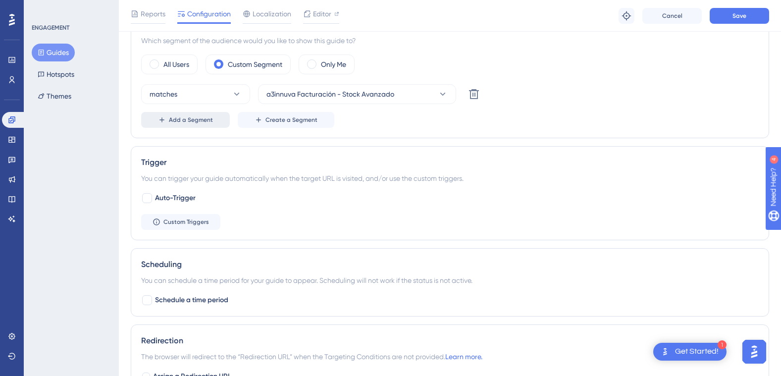
click at [187, 118] on span "Add a Segment" at bounding box center [191, 120] width 44 height 8
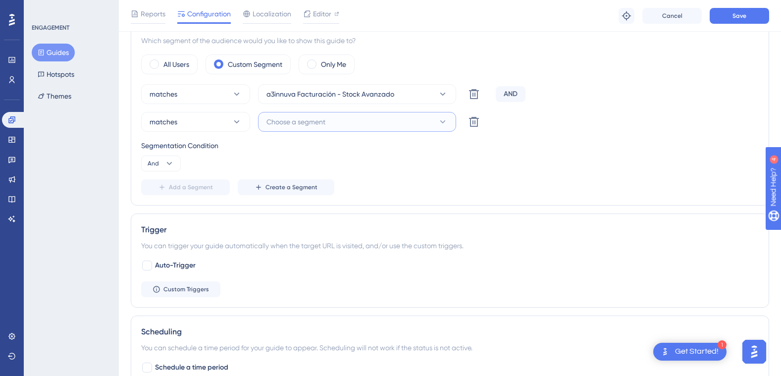
click at [436, 122] on button "Choose a segment" at bounding box center [357, 122] width 198 height 20
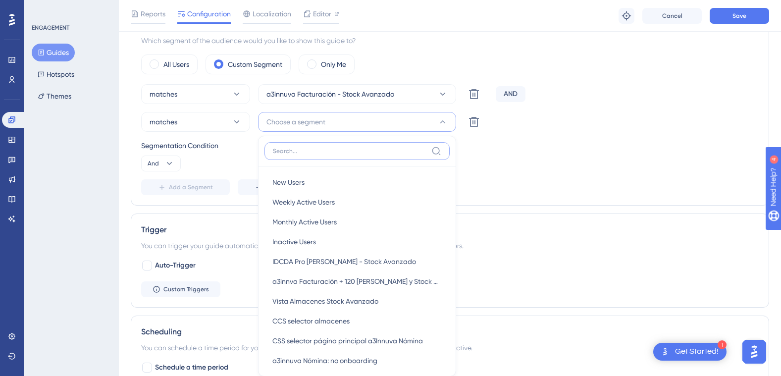
scroll to position [488, 0]
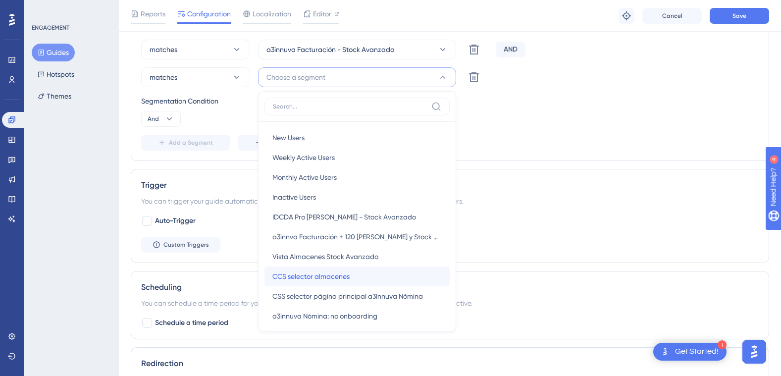
click at [362, 272] on div "CCS selector almacenes CCS selector almacenes" at bounding box center [356, 277] width 169 height 20
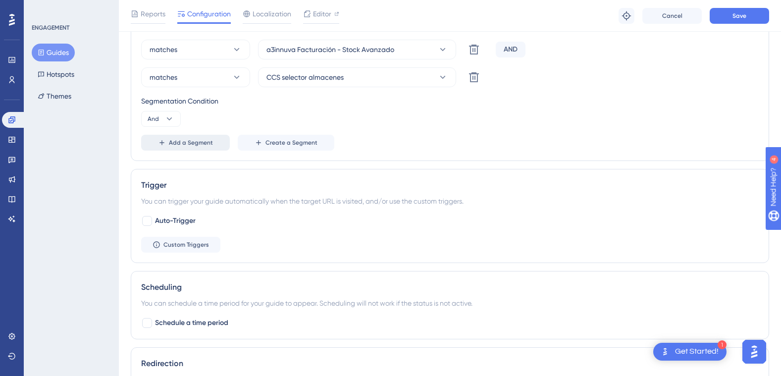
click at [197, 140] on span "Add a Segment" at bounding box center [191, 143] width 44 height 8
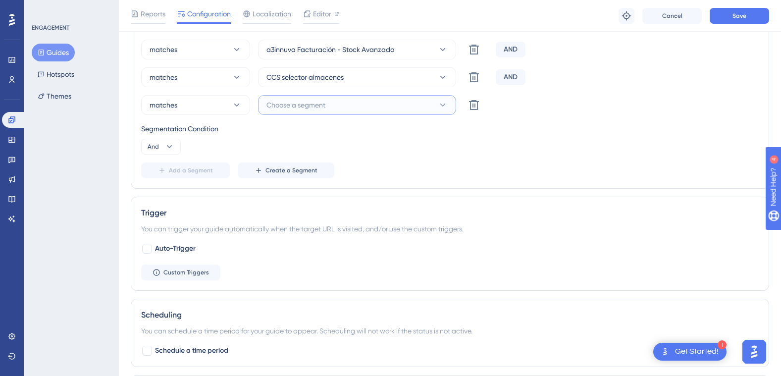
click at [372, 107] on button "Choose a segment" at bounding box center [357, 105] width 198 height 20
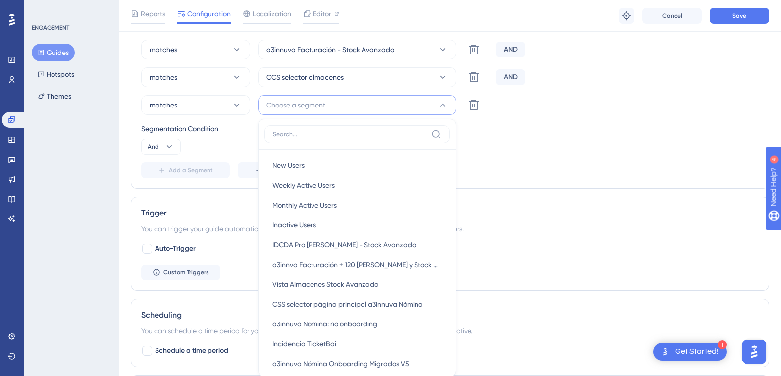
scroll to position [545, 0]
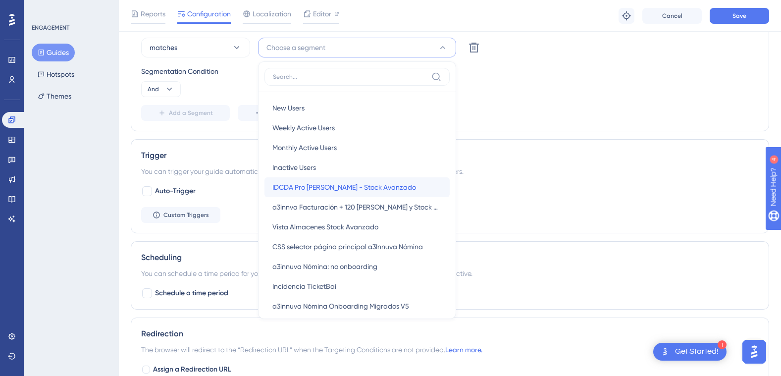
click at [363, 186] on span "IDCDA Pro [PERSON_NAME] - Stock Avanzado" at bounding box center [344, 187] width 144 height 12
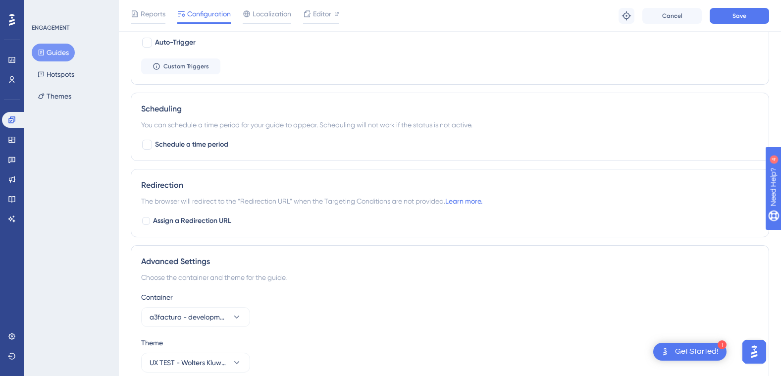
scroll to position [741, 0]
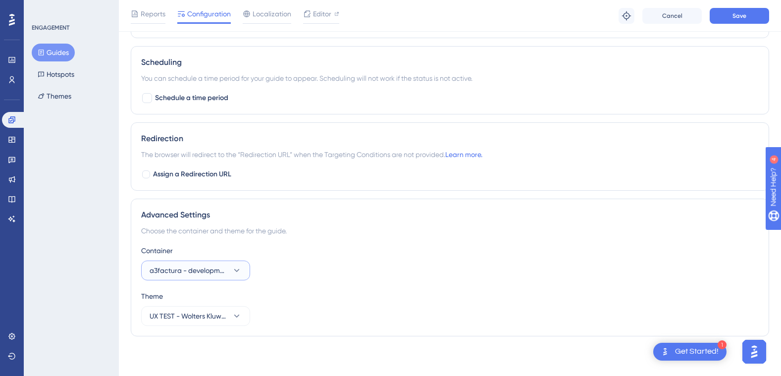
click at [234, 273] on icon at bounding box center [237, 271] width 10 height 10
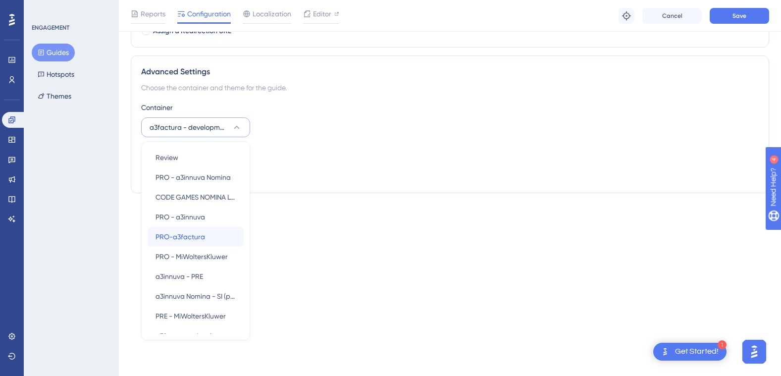
drag, startPoint x: 174, startPoint y: 236, endPoint x: 181, endPoint y: 234, distance: 7.1
click at [174, 236] on span "PRO-a3factura" at bounding box center [181, 237] width 50 height 12
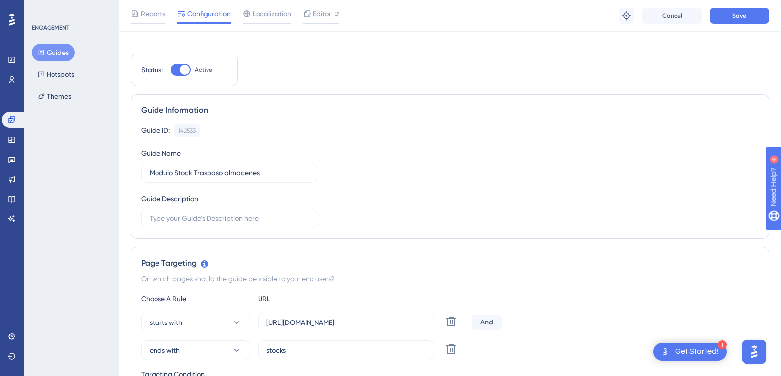
scroll to position [0, 0]
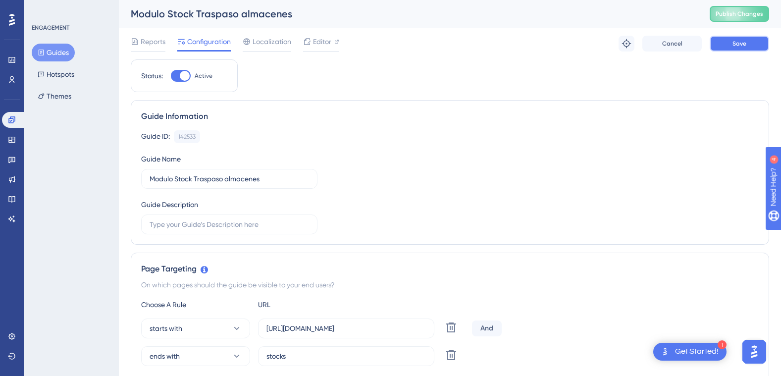
click at [737, 42] on span "Save" at bounding box center [740, 44] width 14 height 8
click at [62, 48] on button "Guides" at bounding box center [53, 53] width 43 height 18
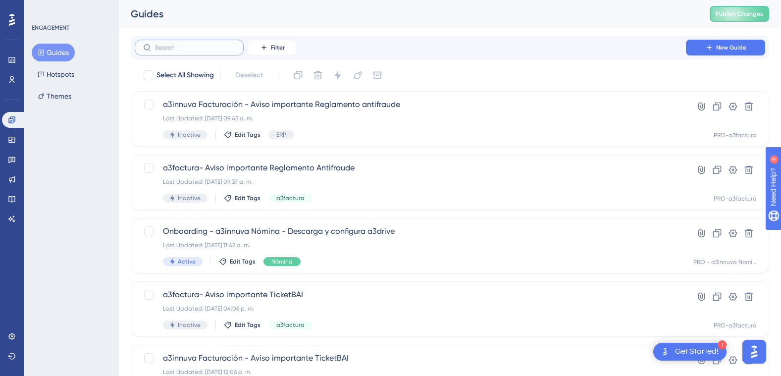
click at [182, 48] on input "text" at bounding box center [195, 47] width 80 height 7
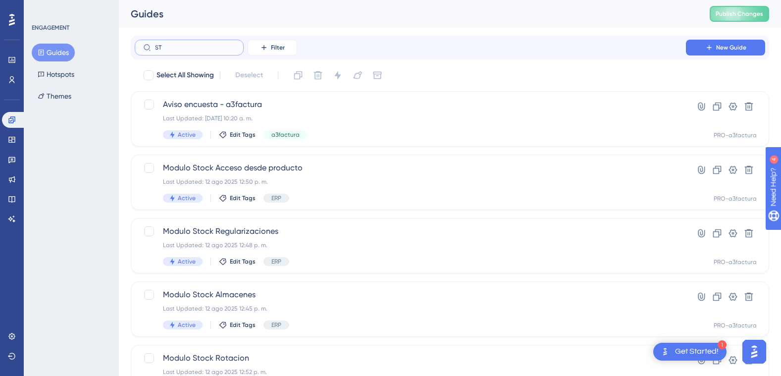
type input "STP"
checkbox input "true"
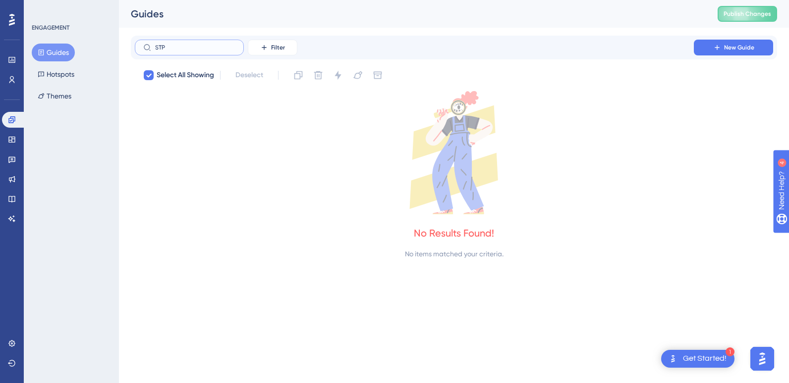
type input "ST"
checkbox input "false"
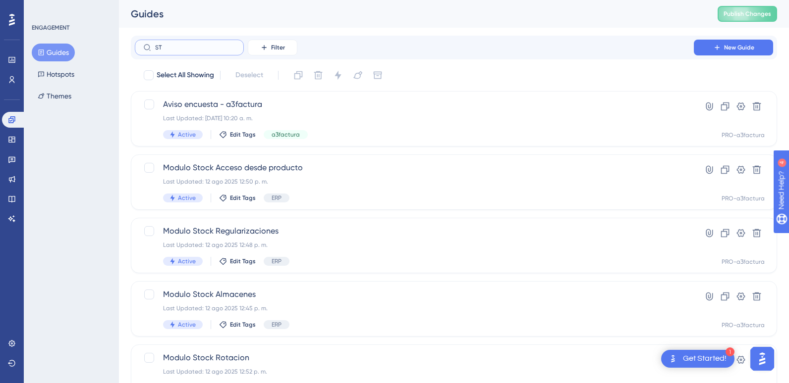
type input "STP"
checkbox input "true"
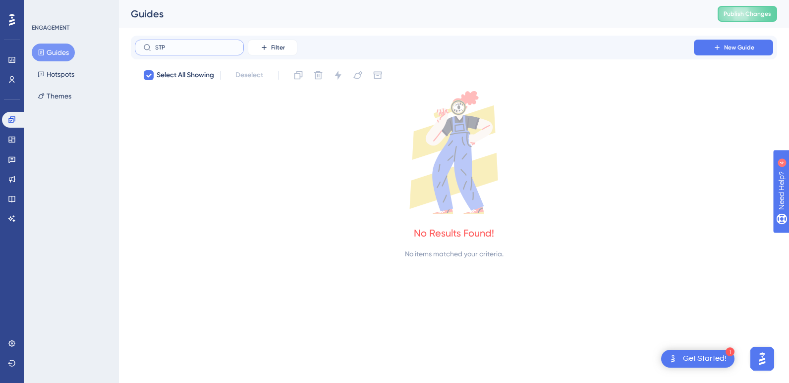
type input "ST"
checkbox input "false"
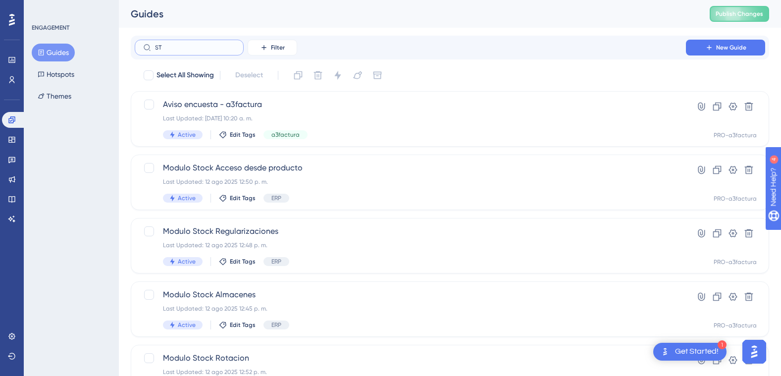
type input "STP"
checkbox input "true"
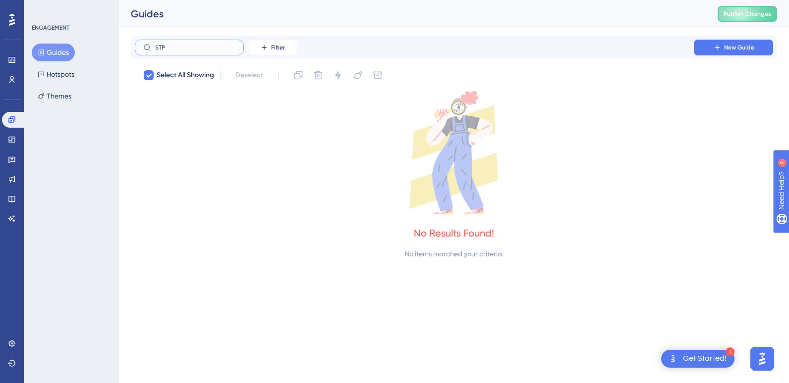
type input "ST"
checkbox input "false"
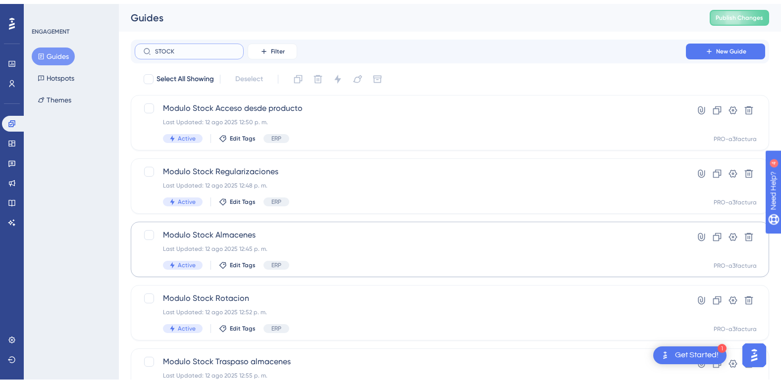
scroll to position [49, 0]
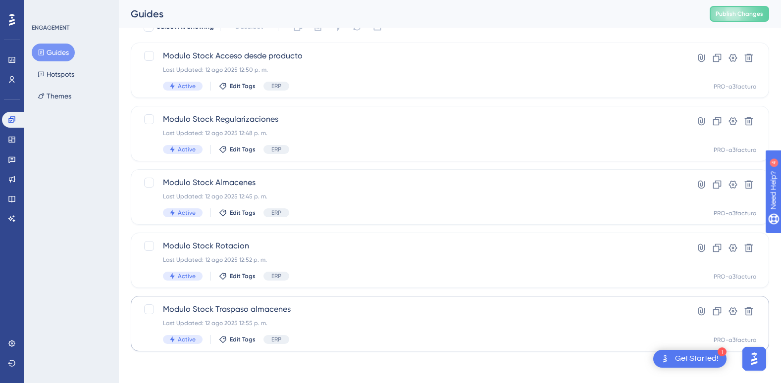
type input "STOCK"
click at [215, 311] on span "Modulo Stock Traspaso almacenes" at bounding box center [410, 310] width 495 height 12
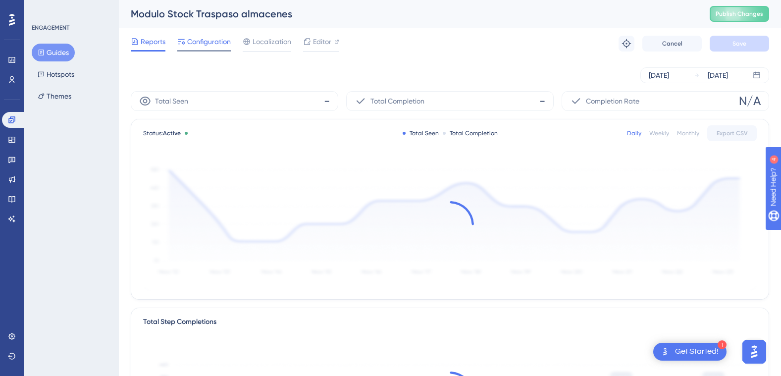
click at [205, 40] on span "Configuration" at bounding box center [209, 42] width 44 height 12
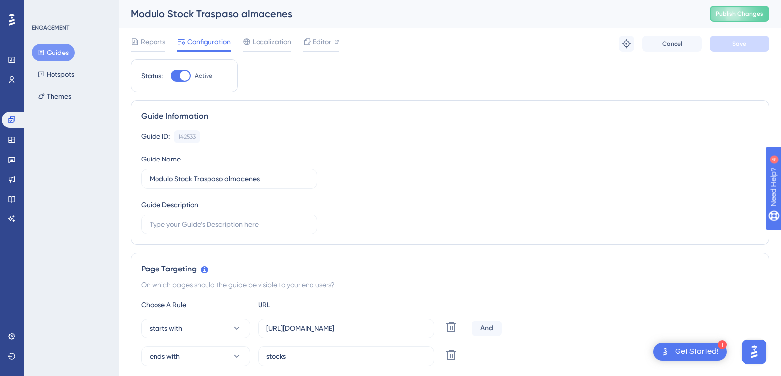
click at [49, 48] on button "Guides" at bounding box center [53, 53] width 43 height 18
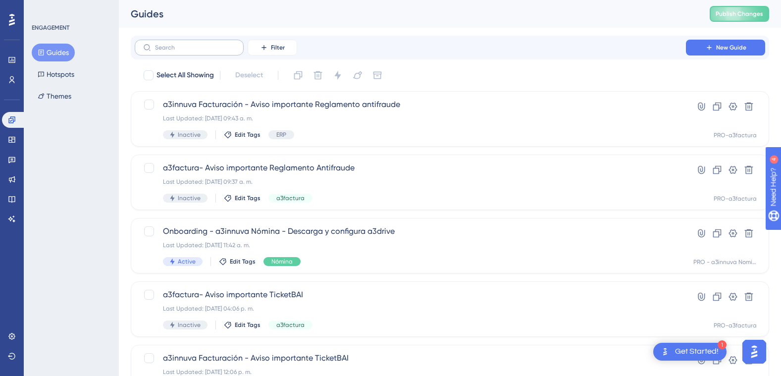
click at [172, 41] on label at bounding box center [189, 48] width 109 height 16
click at [172, 44] on input "text" at bounding box center [195, 47] width 80 height 7
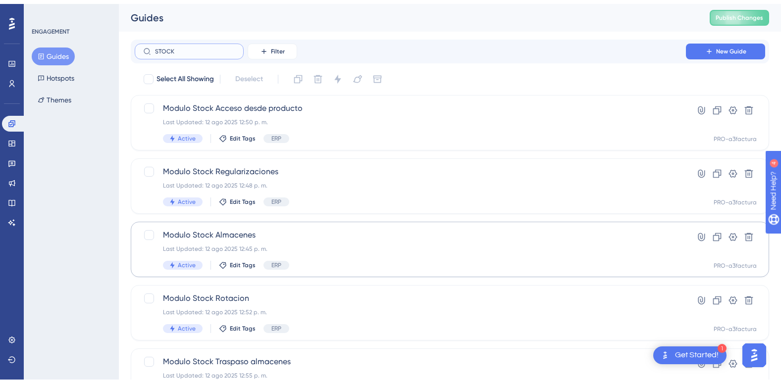
scroll to position [49, 0]
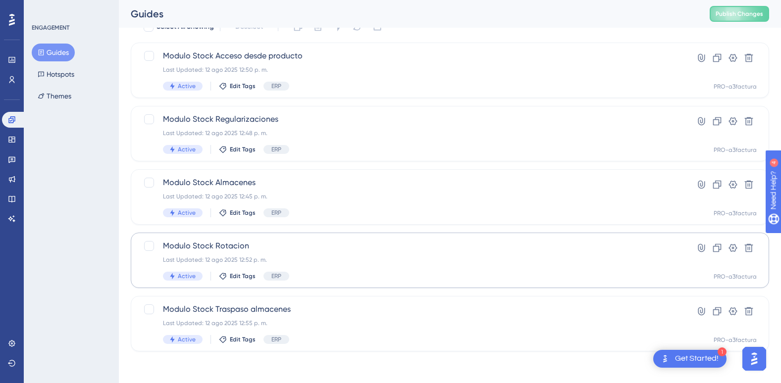
type input "STOCK"
click at [233, 245] on span "Modulo Stock Rotacion" at bounding box center [410, 246] width 495 height 12
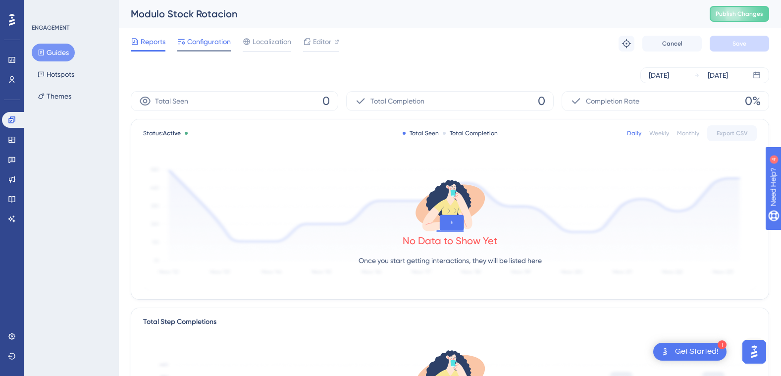
click at [205, 42] on span "Configuration" at bounding box center [209, 42] width 44 height 12
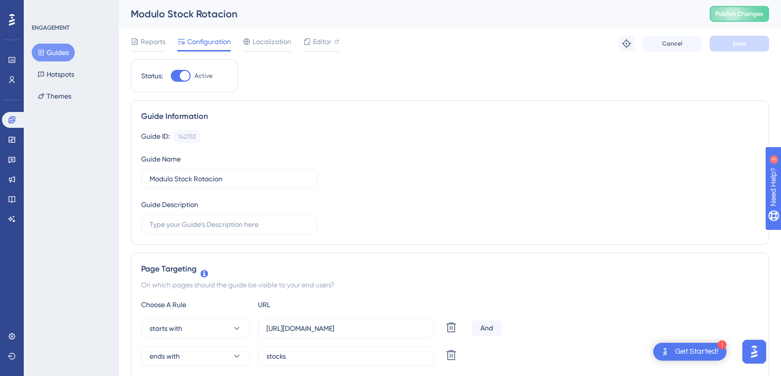
click at [50, 46] on button "Guides" at bounding box center [53, 53] width 43 height 18
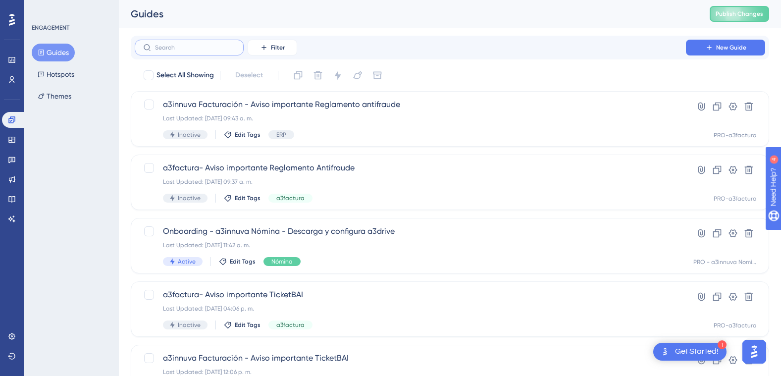
click at [205, 46] on input "text" at bounding box center [195, 47] width 80 height 7
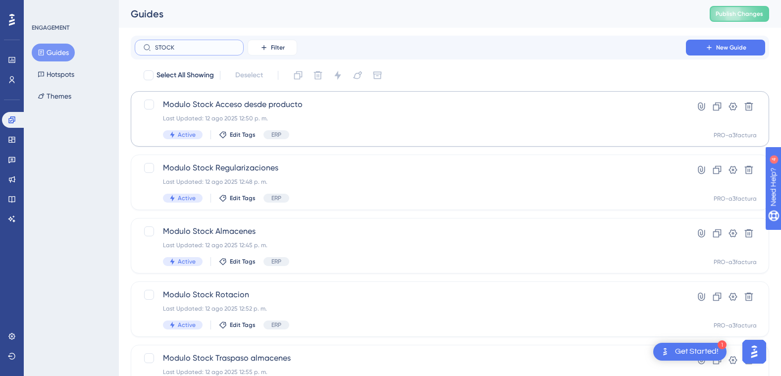
type input "STOCK"
click at [271, 106] on span "Modulo Stock Acceso desde producto" at bounding box center [410, 105] width 495 height 12
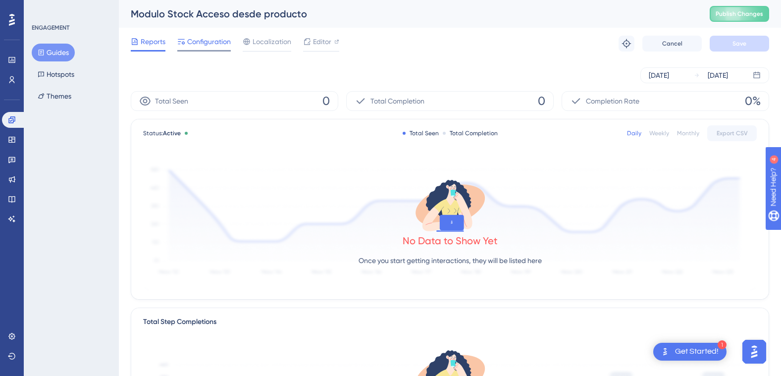
click at [203, 42] on span "Configuration" at bounding box center [209, 42] width 44 height 12
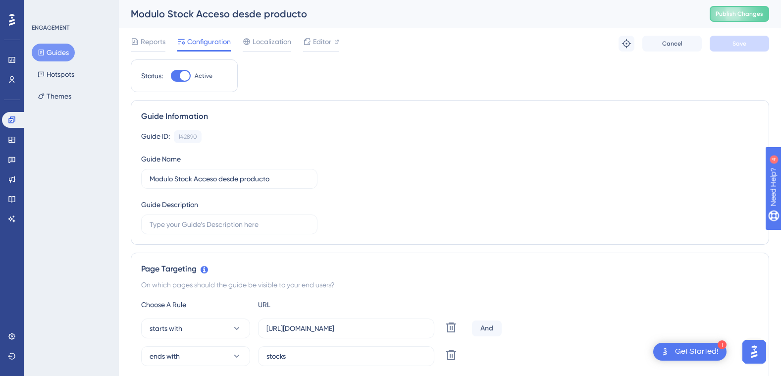
click at [52, 53] on button "Guides" at bounding box center [53, 53] width 43 height 18
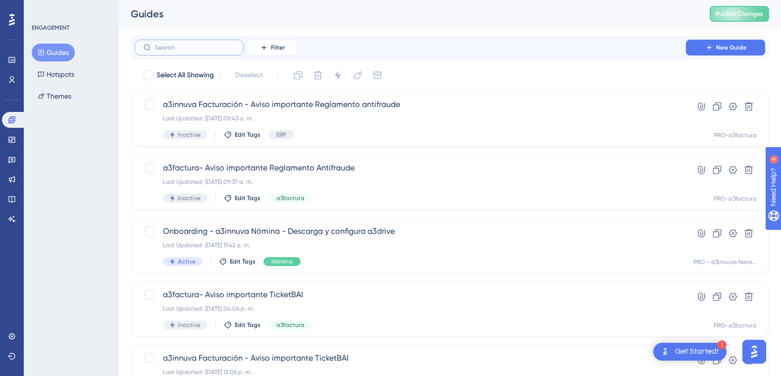
click at [188, 49] on input "text" at bounding box center [195, 47] width 80 height 7
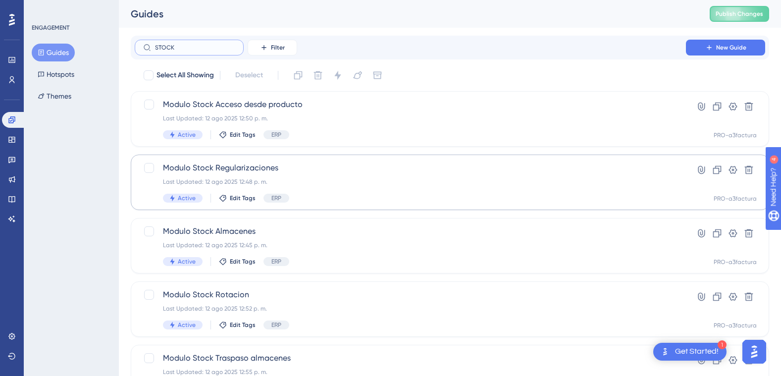
type input "STOCK"
click at [239, 172] on span "Modulo Stock Regularizaciones" at bounding box center [410, 168] width 495 height 12
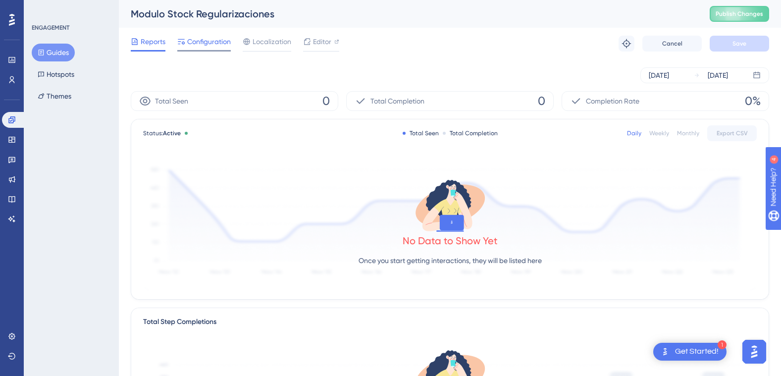
click at [202, 39] on span "Configuration" at bounding box center [209, 42] width 44 height 12
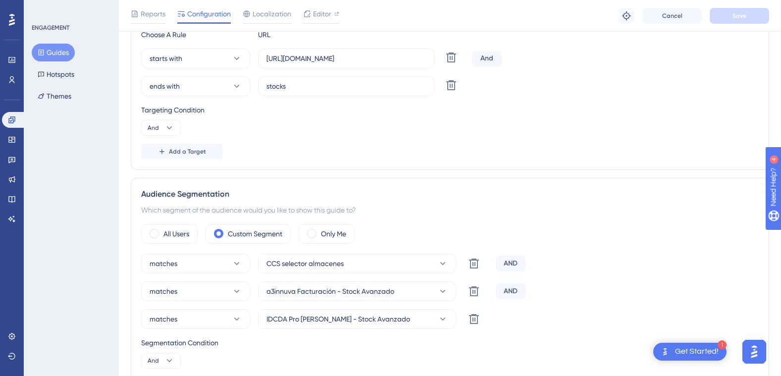
scroll to position [248, 0]
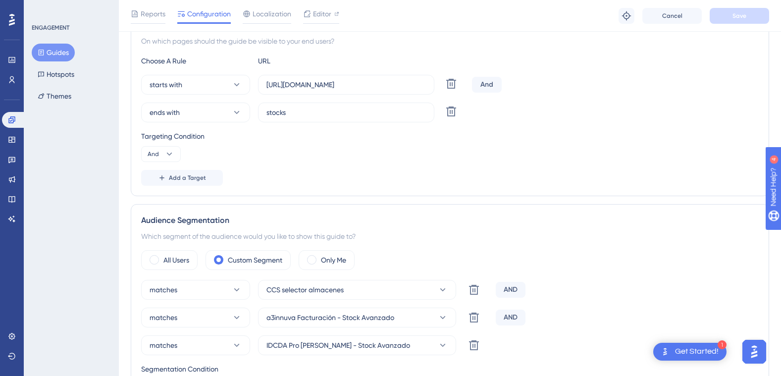
drag, startPoint x: 45, startPoint y: 49, endPoint x: 157, endPoint y: 30, distance: 113.5
click at [45, 49] on button "Guides" at bounding box center [53, 53] width 43 height 18
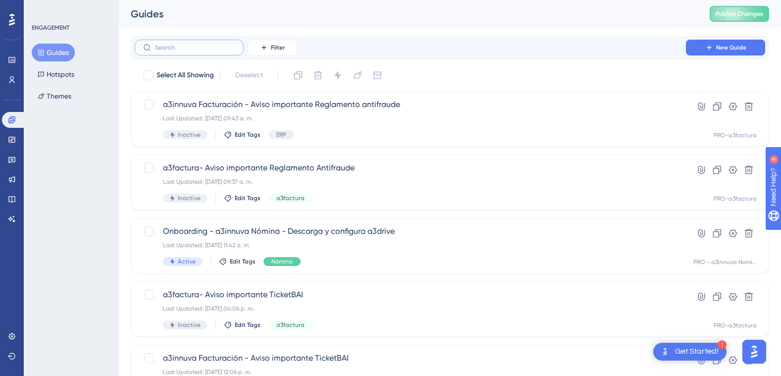
click at [175, 49] on input "text" at bounding box center [195, 47] width 80 height 7
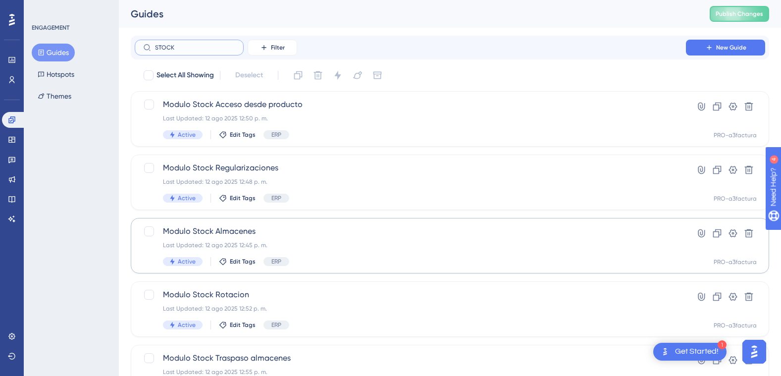
type input "STOCK"
click at [229, 232] on span "Modulo Stock Almacenes" at bounding box center [410, 231] width 495 height 12
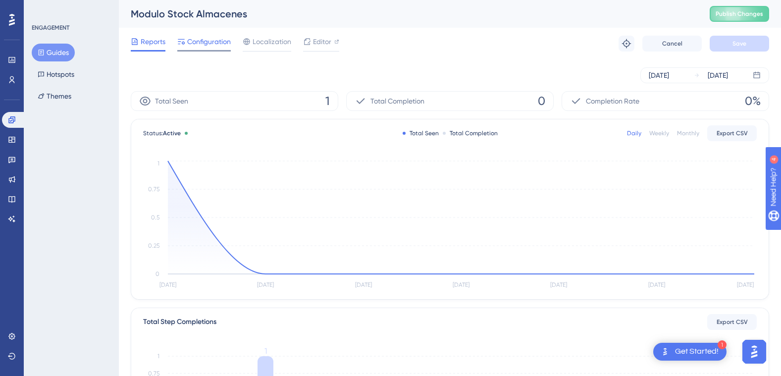
click at [209, 41] on span "Configuration" at bounding box center [209, 42] width 44 height 12
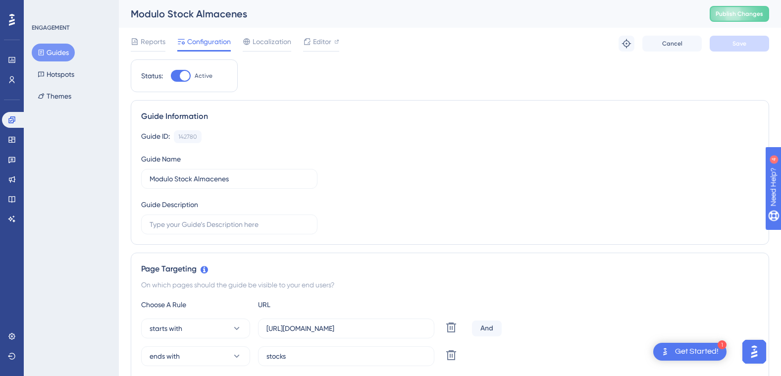
click at [61, 48] on button "Guides" at bounding box center [53, 53] width 43 height 18
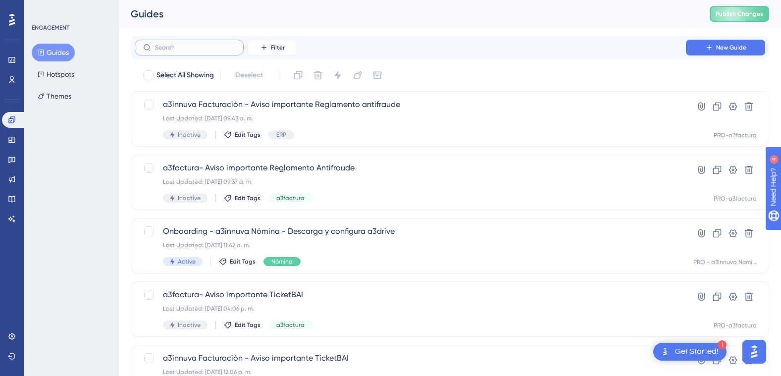
click at [182, 46] on input "text" at bounding box center [195, 47] width 80 height 7
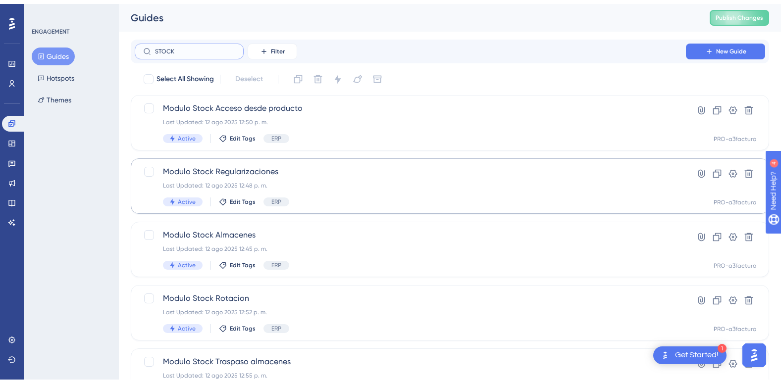
scroll to position [49, 0]
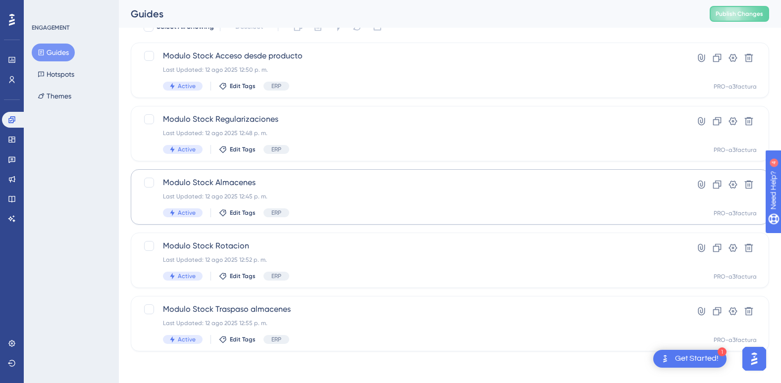
type input "STOCK"
click at [223, 183] on span "Modulo Stock Almacenes" at bounding box center [410, 183] width 495 height 12
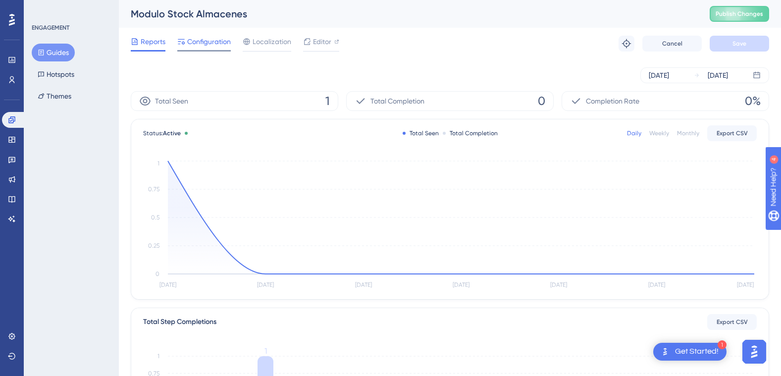
click at [211, 42] on span "Configuration" at bounding box center [209, 42] width 44 height 12
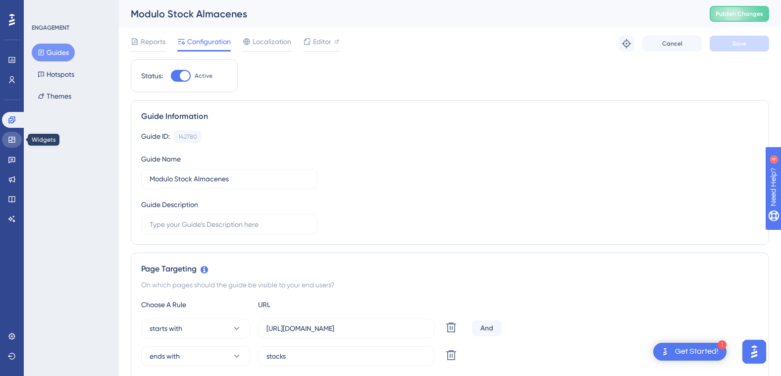
drag, startPoint x: 10, startPoint y: 144, endPoint x: 11, endPoint y: 139, distance: 5.0
click at [10, 144] on link at bounding box center [12, 140] width 20 height 16
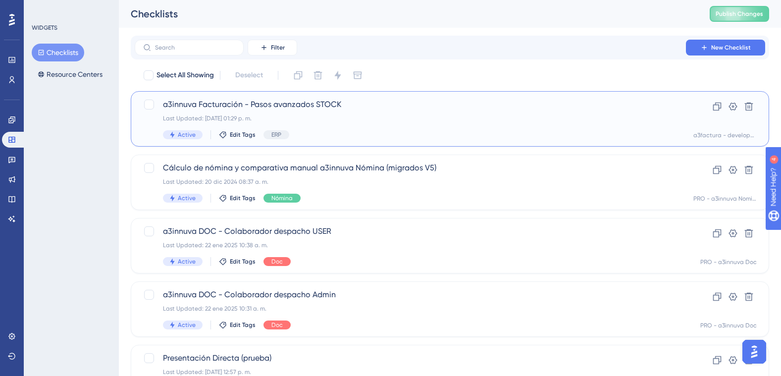
click at [205, 103] on span "a3innuva Facturación - Pasos avanzados STOCK" at bounding box center [410, 105] width 495 height 12
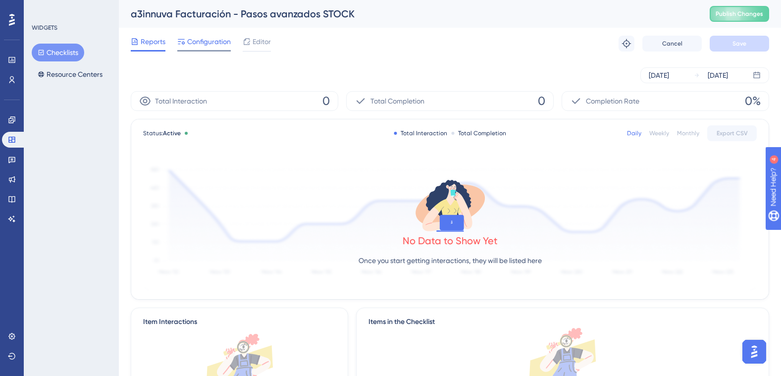
click at [212, 34] on div "Reports Configuration Editor Troubleshoot Cancel Save" at bounding box center [450, 44] width 639 height 32
click at [207, 41] on span "Configuration" at bounding box center [209, 42] width 44 height 12
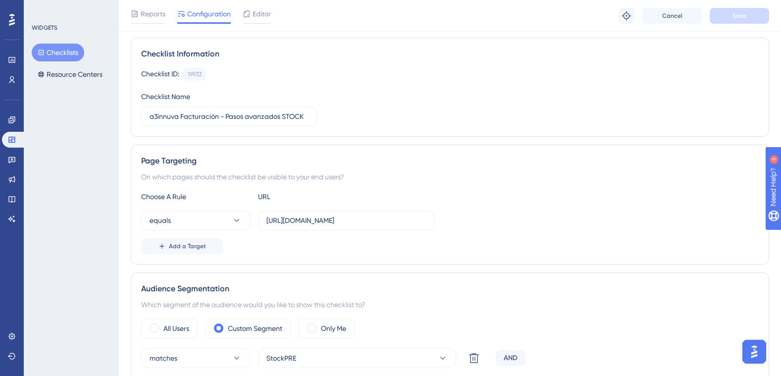
scroll to position [99, 0]
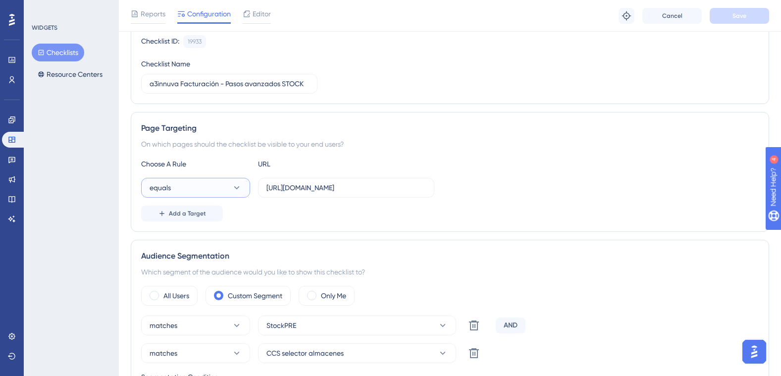
click at [240, 185] on icon at bounding box center [237, 188] width 10 height 10
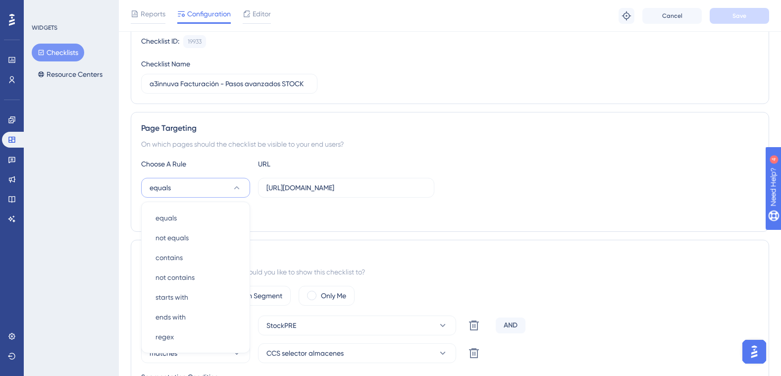
scroll to position [189, 0]
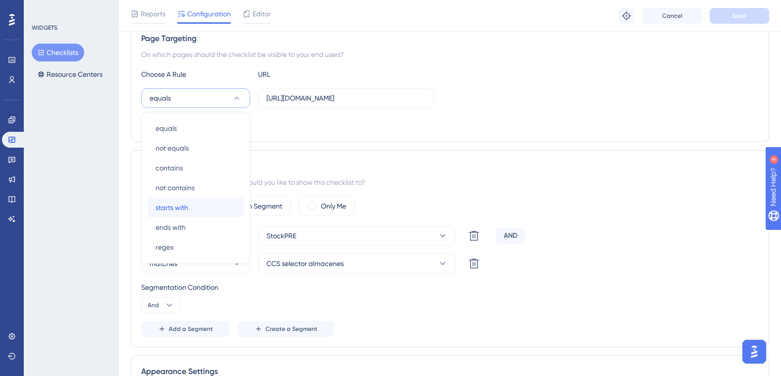
click at [187, 205] on span "starts with" at bounding box center [172, 208] width 33 height 12
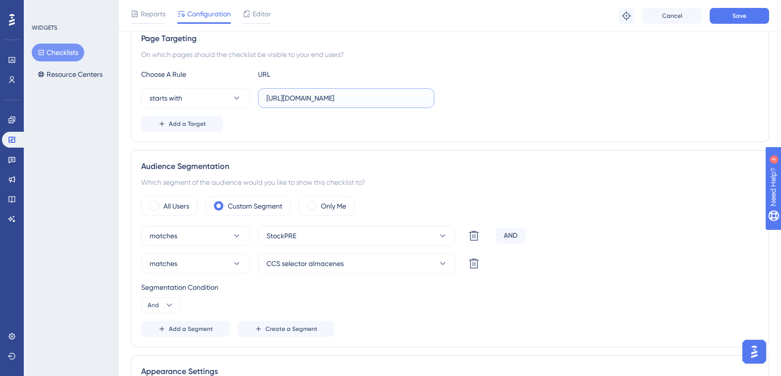
click at [289, 96] on input "[URL][DOMAIN_NAME]" at bounding box center [347, 98] width 160 height 11
drag, startPoint x: 267, startPoint y: 98, endPoint x: 488, endPoint y: 98, distance: 220.9
click at [488, 98] on div "starts with [URL][DOMAIN_NAME]" at bounding box center [450, 98] width 618 height 20
paste input "• [URL][DOMAIN_NAME]"
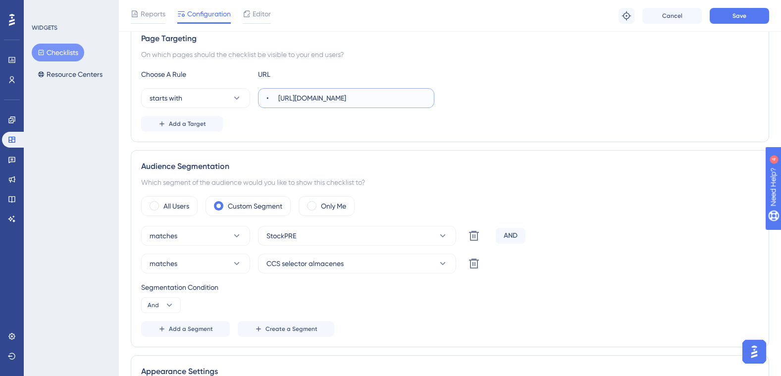
scroll to position [0, 0]
drag, startPoint x: 280, startPoint y: 98, endPoint x: 193, endPoint y: 98, distance: 87.2
click at [193, 98] on div "starts with • [URL][DOMAIN_NAME]" at bounding box center [287, 98] width 293 height 20
type input "[URL][DOMAIN_NAME]"
click at [171, 125] on span "Add a Target" at bounding box center [187, 124] width 37 height 8
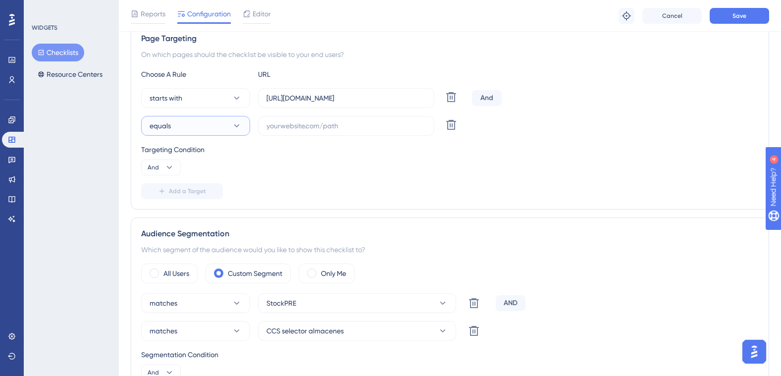
click at [240, 124] on icon at bounding box center [237, 126] width 10 height 10
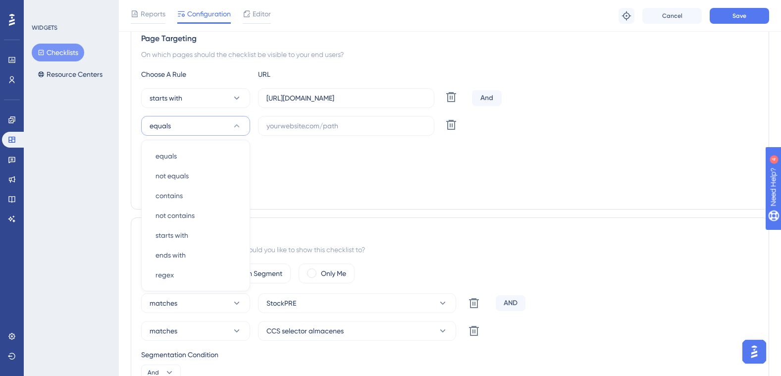
scroll to position [215, 0]
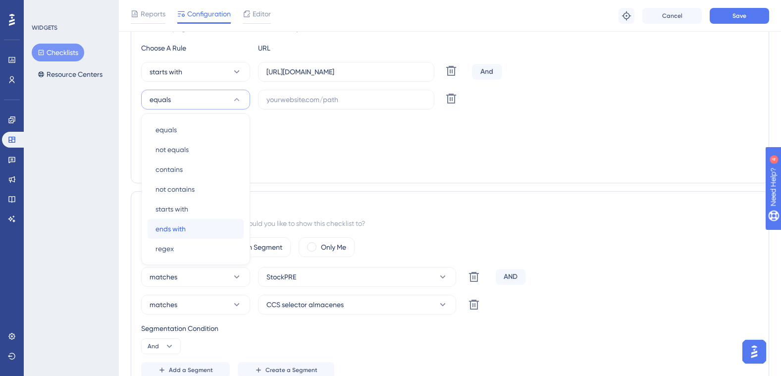
click at [184, 228] on span "ends with" at bounding box center [171, 229] width 30 height 12
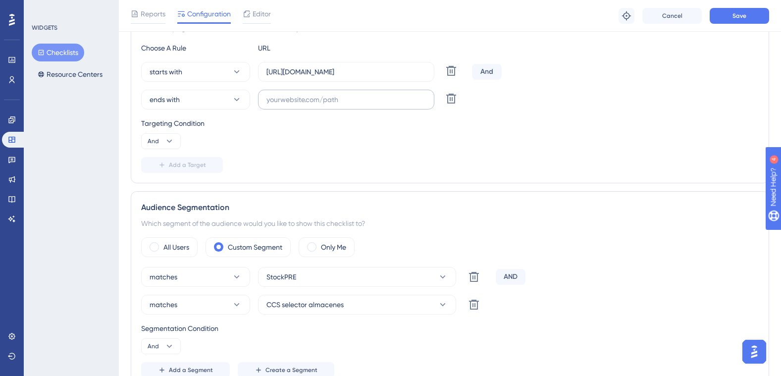
click at [288, 94] on label at bounding box center [346, 100] width 176 height 20
click at [288, 94] on input "text" at bounding box center [347, 99] width 160 height 11
click at [293, 99] on input "text" at bounding box center [347, 99] width 160 height 11
paste input "stocks"
type input "stocks"
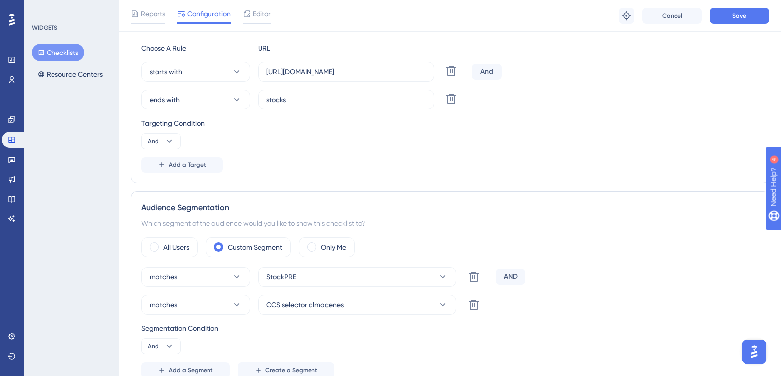
click at [290, 148] on div "Targeting Condition And" at bounding box center [450, 133] width 618 height 32
click at [444, 275] on icon at bounding box center [443, 277] width 10 height 10
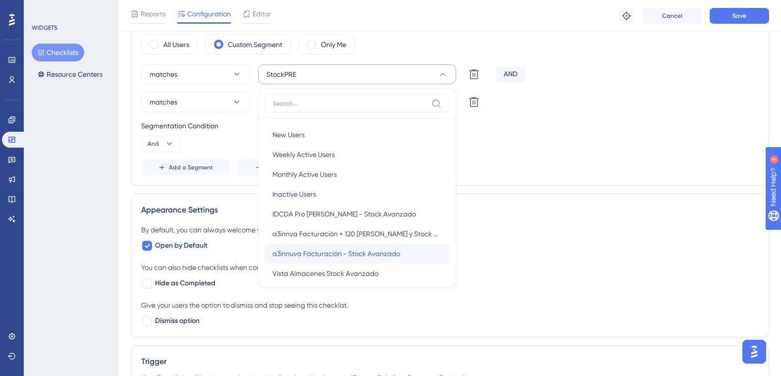
click at [383, 254] on span "a3innuva Facturación - Stock Avanzado" at bounding box center [336, 254] width 128 height 12
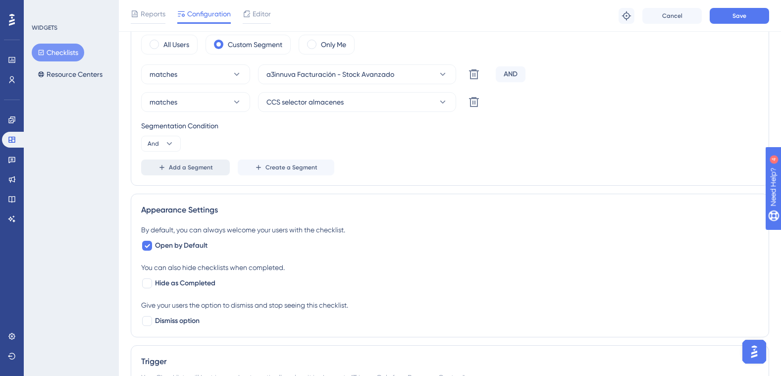
click at [188, 164] on span "Add a Segment" at bounding box center [191, 167] width 44 height 8
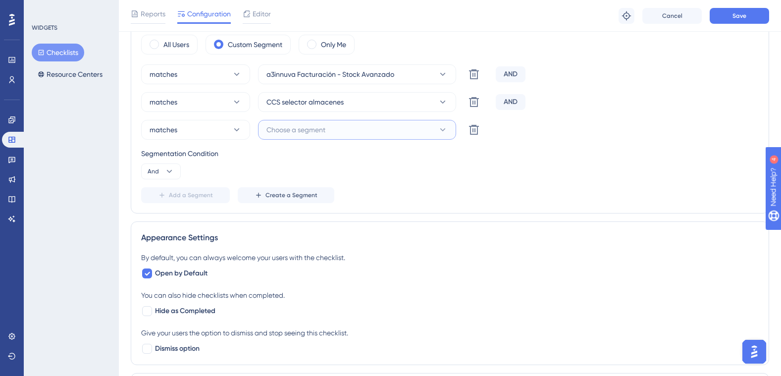
click at [329, 123] on button "Choose a segment" at bounding box center [357, 130] width 198 height 20
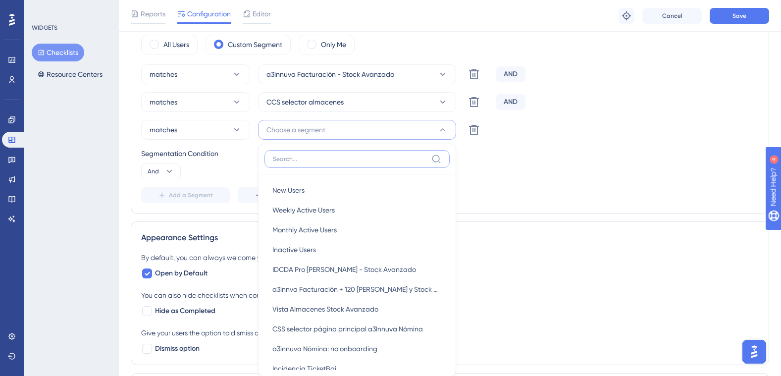
scroll to position [490, 0]
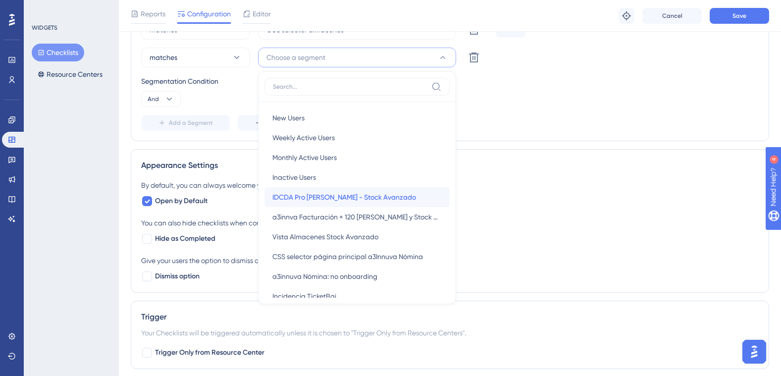
click at [359, 193] on span "IDCDA Pro [PERSON_NAME] - Stock Avanzado" at bounding box center [344, 197] width 144 height 12
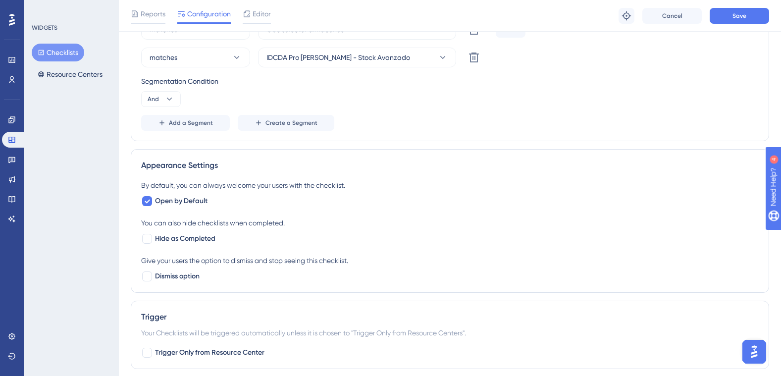
scroll to position [391, 0]
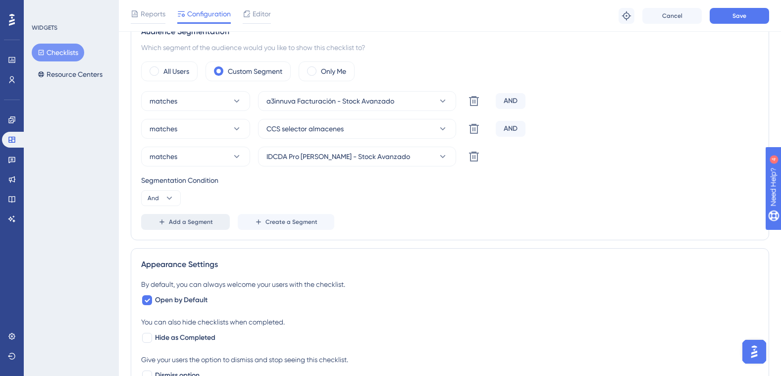
click at [181, 221] on span "Add a Segment" at bounding box center [191, 222] width 44 height 8
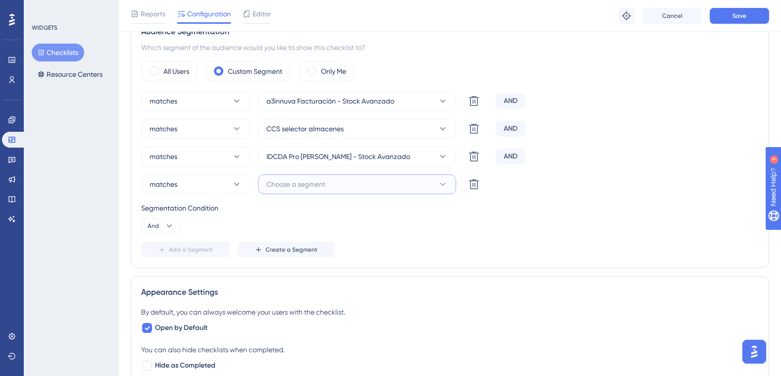
click at [446, 180] on icon at bounding box center [443, 184] width 10 height 10
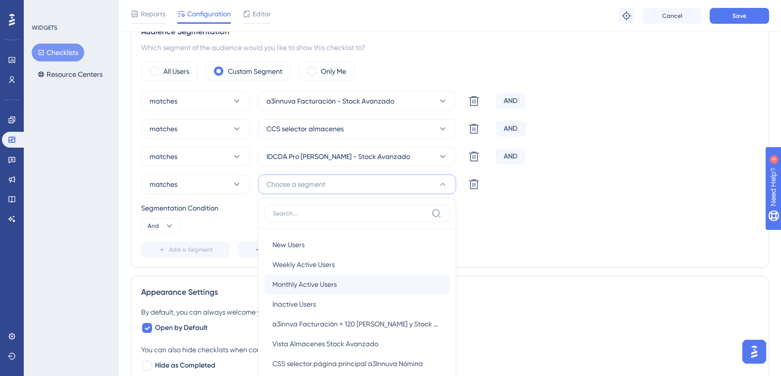
scroll to position [501, 0]
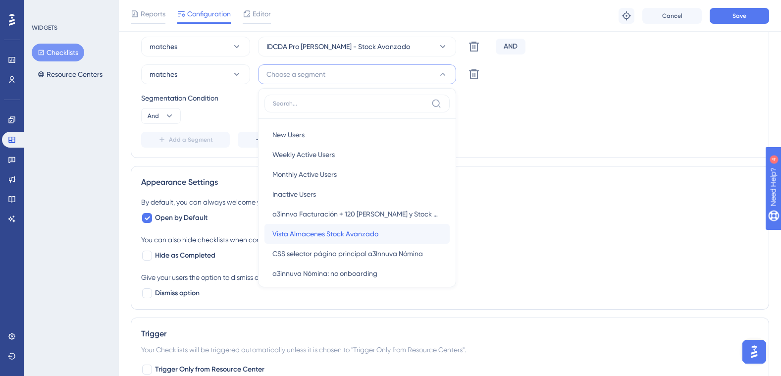
click at [345, 235] on span "Vista Almacenes Stock Avanzado" at bounding box center [325, 234] width 106 height 12
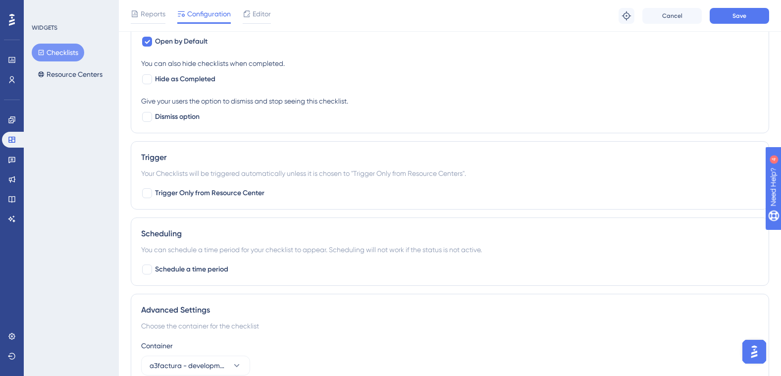
scroll to position [727, 0]
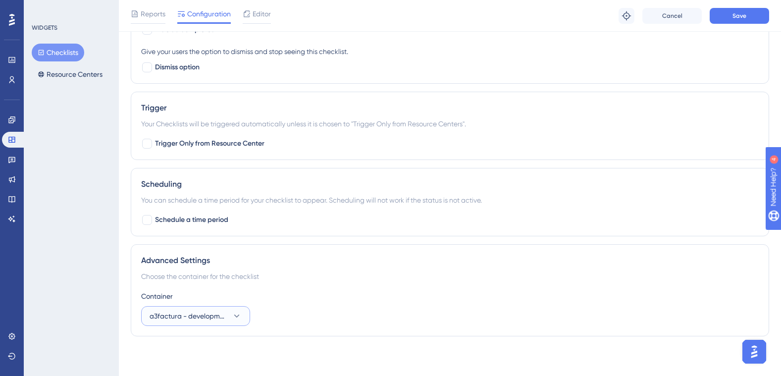
click at [235, 314] on icon at bounding box center [237, 316] width 10 height 10
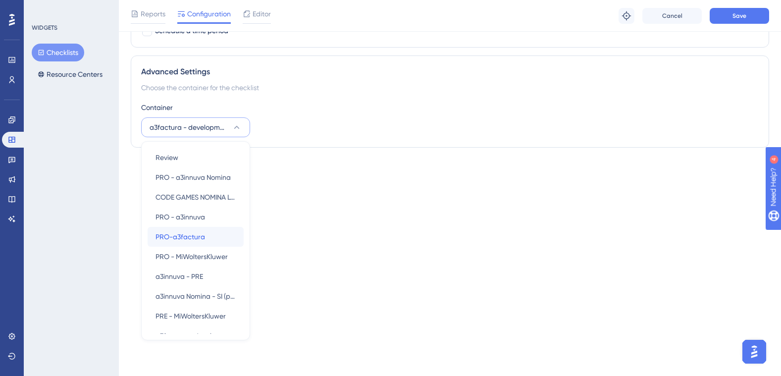
click at [206, 238] on div "PRO-a3factura PRO-a3factura" at bounding box center [196, 237] width 80 height 20
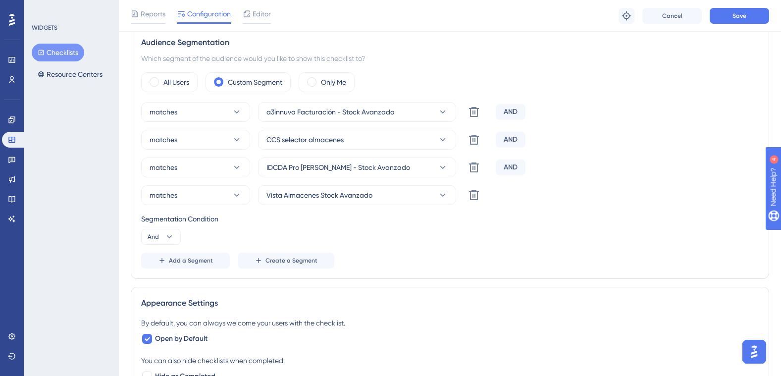
scroll to position [33, 0]
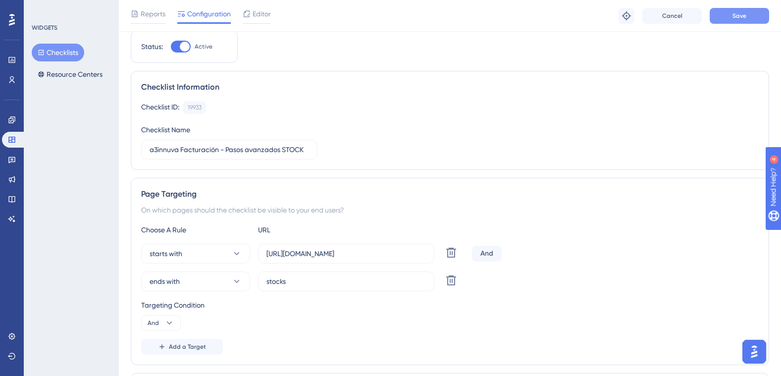
click at [737, 16] on span "Save" at bounding box center [740, 16] width 14 height 8
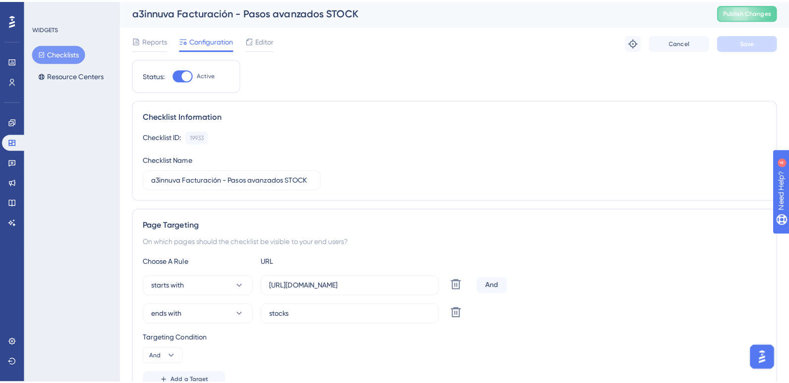
scroll to position [0, 0]
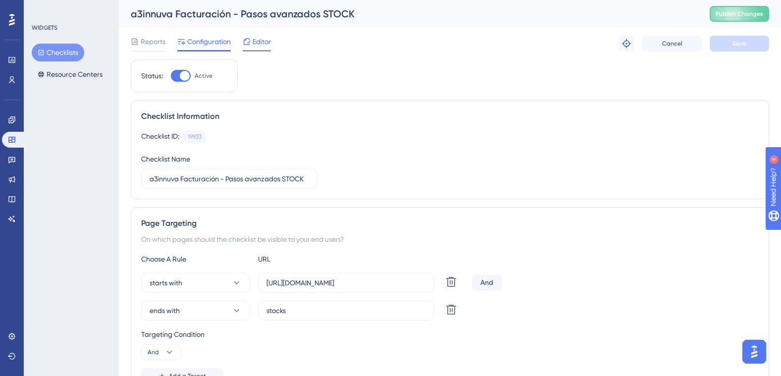
click at [261, 39] on span "Editor" at bounding box center [262, 42] width 18 height 12
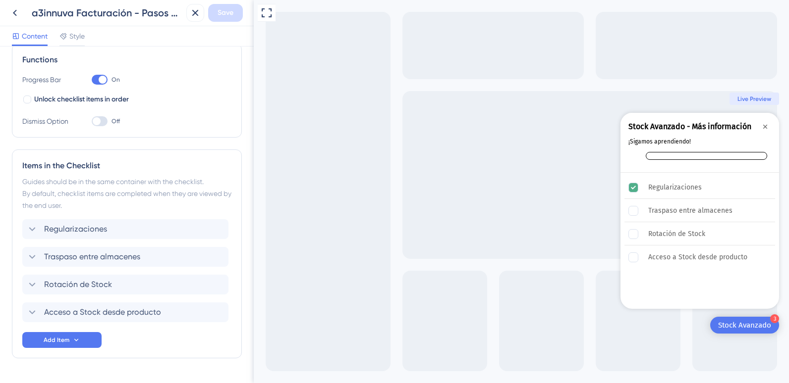
scroll to position [99, 0]
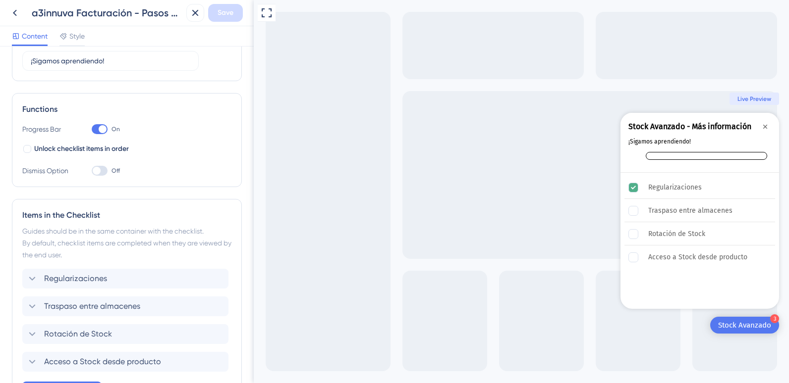
click at [105, 173] on div at bounding box center [100, 171] width 16 height 10
click at [92, 171] on input "Off" at bounding box center [91, 171] width 0 height 0
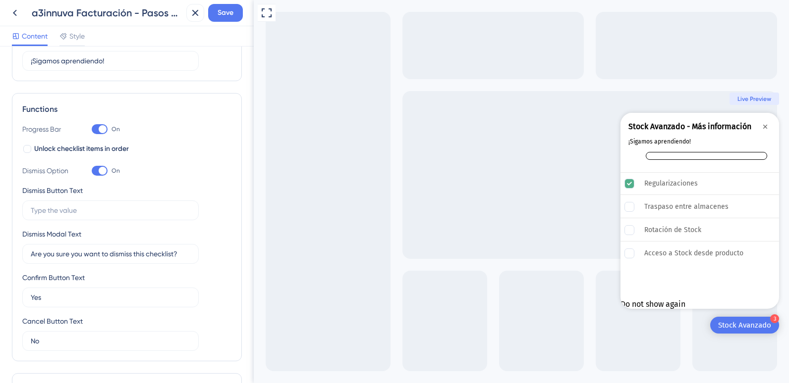
click at [96, 168] on div at bounding box center [100, 171] width 16 height 10
click at [92, 171] on input "On" at bounding box center [91, 171] width 0 height 0
checkbox input "false"
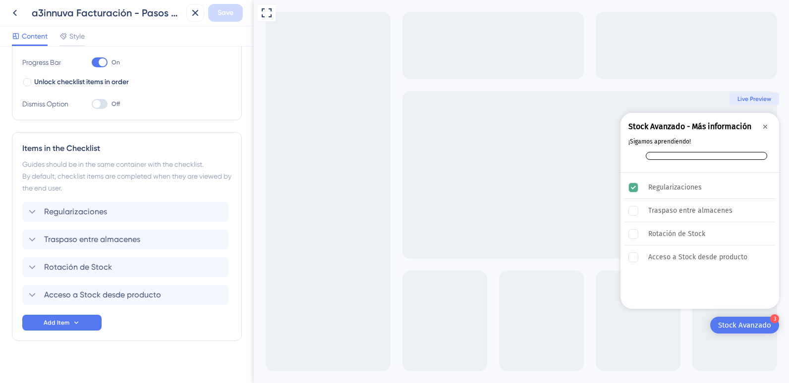
scroll to position [175, 0]
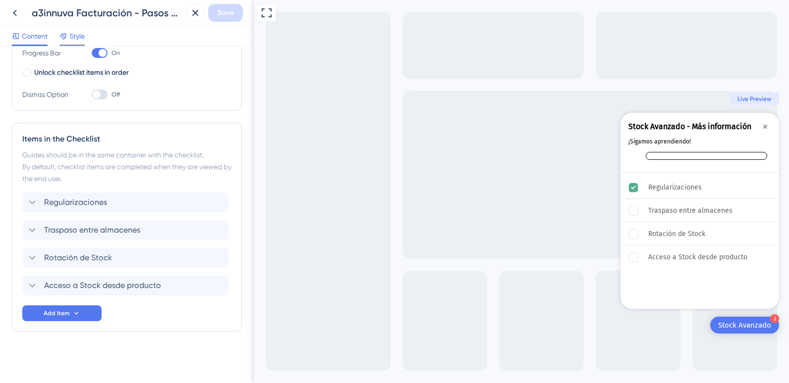
click at [82, 35] on span "Style" at bounding box center [76, 36] width 15 height 12
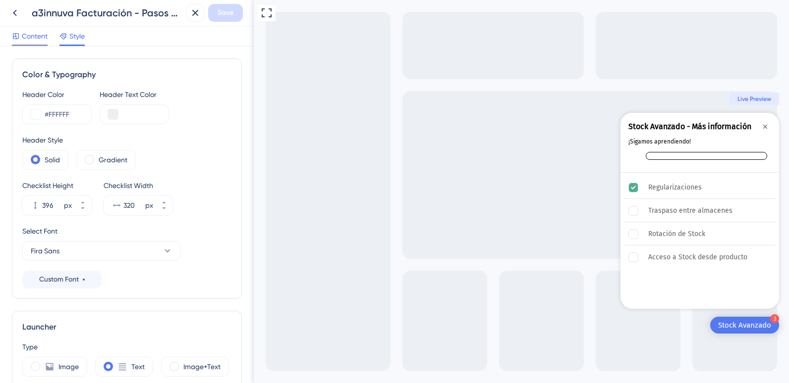
click at [28, 35] on span "Content" at bounding box center [35, 36] width 26 height 12
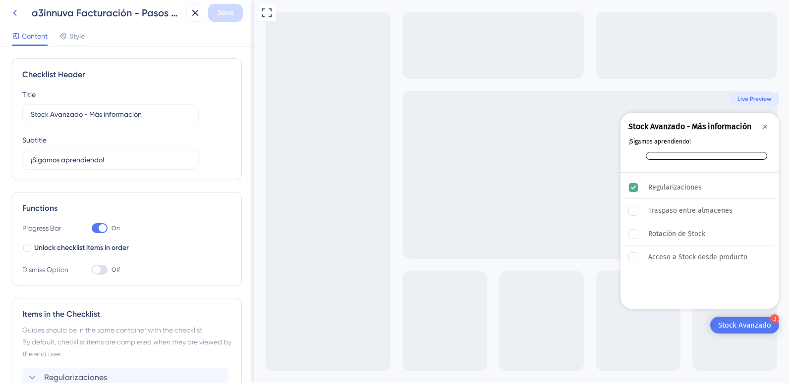
click at [16, 16] on icon at bounding box center [15, 13] width 12 height 12
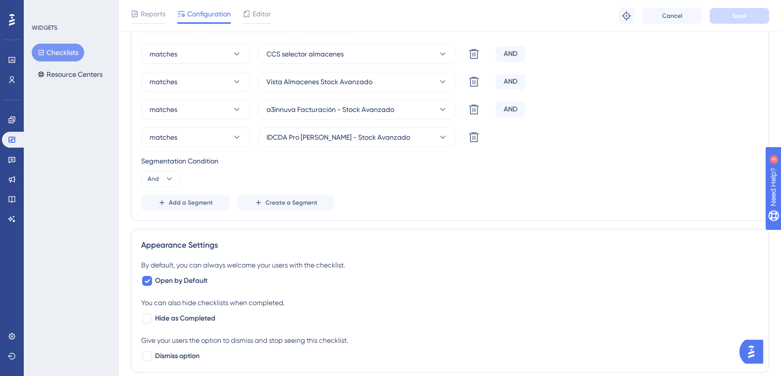
scroll to position [446, 0]
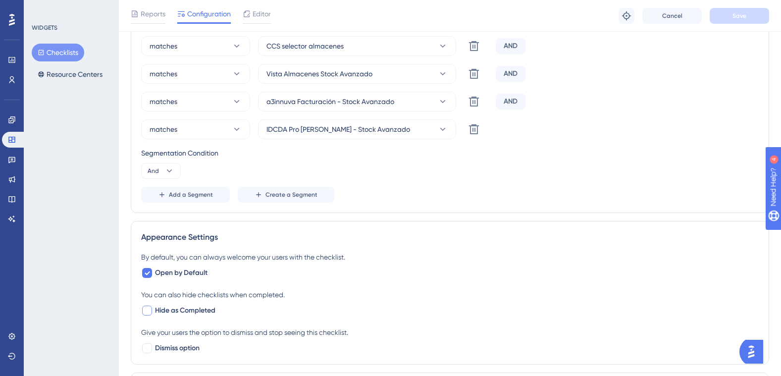
click at [148, 310] on div at bounding box center [147, 311] width 10 height 10
checkbox input "true"
click at [734, 16] on span "Save" at bounding box center [740, 16] width 14 height 8
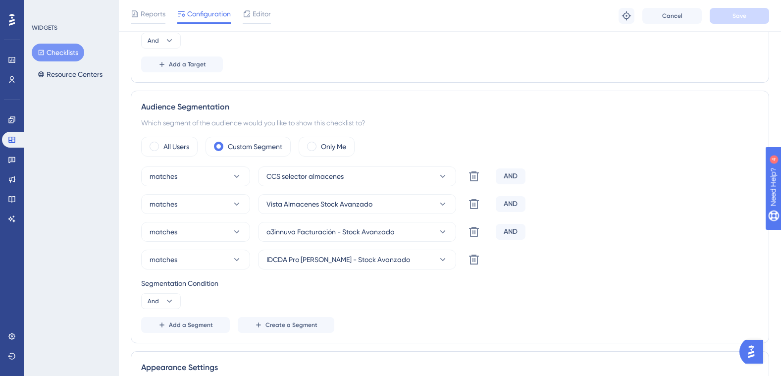
scroll to position [297, 0]
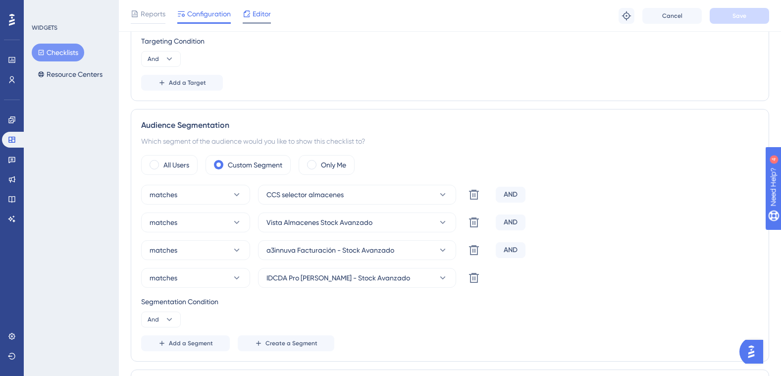
click at [253, 9] on span "Editor" at bounding box center [262, 14] width 18 height 12
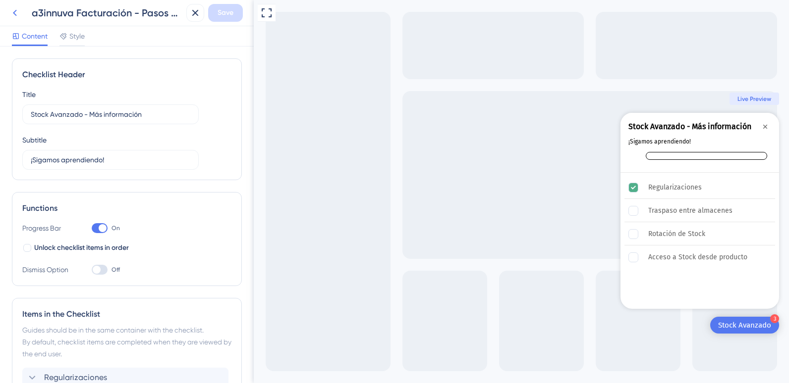
click at [16, 12] on icon at bounding box center [15, 13] width 12 height 12
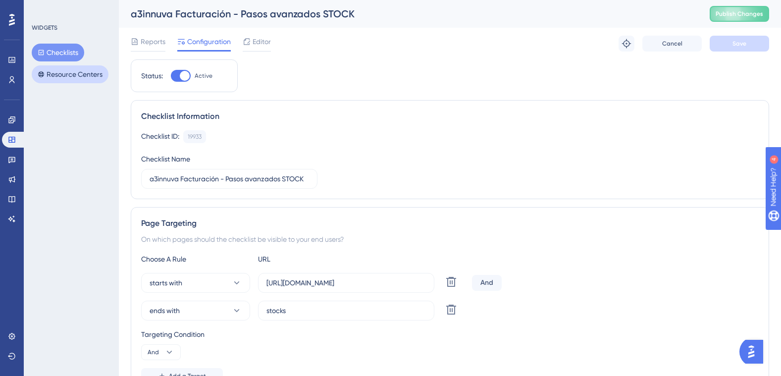
click at [64, 71] on button "Resource Centers" at bounding box center [70, 74] width 77 height 18
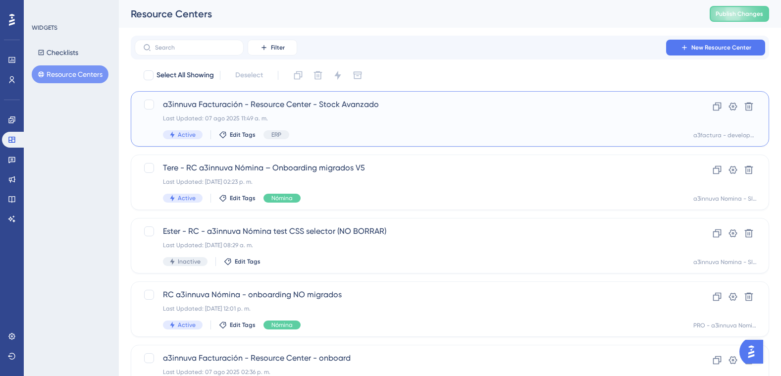
click at [260, 99] on span "a3innuva Facturación - Resource Center - Stock Avanzado" at bounding box center [410, 105] width 495 height 12
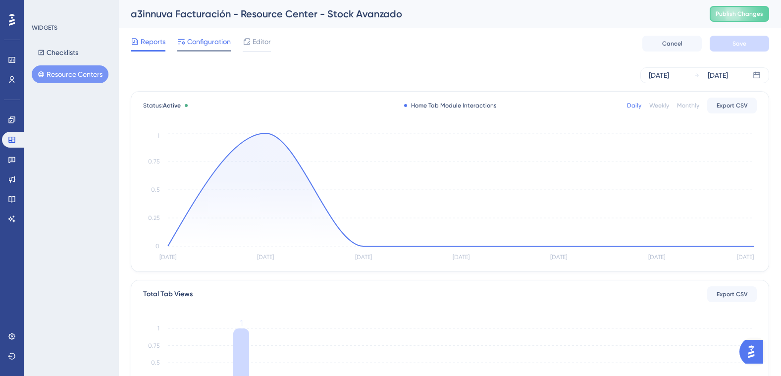
click at [197, 41] on span "Configuration" at bounding box center [209, 42] width 44 height 12
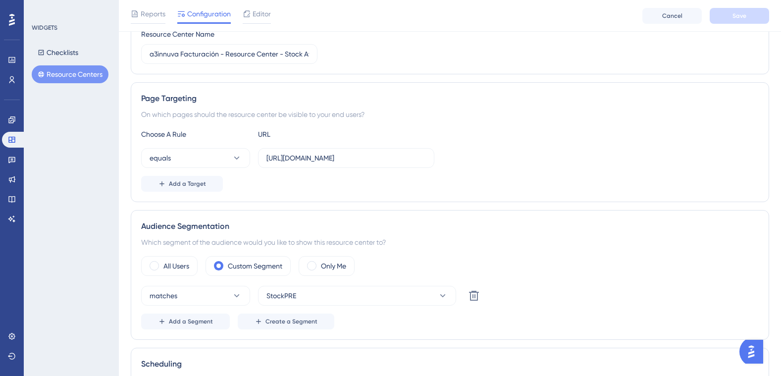
scroll to position [149, 0]
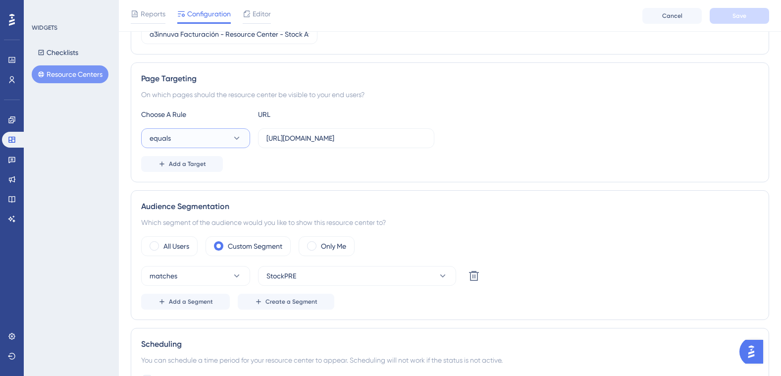
click at [236, 141] on icon at bounding box center [237, 138] width 10 height 10
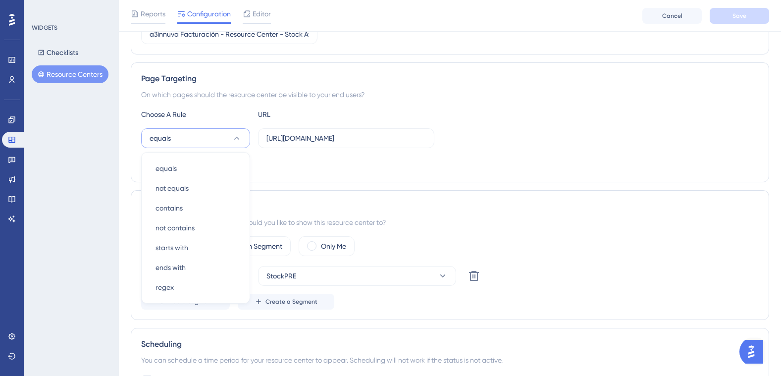
scroll to position [189, 0]
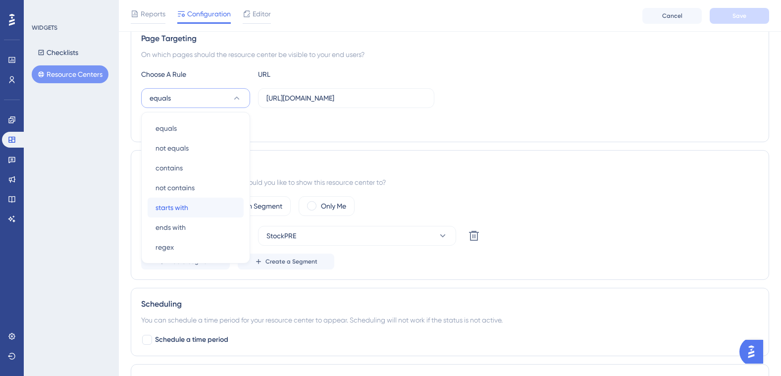
click at [204, 203] on div "starts with starts with" at bounding box center [196, 208] width 80 height 20
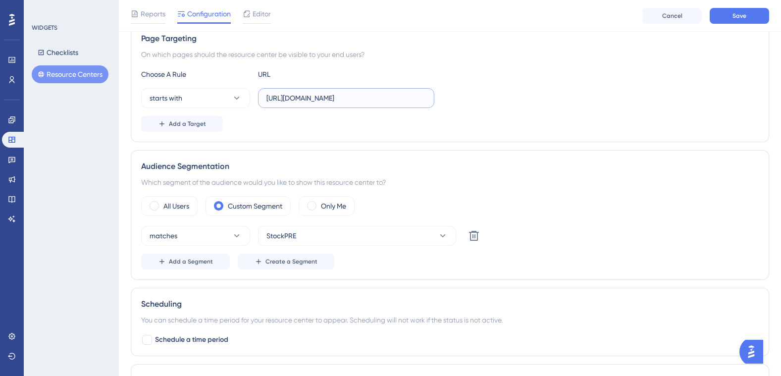
click at [328, 99] on input "[URL][DOMAIN_NAME]" at bounding box center [347, 98] width 160 height 11
drag, startPoint x: 266, startPoint y: 98, endPoint x: 436, endPoint y: 98, distance: 169.9
click at [436, 98] on div "starts with [URL][DOMAIN_NAME]" at bounding box center [450, 98] width 618 height 20
drag, startPoint x: 389, startPoint y: 98, endPoint x: 297, endPoint y: 99, distance: 92.1
click at [297, 99] on input "[URL][DOMAIN_NAME]" at bounding box center [347, 98] width 160 height 11
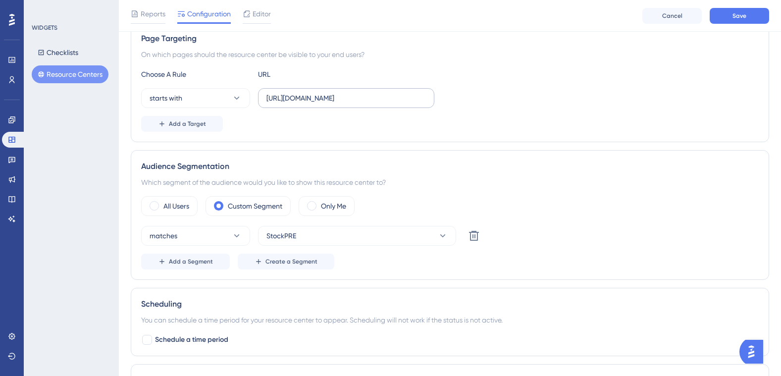
drag, startPoint x: 266, startPoint y: 100, endPoint x: 405, endPoint y: 97, distance: 138.7
click at [405, 97] on label "[URL][DOMAIN_NAME]" at bounding box center [346, 98] width 176 height 20
click at [405, 97] on input "[URL][DOMAIN_NAME]" at bounding box center [347, 98] width 160 height 11
drag, startPoint x: 266, startPoint y: 96, endPoint x: 451, endPoint y: 104, distance: 185.0
click at [451, 104] on div "starts with [URL][DOMAIN_NAME]" at bounding box center [450, 98] width 618 height 20
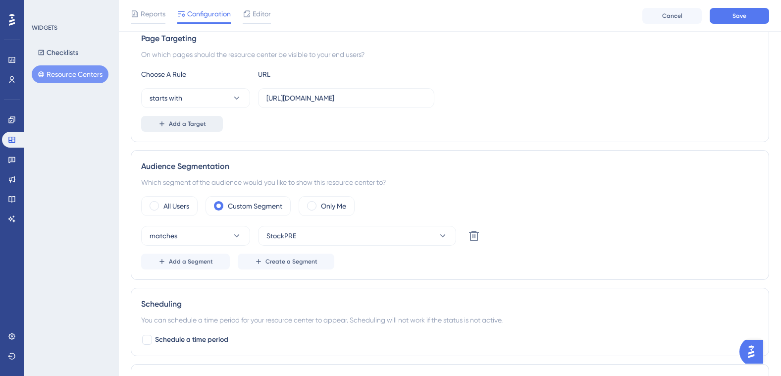
click at [203, 124] on span "Add a Target" at bounding box center [187, 124] width 37 height 8
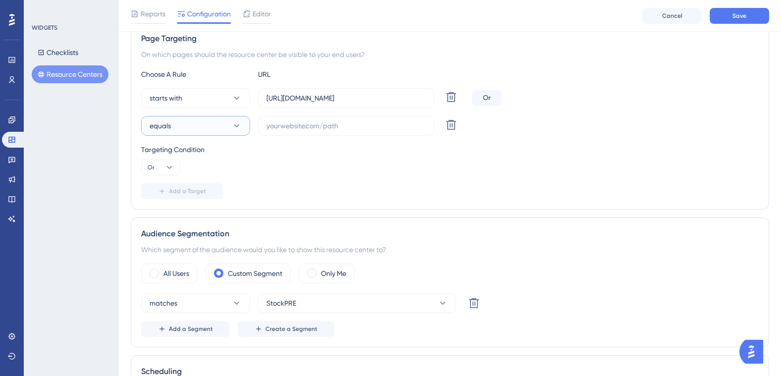
click at [239, 126] on icon at bounding box center [237, 126] width 10 height 10
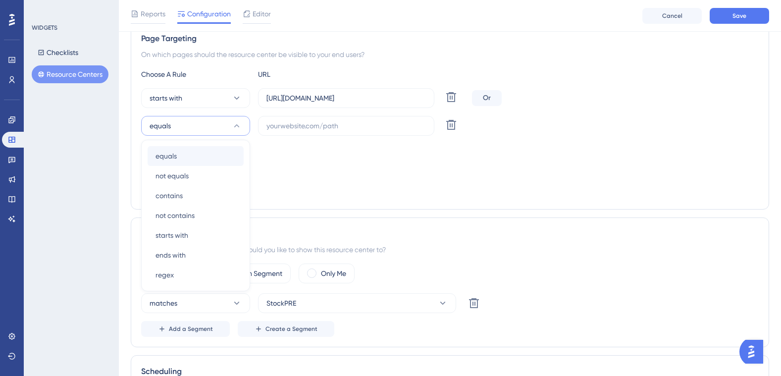
scroll to position [211, 0]
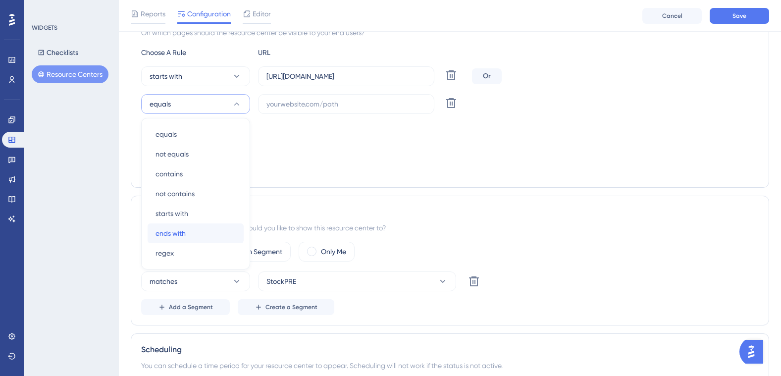
drag, startPoint x: 183, startPoint y: 235, endPoint x: 230, endPoint y: 199, distance: 59.0
click at [183, 235] on span "ends with" at bounding box center [171, 233] width 30 height 12
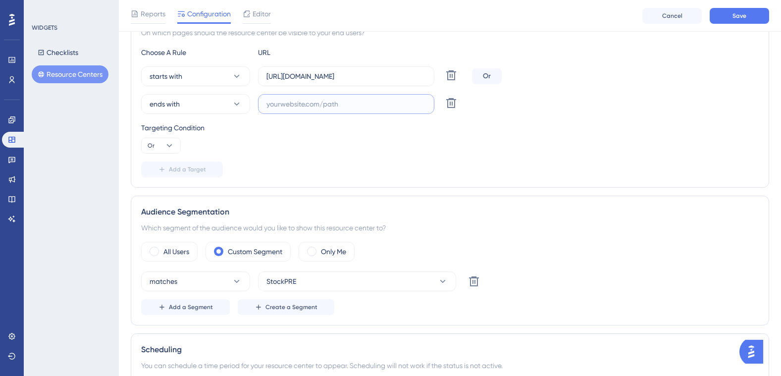
click at [288, 108] on input "text" at bounding box center [347, 104] width 160 height 11
click at [288, 101] on input "text" at bounding box center [347, 104] width 160 height 11
paste input "stocks"
type input "stocks"
click at [298, 155] on div "Choose A Rule URL starts with [URL][DOMAIN_NAME] Delete Or ends with stocks Del…" at bounding box center [450, 112] width 618 height 131
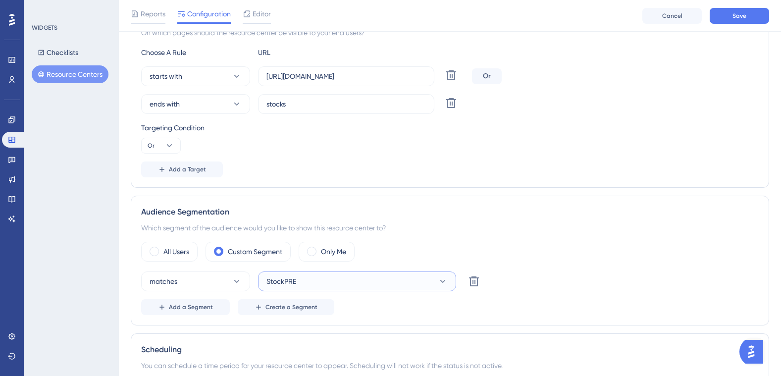
click at [360, 278] on button "StockPRE" at bounding box center [357, 281] width 198 height 20
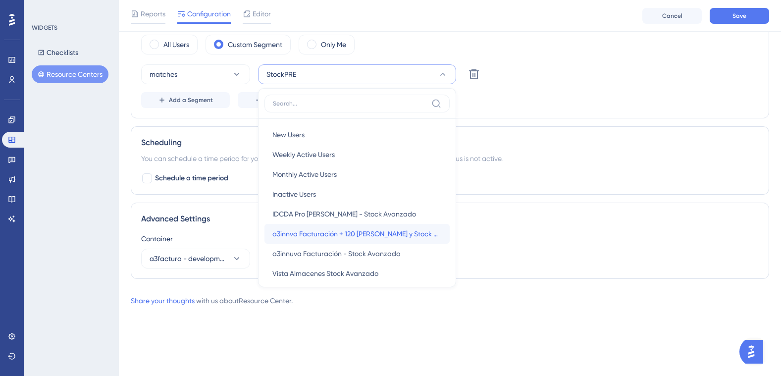
click at [363, 233] on span "a3innva Facturación + 120 [PERSON_NAME] y Stock Avanzado" at bounding box center [356, 234] width 169 height 12
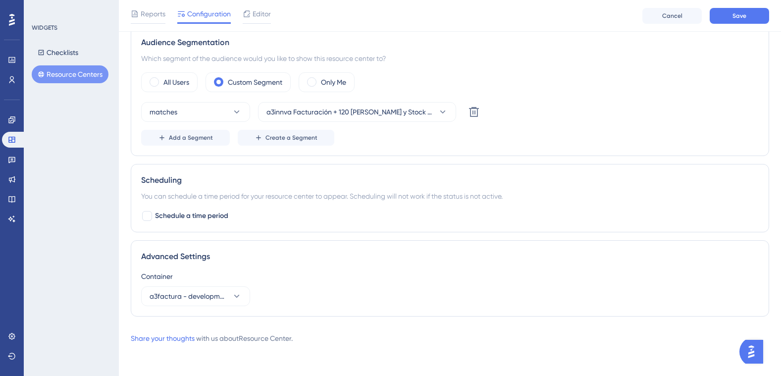
scroll to position [380, 0]
click at [198, 134] on span "Add a Segment" at bounding box center [191, 138] width 44 height 8
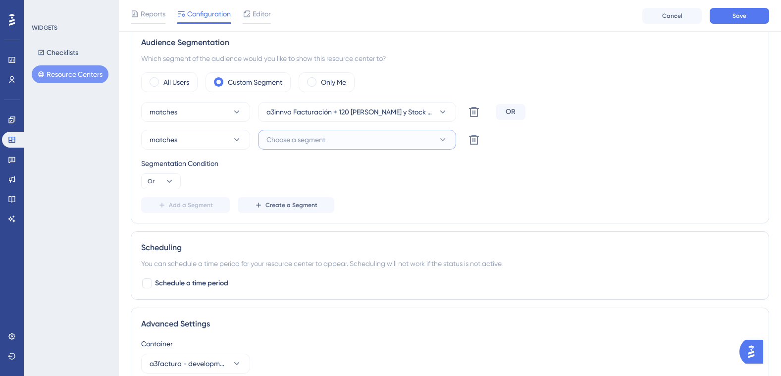
click at [425, 135] on button "Choose a segment" at bounding box center [357, 140] width 198 height 20
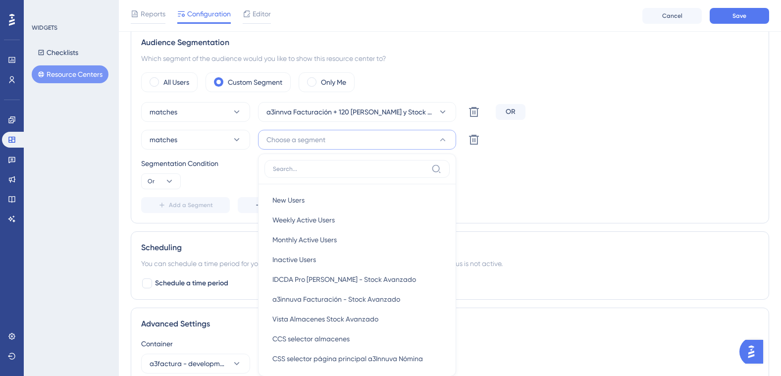
scroll to position [457, 0]
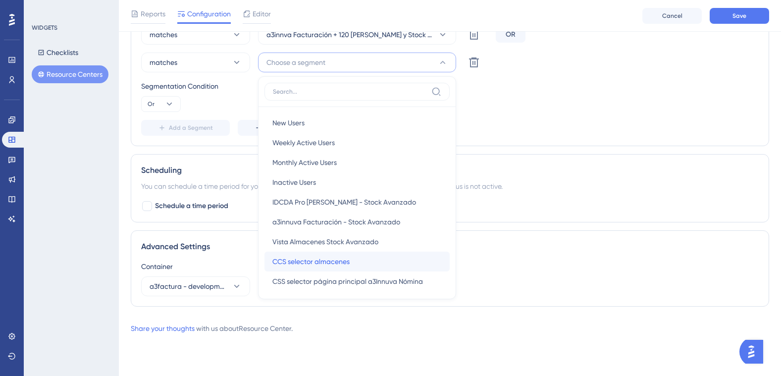
click at [318, 264] on span "CCS selector almacenes" at bounding box center [310, 262] width 77 height 12
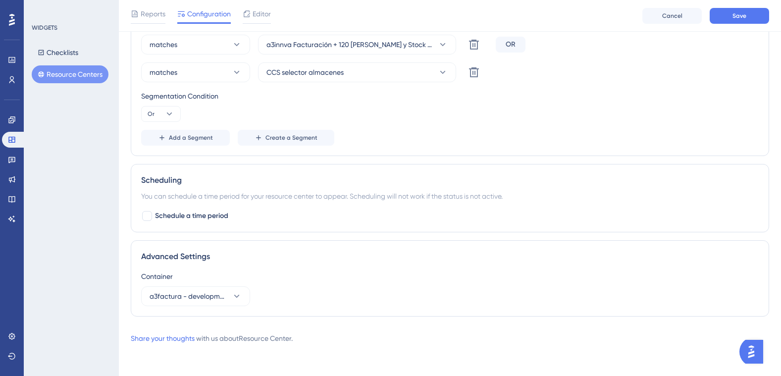
scroll to position [447, 0]
click at [198, 139] on span "Add a Segment" at bounding box center [191, 138] width 44 height 8
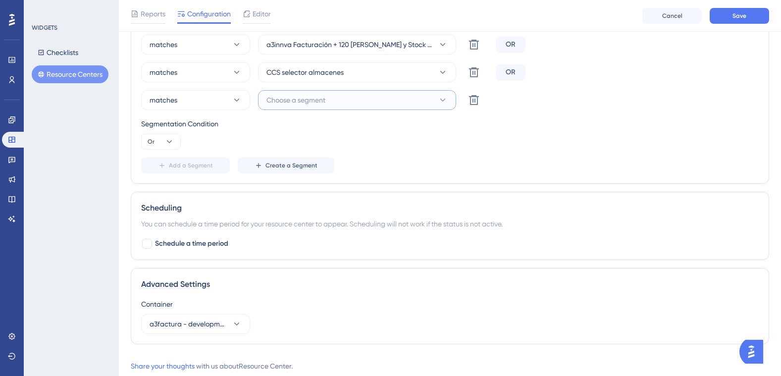
click at [387, 100] on button "Choose a segment" at bounding box center [357, 100] width 198 height 20
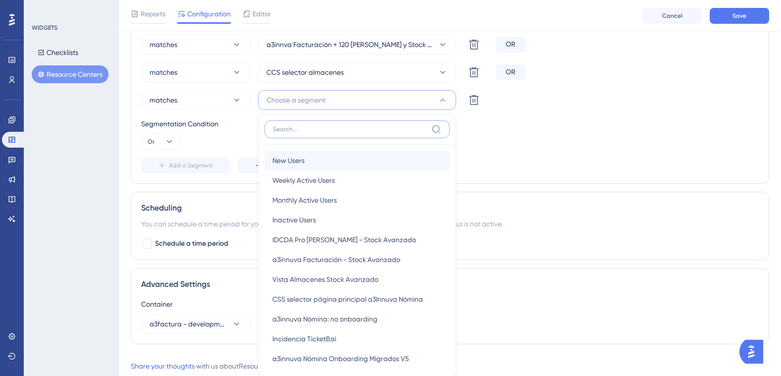
scroll to position [505, 0]
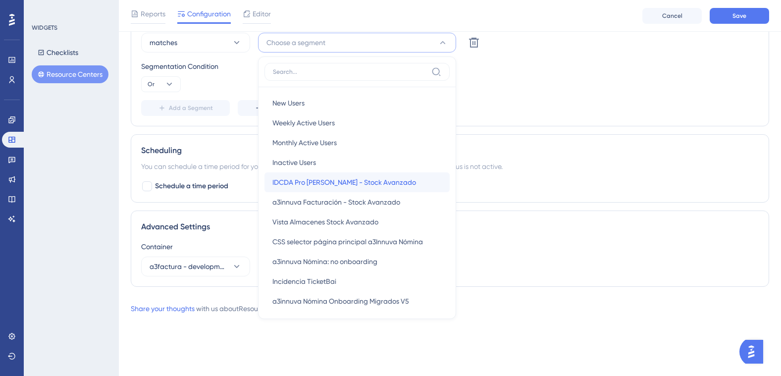
click at [365, 184] on span "IDCDA Pro [PERSON_NAME] - Stock Avanzado" at bounding box center [344, 182] width 144 height 12
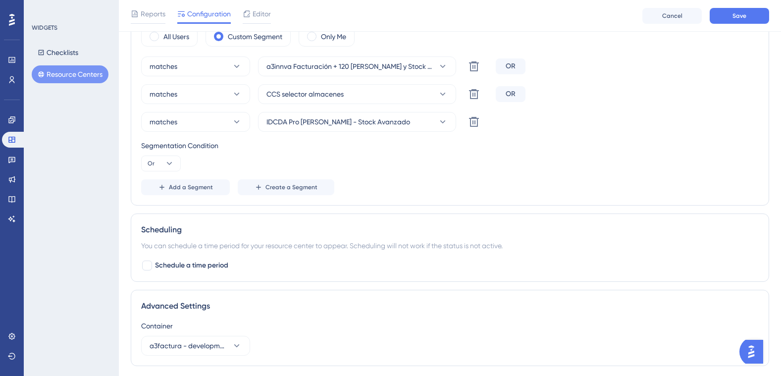
scroll to position [475, 0]
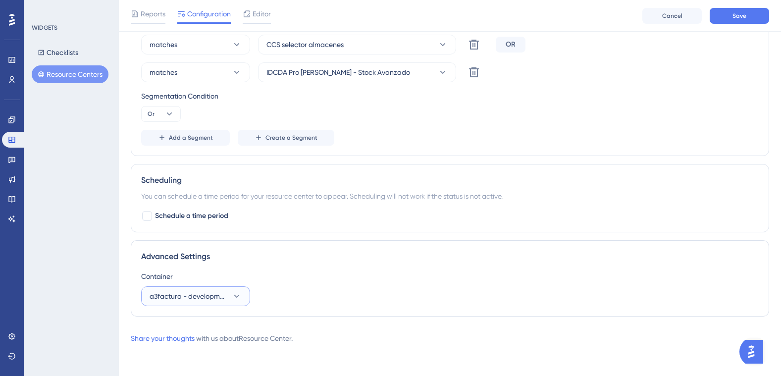
click at [242, 294] on button "a3factura - development" at bounding box center [195, 296] width 109 height 20
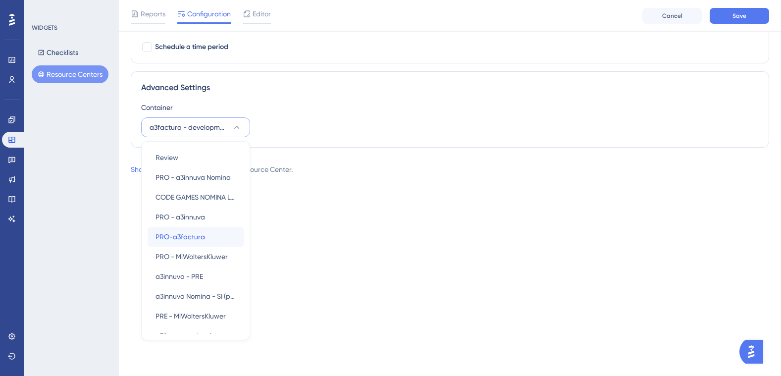
drag, startPoint x: 201, startPoint y: 238, endPoint x: 205, endPoint y: 231, distance: 8.0
click at [201, 238] on span "PRO-a3factura" at bounding box center [181, 237] width 50 height 12
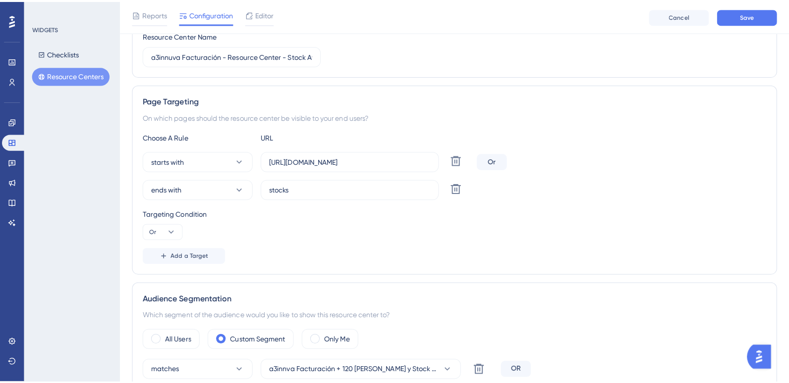
scroll to position [0, 0]
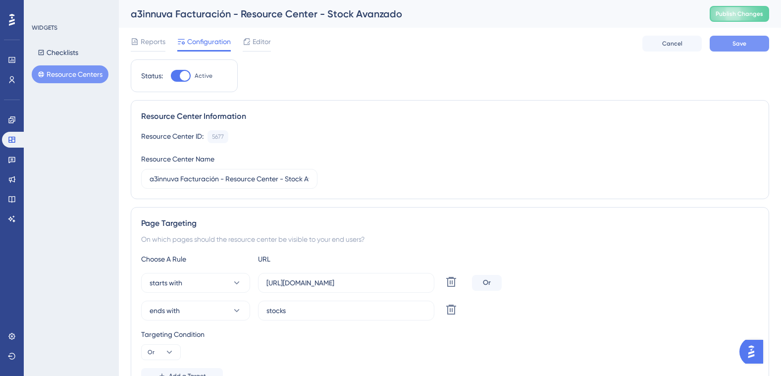
click at [736, 43] on span "Save" at bounding box center [740, 44] width 14 height 8
click at [9, 84] on link at bounding box center [12, 80] width 20 height 16
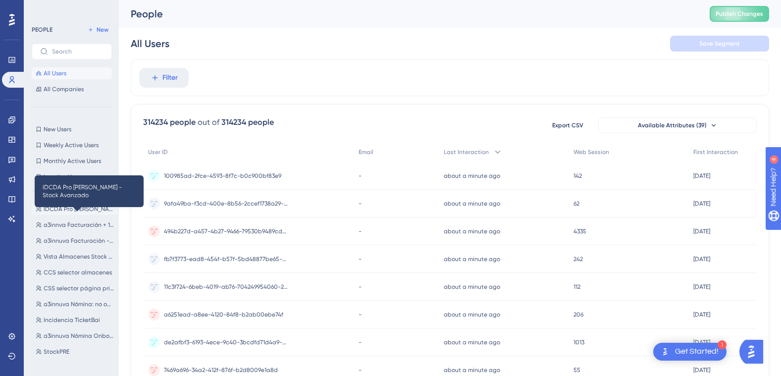
click at [82, 208] on span "IDCDA Pro [PERSON_NAME] - Stock Avanzado" at bounding box center [79, 209] width 70 height 8
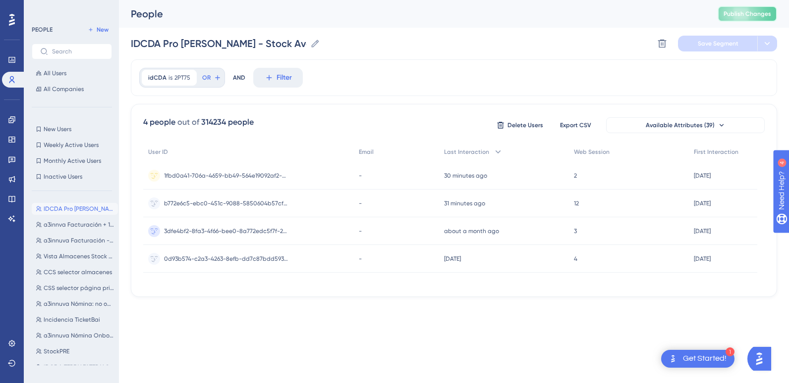
click at [741, 13] on span "Publish Changes" at bounding box center [747, 14] width 48 height 8
click at [13, 122] on icon at bounding box center [11, 119] width 6 height 6
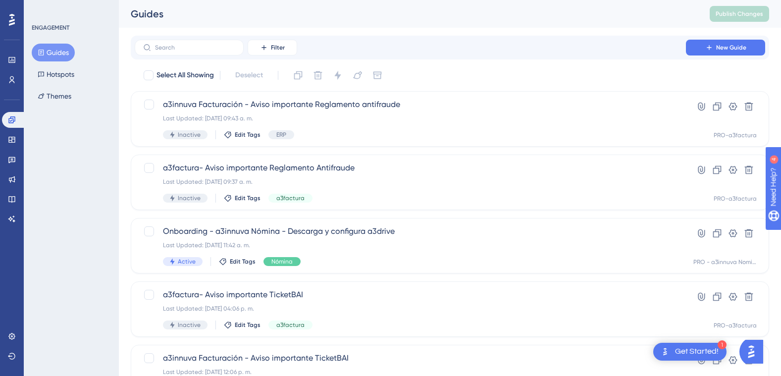
click at [59, 56] on button "Guides" at bounding box center [53, 53] width 43 height 18
click at [13, 140] on icon at bounding box center [12, 140] width 8 height 8
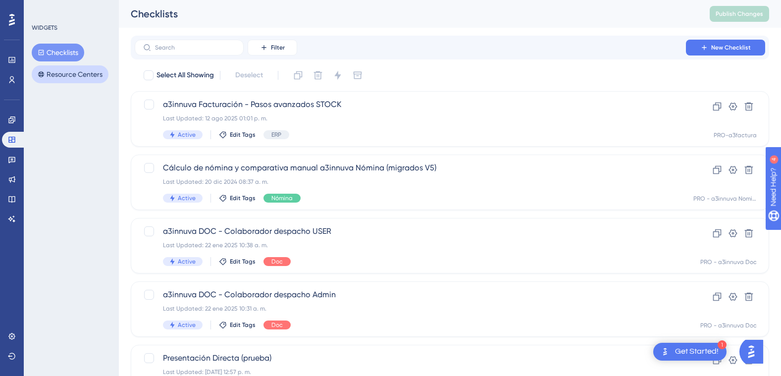
click at [64, 71] on button "Resource Centers" at bounding box center [70, 74] width 77 height 18
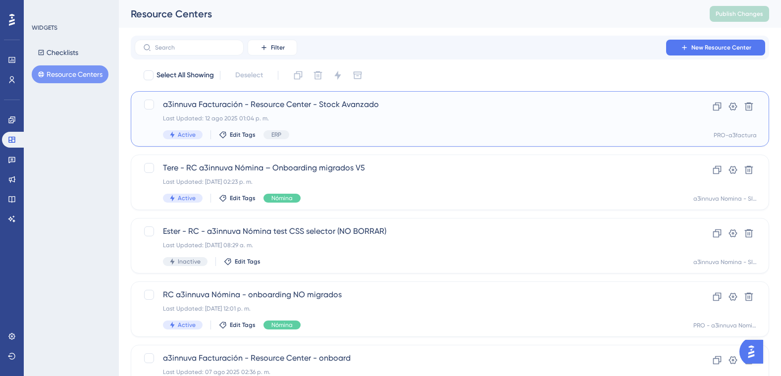
click at [250, 107] on span "a3innuva Facturación - Resource Center - Stock Avanzado" at bounding box center [410, 105] width 495 height 12
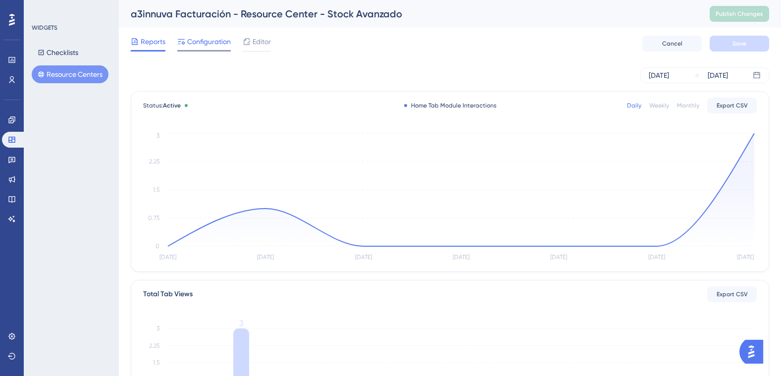
click at [209, 43] on span "Configuration" at bounding box center [209, 42] width 44 height 12
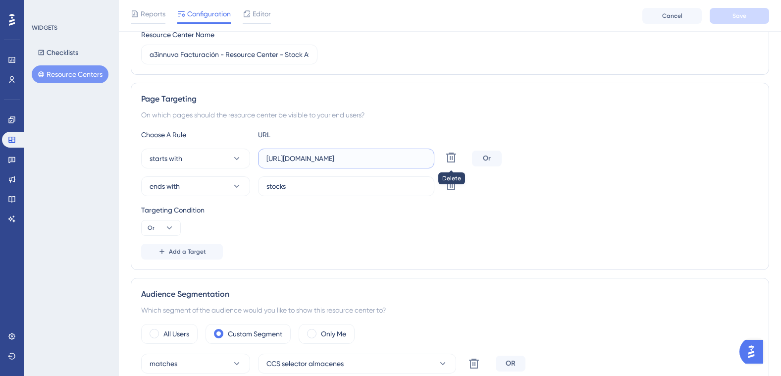
scroll to position [0, 29]
drag, startPoint x: 267, startPoint y: 159, endPoint x: 497, endPoint y: 171, distance: 230.2
click at [497, 171] on div "starts with [URL][DOMAIN_NAME] Delete Or ends with stocks Delete" at bounding box center [450, 173] width 618 height 48
paste input "• [URL]"
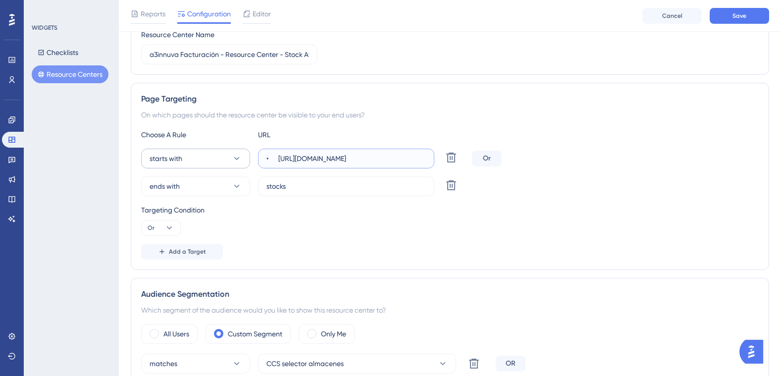
drag, startPoint x: 280, startPoint y: 158, endPoint x: 212, endPoint y: 156, distance: 68.9
click at [212, 156] on div "starts with • [URL][DOMAIN_NAME] Delete" at bounding box center [304, 159] width 327 height 20
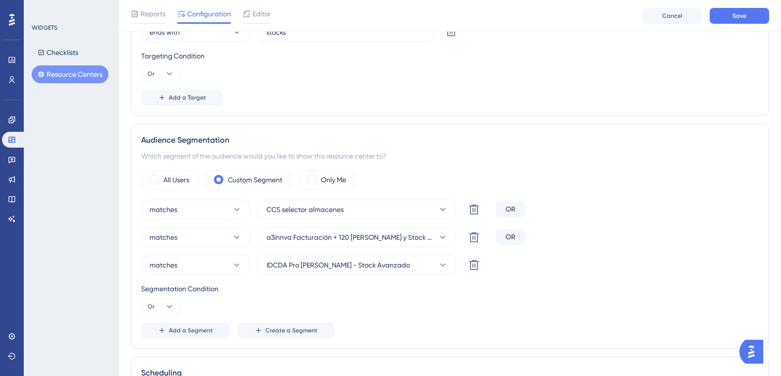
scroll to position [297, 0]
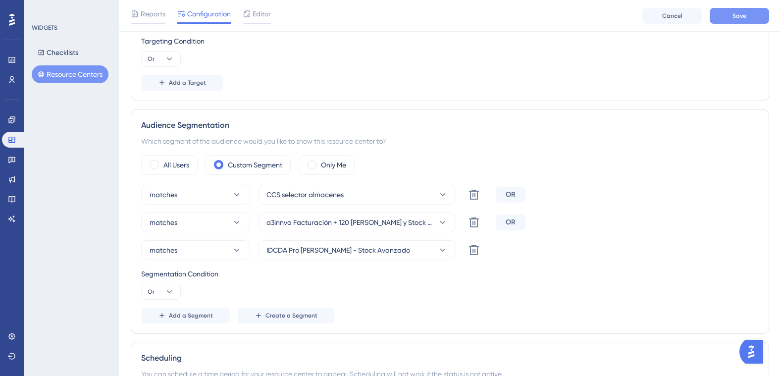
type input "[URL][DOMAIN_NAME]"
click at [746, 14] on span "Save" at bounding box center [740, 16] width 14 height 8
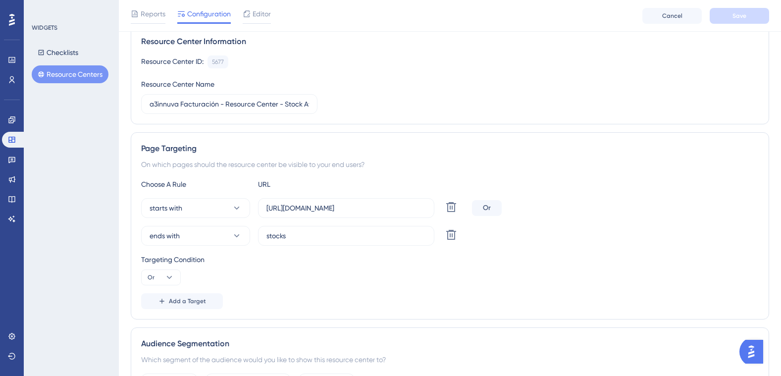
scroll to position [0, 0]
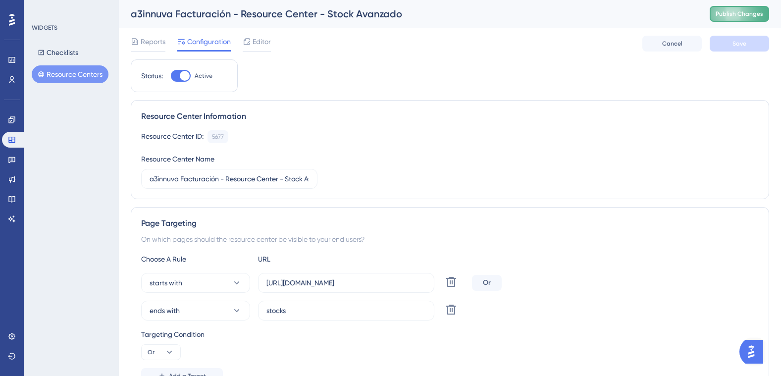
click at [737, 12] on span "Publish Changes" at bounding box center [740, 14] width 48 height 8
